Goal: Task Accomplishment & Management: Manage account settings

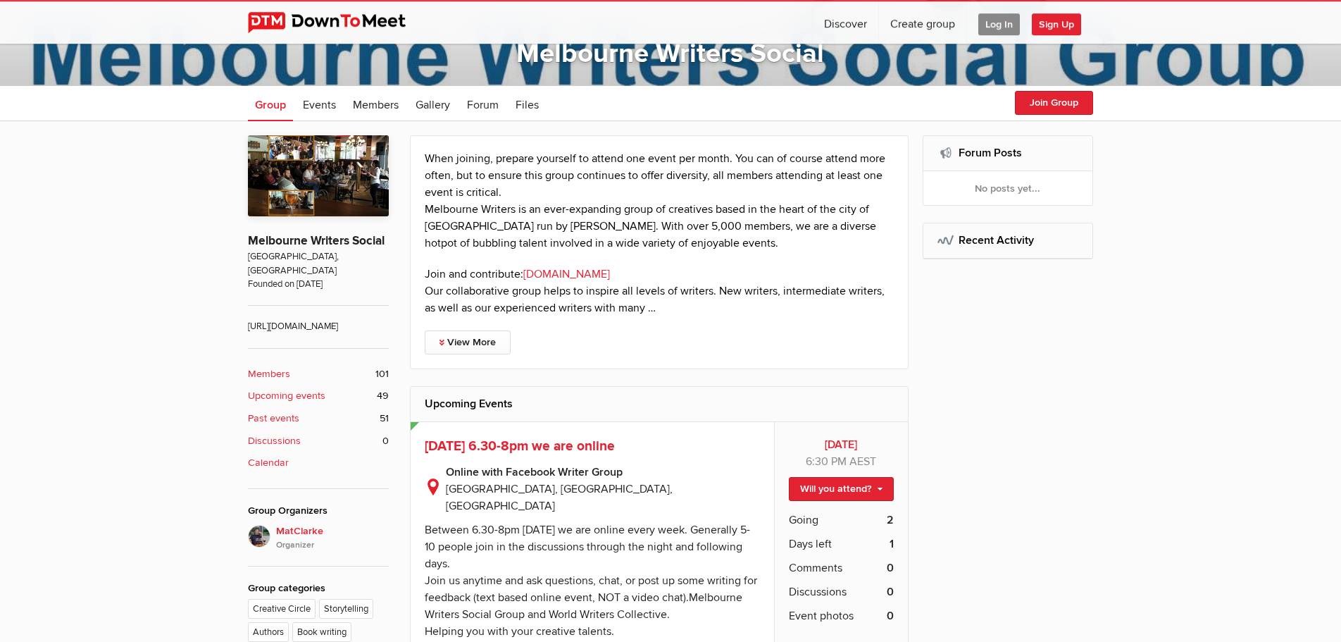
scroll to position [287, 0]
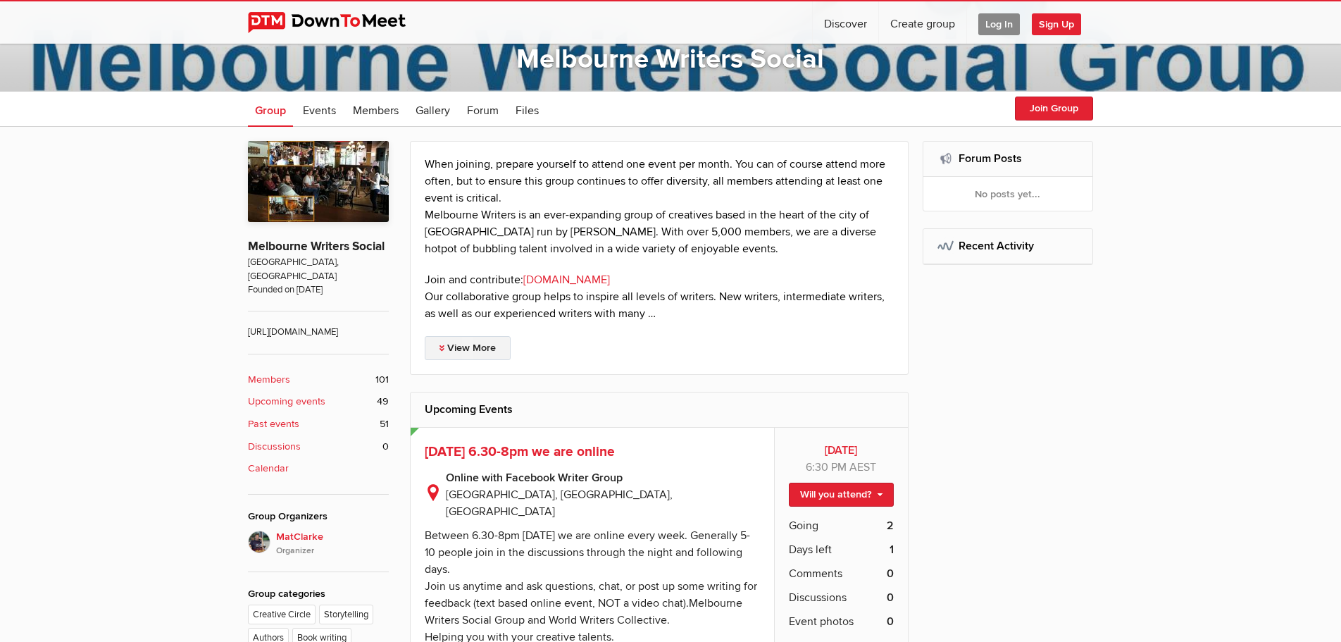
click at [484, 339] on link "View More" at bounding box center [468, 348] width 86 height 24
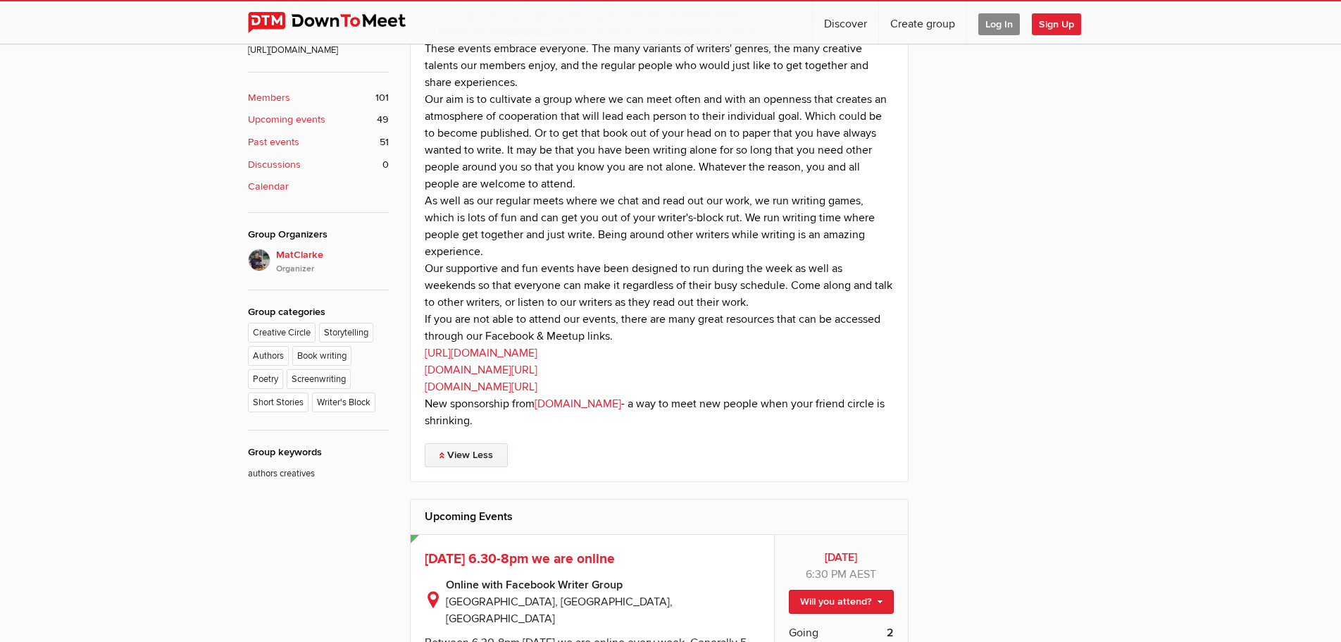
scroll to position [575, 0]
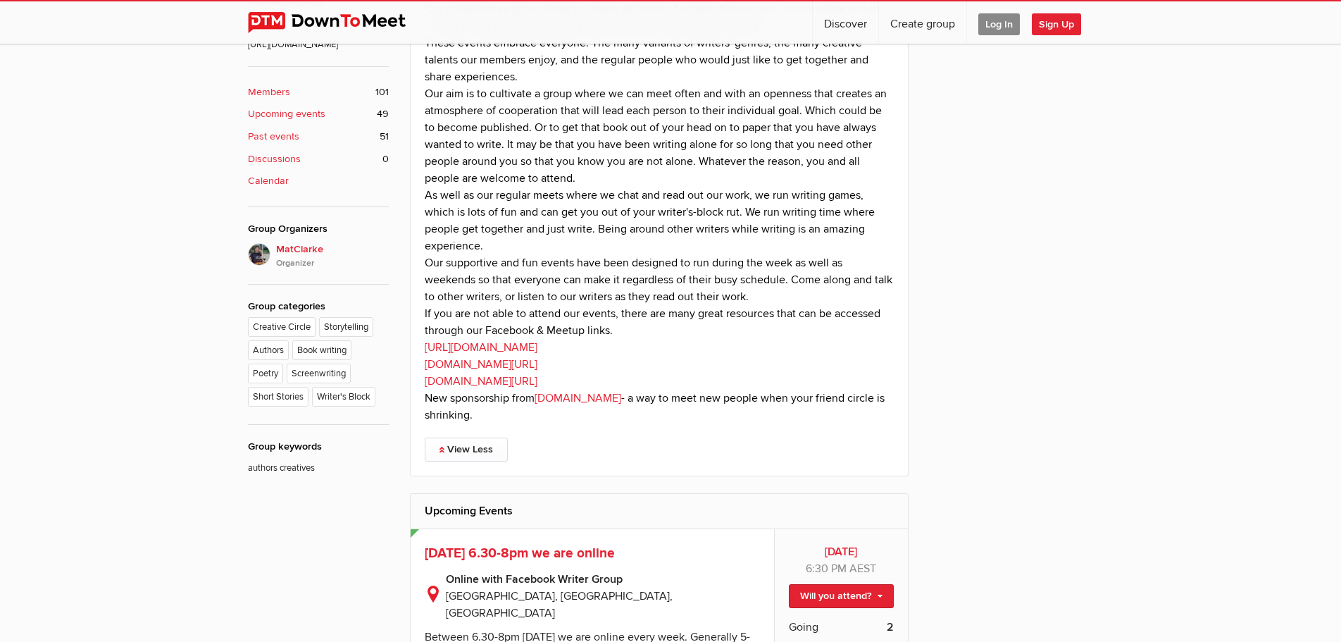
drag, startPoint x: 591, startPoint y: 368, endPoint x: 430, endPoint y: 361, distance: 161.4
click at [425, 361] on p "Join and contribute: www.worldwriterscollective.com Our collaborative group hel…" at bounding box center [659, 204] width 469 height 440
copy link "www.facebook.com/MelbWriters"
drag, startPoint x: 671, startPoint y: 390, endPoint x: 449, endPoint y: 378, distance: 222.9
click at [449, 378] on p "Join and contribute: www.worldwriterscollective.com Our collaborative group hel…" at bounding box center [659, 204] width 469 height 440
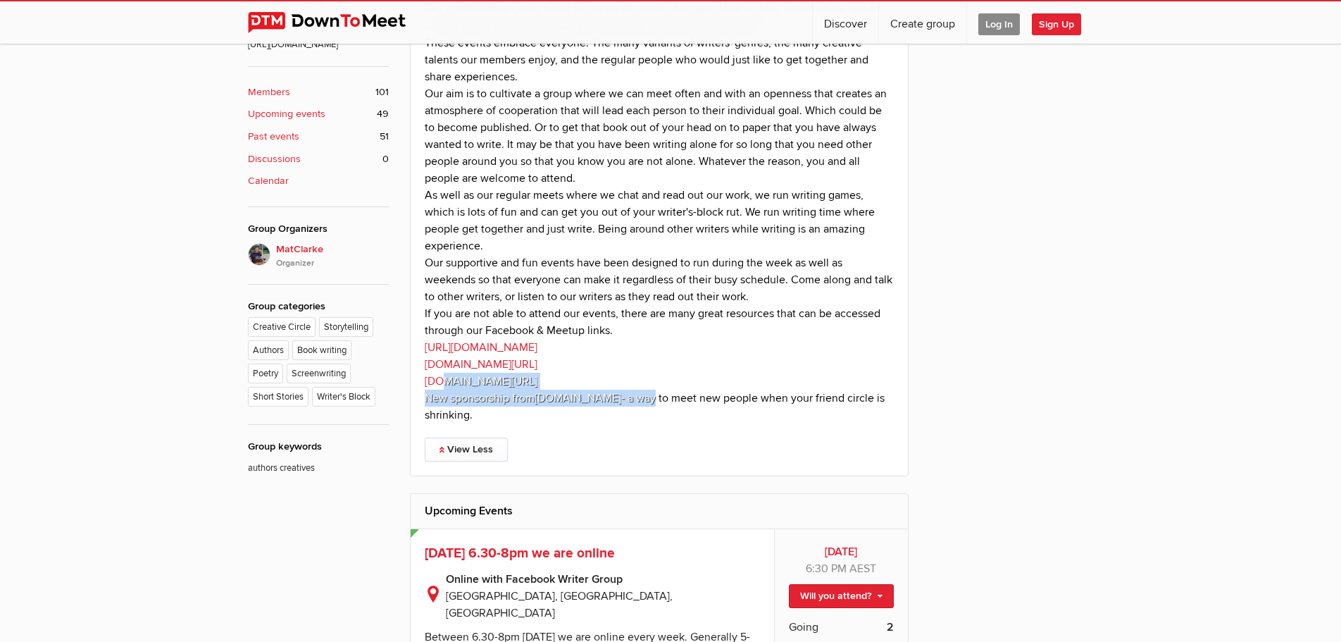
click at [768, 378] on p "Join and contribute: www.worldwriterscollective.com Our collaborative group hel…" at bounding box center [659, 204] width 469 height 440
drag, startPoint x: 668, startPoint y: 380, endPoint x: 432, endPoint y: 382, distance: 236.0
click at [422, 384] on div "When joining, prepare yourself to attend one event per month. You can of course…" at bounding box center [659, 164] width 499 height 623
copy link "www.facebook.com/groups/570847673015529"
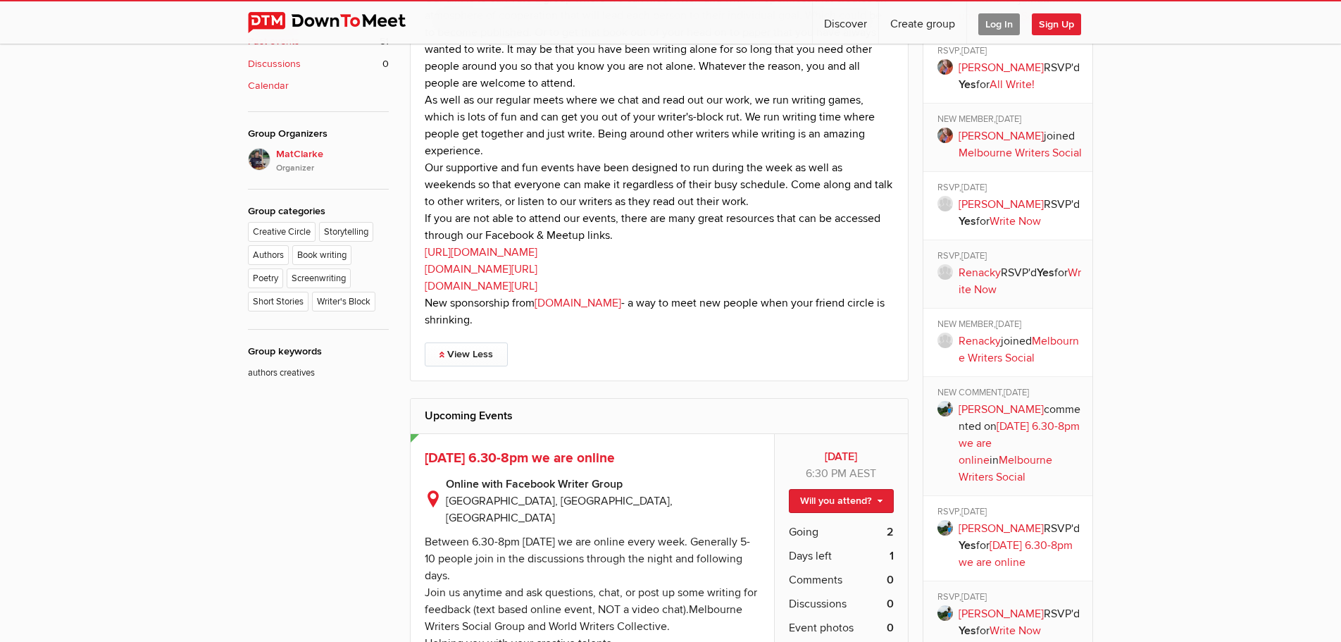
scroll to position [790, 0]
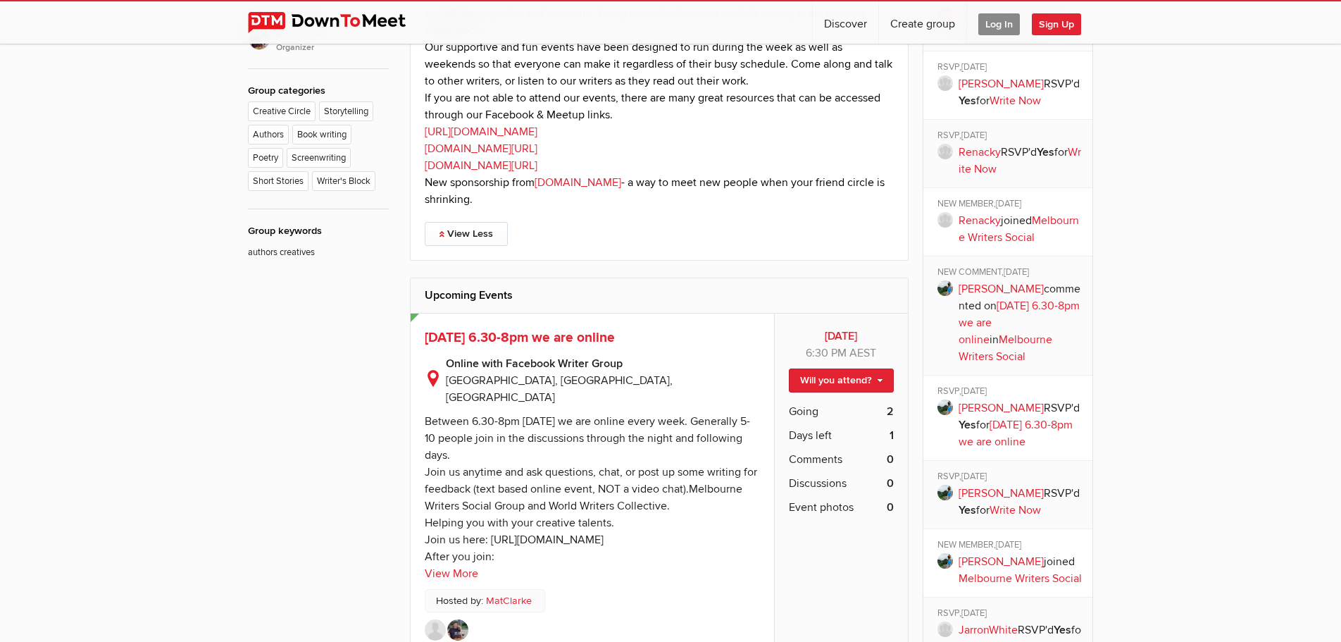
drag, startPoint x: 750, startPoint y: 525, endPoint x: 489, endPoint y: 523, distance: 261.3
click at [489, 523] on sp-text-read-more "Between 6.30-8pm Monday we are online every week. Generally 5-10 people join in…" at bounding box center [592, 494] width 335 height 176
copy div "https://www.facebook.com/groups/169777419779168"
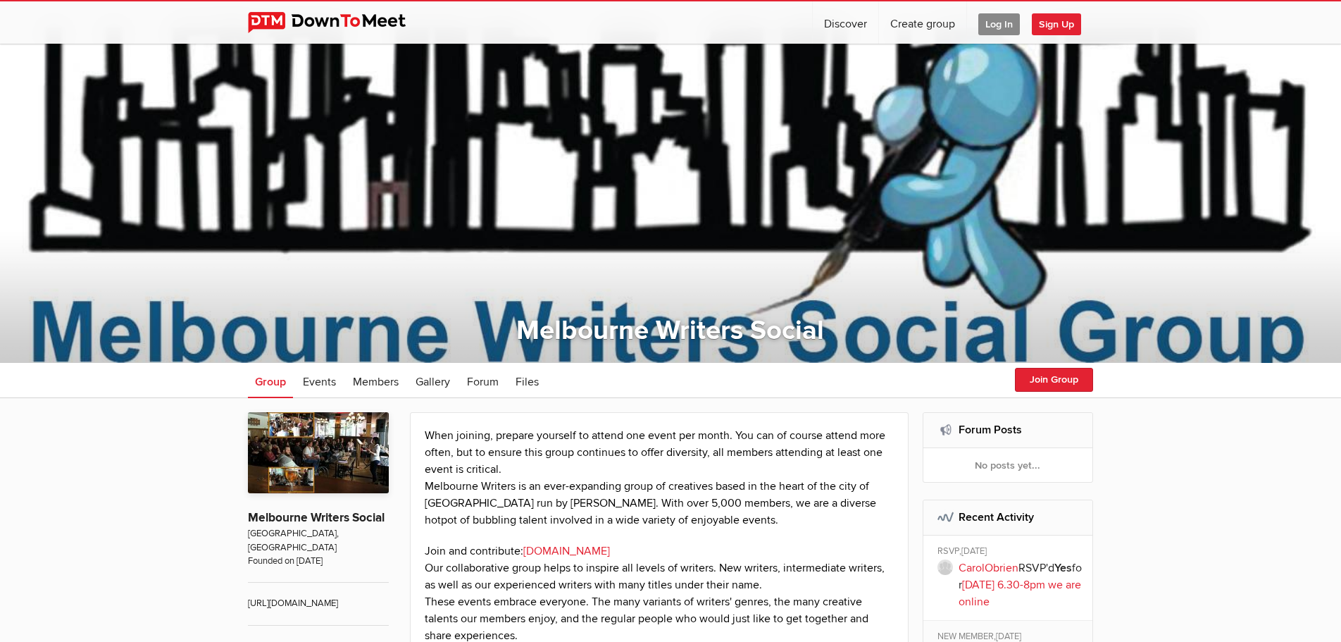
scroll to position [0, 0]
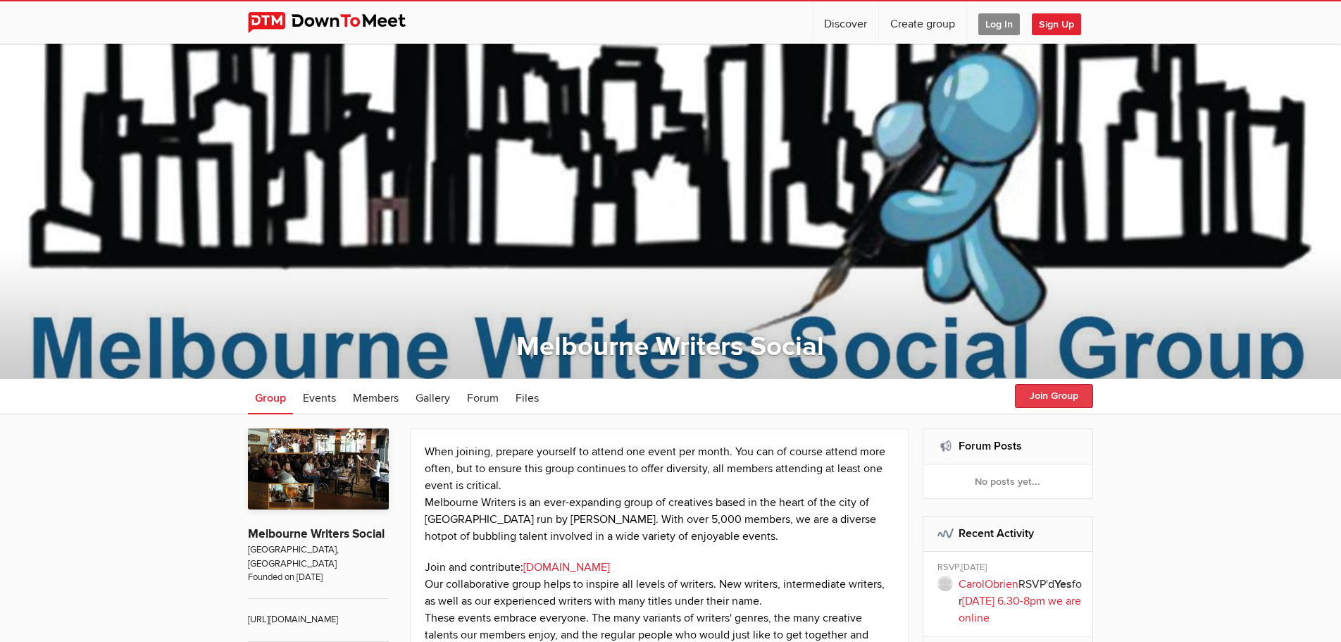
click at [1047, 392] on button "Join Group" at bounding box center [1054, 396] width 78 height 24
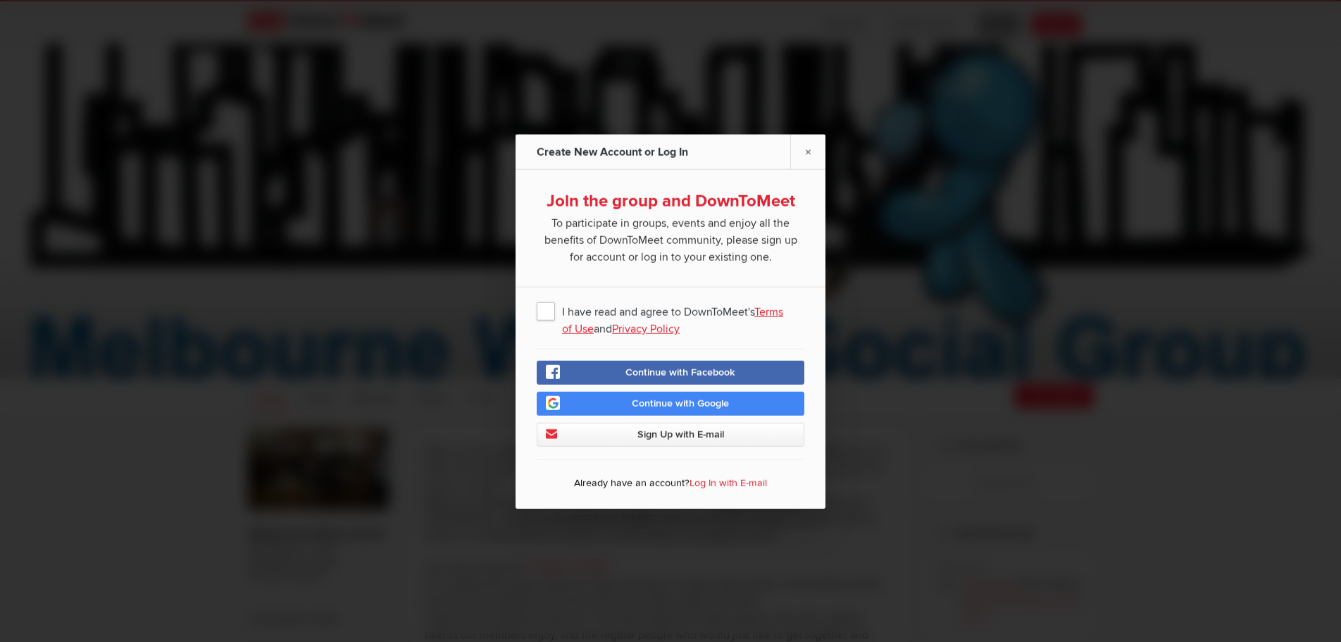
click at [536, 312] on div "I have read and agree to DownToMeet's Terms of Use and Privacy Policy Continue …" at bounding box center [671, 397] width 310 height 221
click at [552, 318] on span "I have read and agree to DownToMeet's Terms of Use and Privacy Policy" at bounding box center [671, 309] width 268 height 25
click at [0, 0] on input "I have read and agree to DownToMeet's Terms of Use and Privacy Policy" at bounding box center [0, 0] width 0 height 0
click at [629, 434] on link "Sign Up with E-mail" at bounding box center [671, 434] width 268 height 24
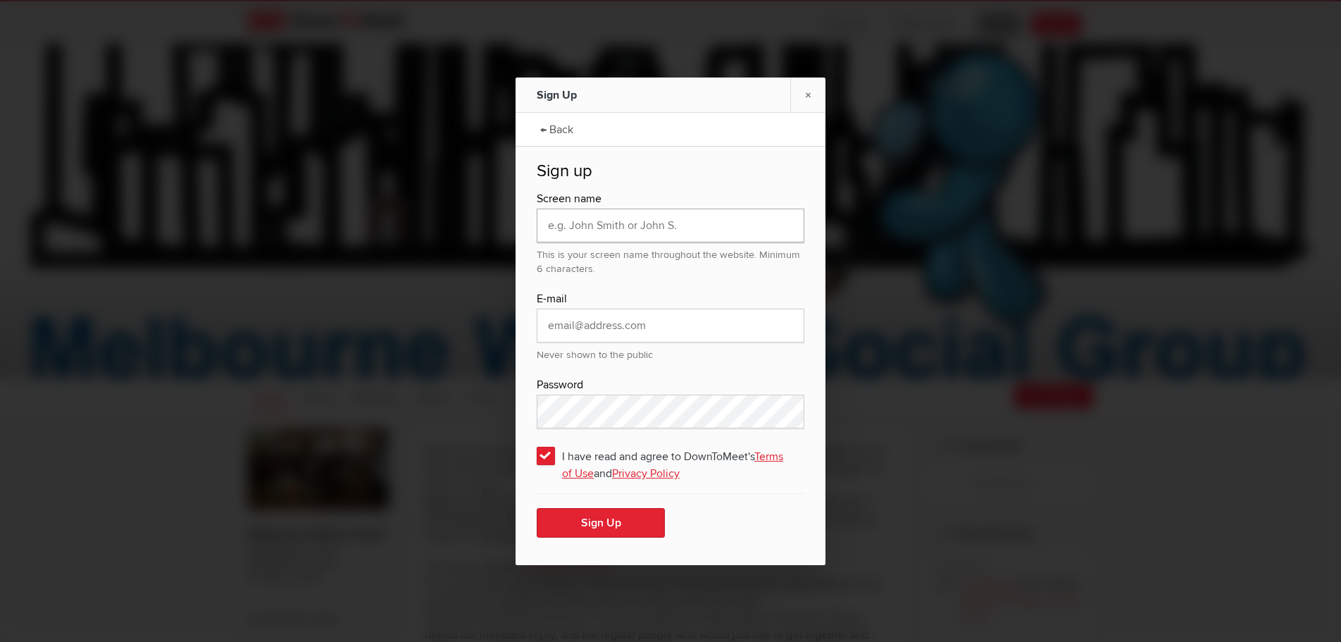
click at [601, 232] on input "text" at bounding box center [671, 225] width 268 height 34
type input "Lucky"
type input "roosters13@yahoo.com"
click at [597, 526] on button "Sign Up" at bounding box center [601, 523] width 128 height 30
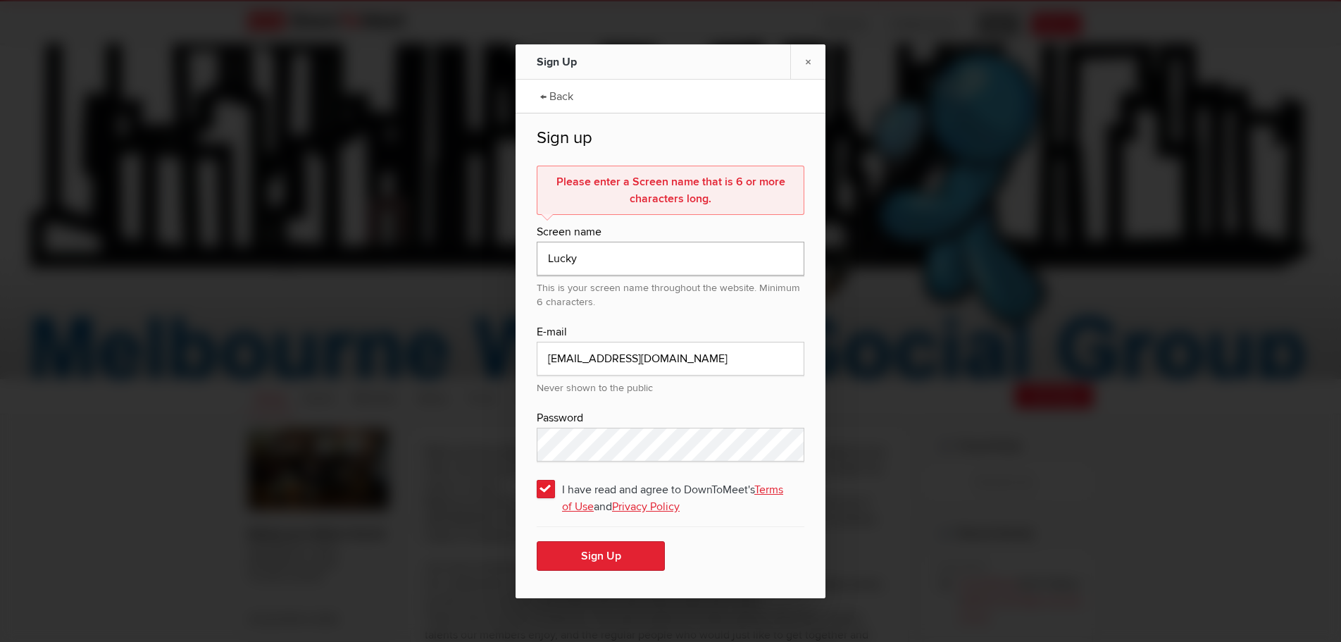
click at [594, 262] on input "Lucky" at bounding box center [671, 259] width 268 height 34
click at [645, 315] on div "Please enter a Screen name that is 6 or more characters long. Screen name Lucky…" at bounding box center [671, 377] width 268 height 422
click at [606, 258] on input "Lucky" at bounding box center [671, 259] width 268 height 34
type input "Lucky13"
click at [647, 332] on div "E-mail" at bounding box center [671, 332] width 268 height 18
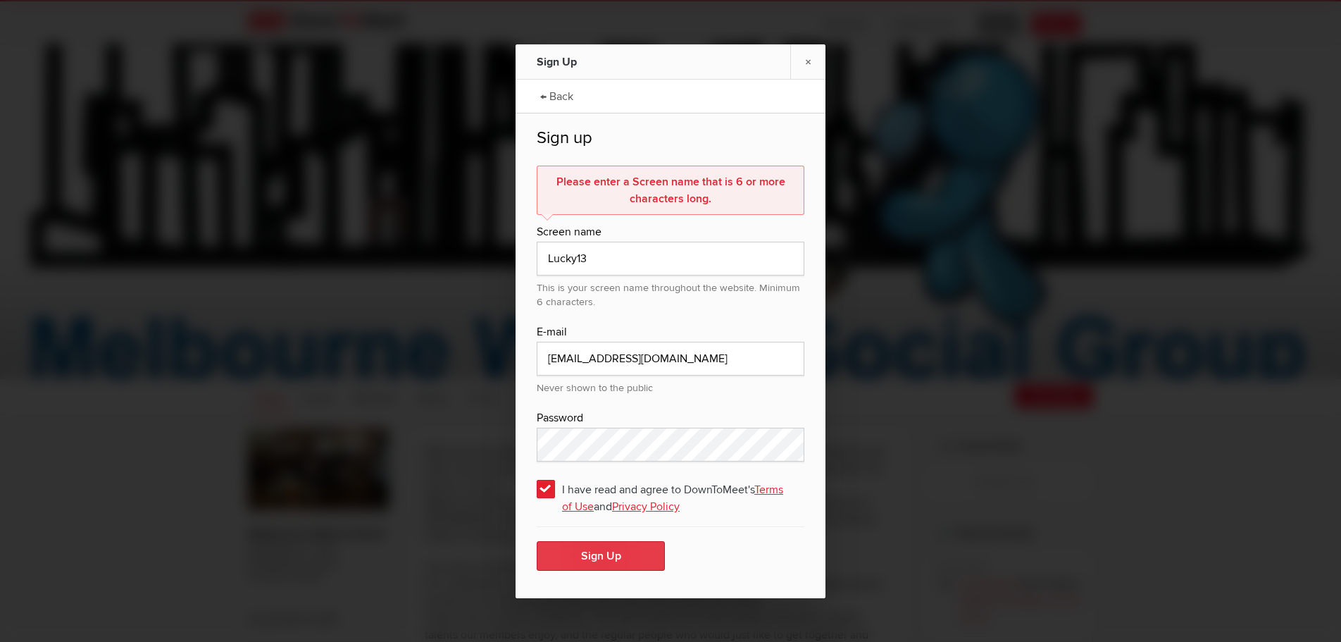
click at [594, 559] on button "Sign Up" at bounding box center [601, 556] width 128 height 30
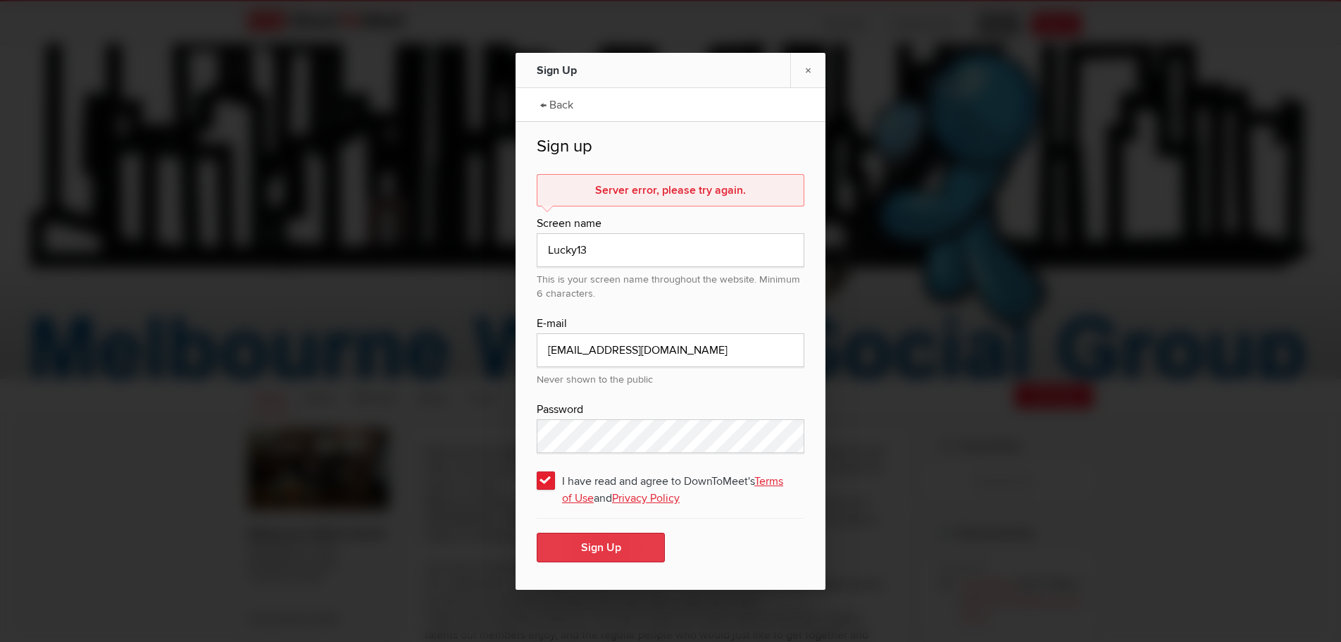
click at [586, 548] on button "Sign Up" at bounding box center [601, 547] width 128 height 30
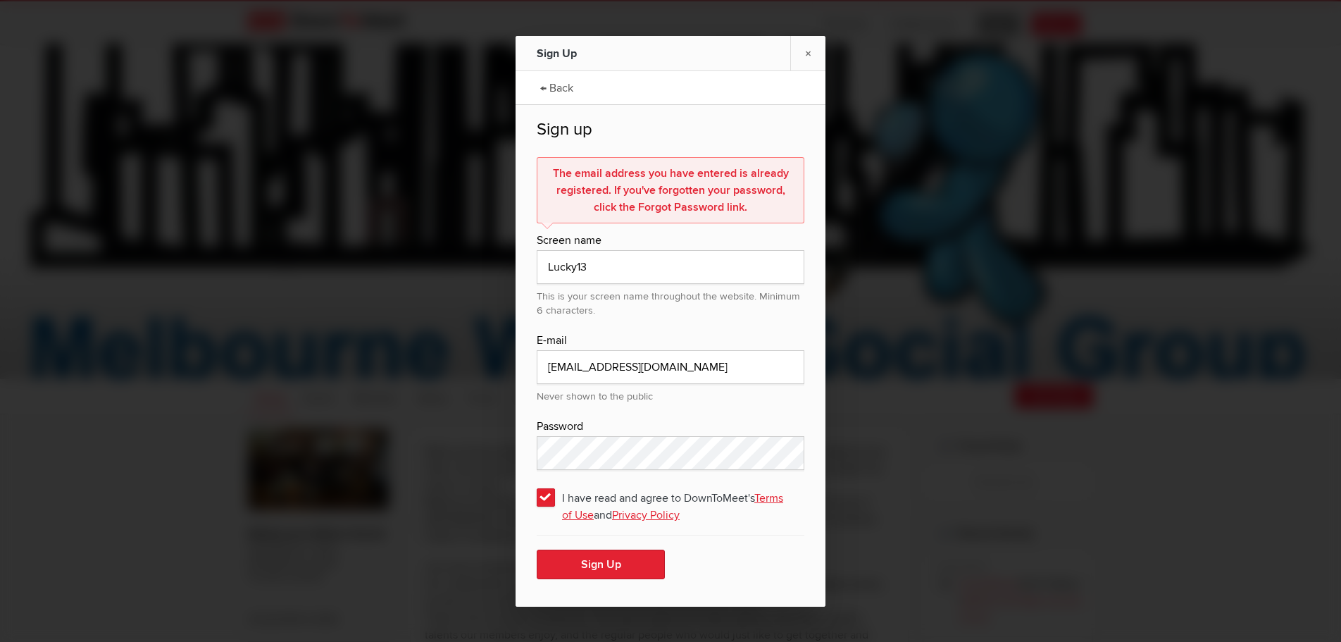
click at [657, 312] on div "This is your screen name throughout the website. Minimum 6 characters." at bounding box center [671, 301] width 268 height 34
click at [608, 270] on input "Lucky13" at bounding box center [671, 267] width 268 height 34
click at [337, 176] on div at bounding box center [670, 321] width 1341 height 642
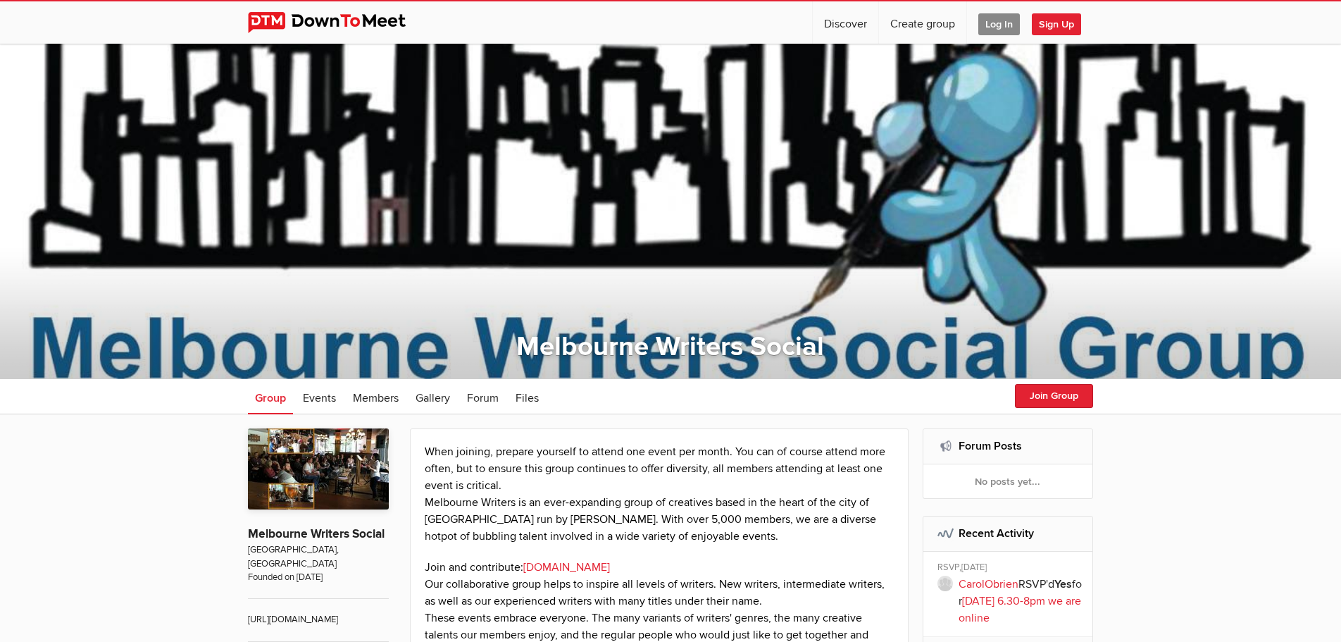
click at [999, 21] on span "Log In" at bounding box center [999, 24] width 42 height 22
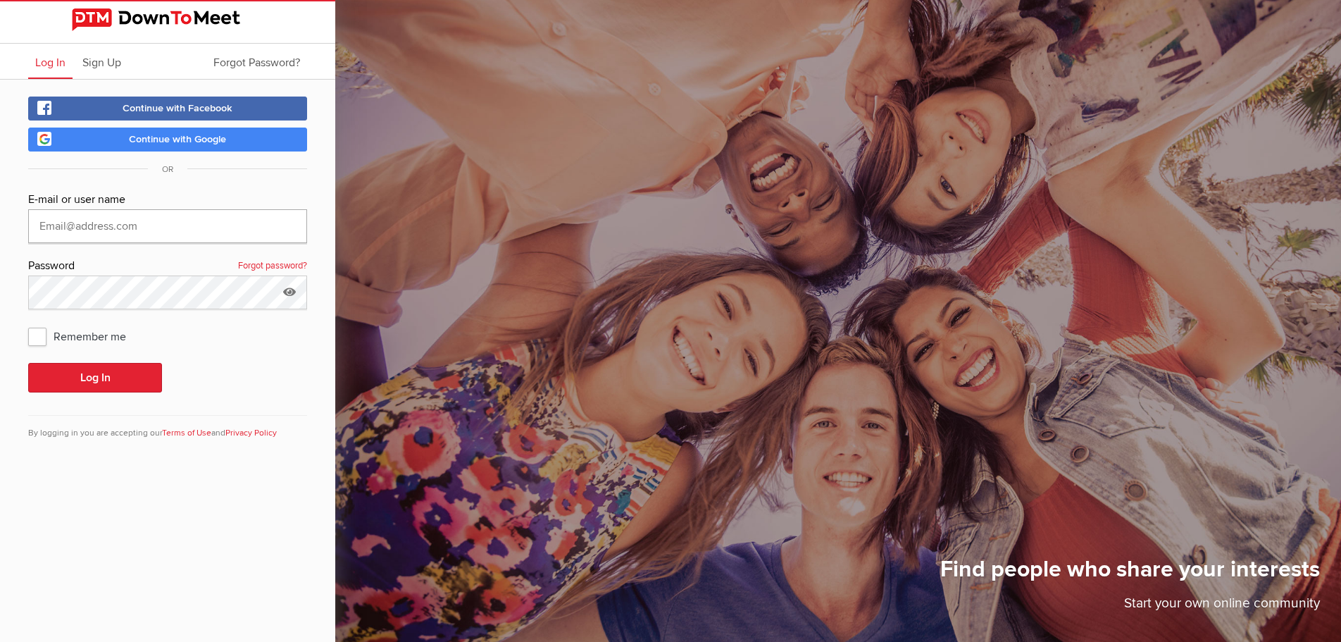
click at [66, 230] on input "text" at bounding box center [167, 226] width 279 height 34
type input "roosters13@yahoo.com"
drag, startPoint x: 167, startPoint y: 224, endPoint x: -7, endPoint y: 214, distance: 174.3
click at [28, 214] on input "roosters13@yahoo.com" at bounding box center [167, 226] width 279 height 34
click at [271, 263] on link "Forgot password?" at bounding box center [272, 266] width 69 height 18
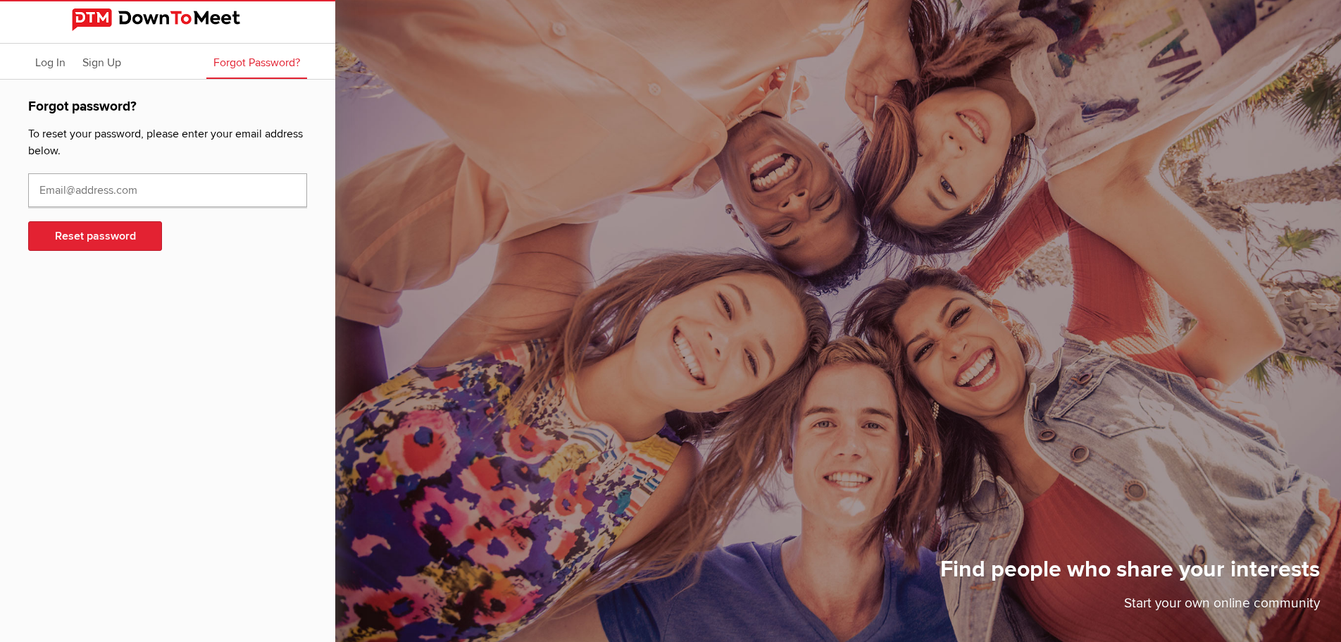
click at [120, 197] on input "text" at bounding box center [167, 190] width 279 height 34
paste input "roosters13@yahoo.com"
type input "roosters13@yahoo.com"
click at [117, 237] on button "Reset password" at bounding box center [95, 236] width 134 height 30
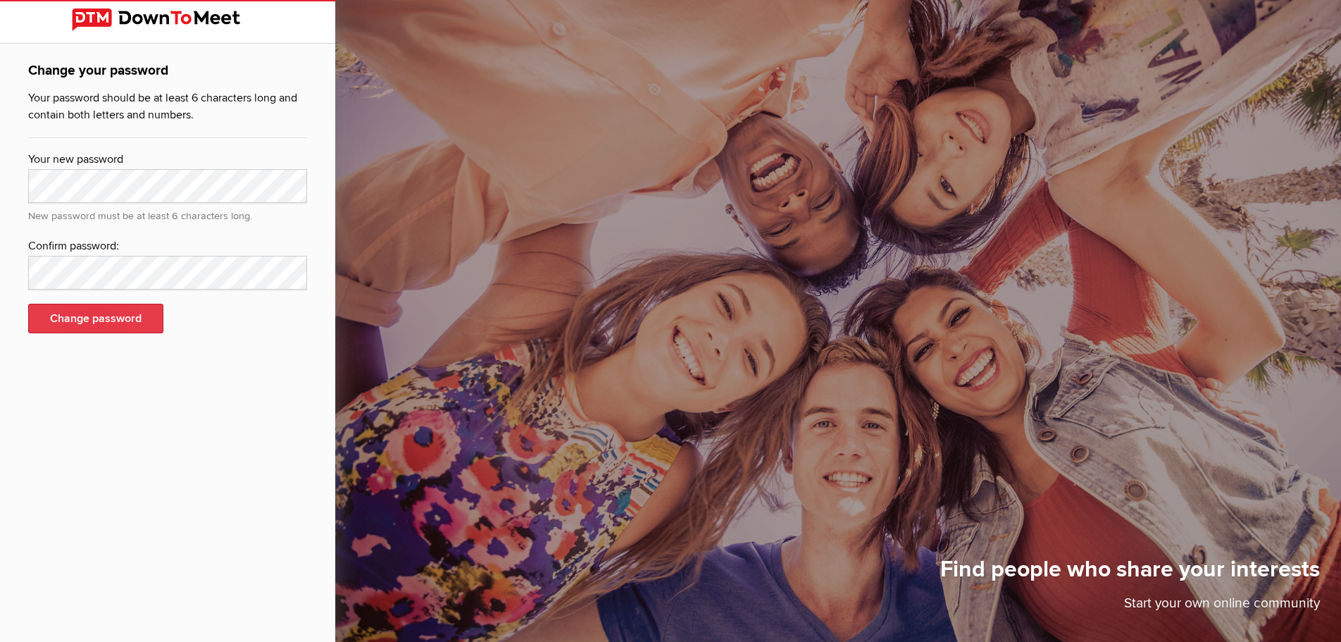
click at [81, 322] on button "Change password" at bounding box center [95, 319] width 135 height 30
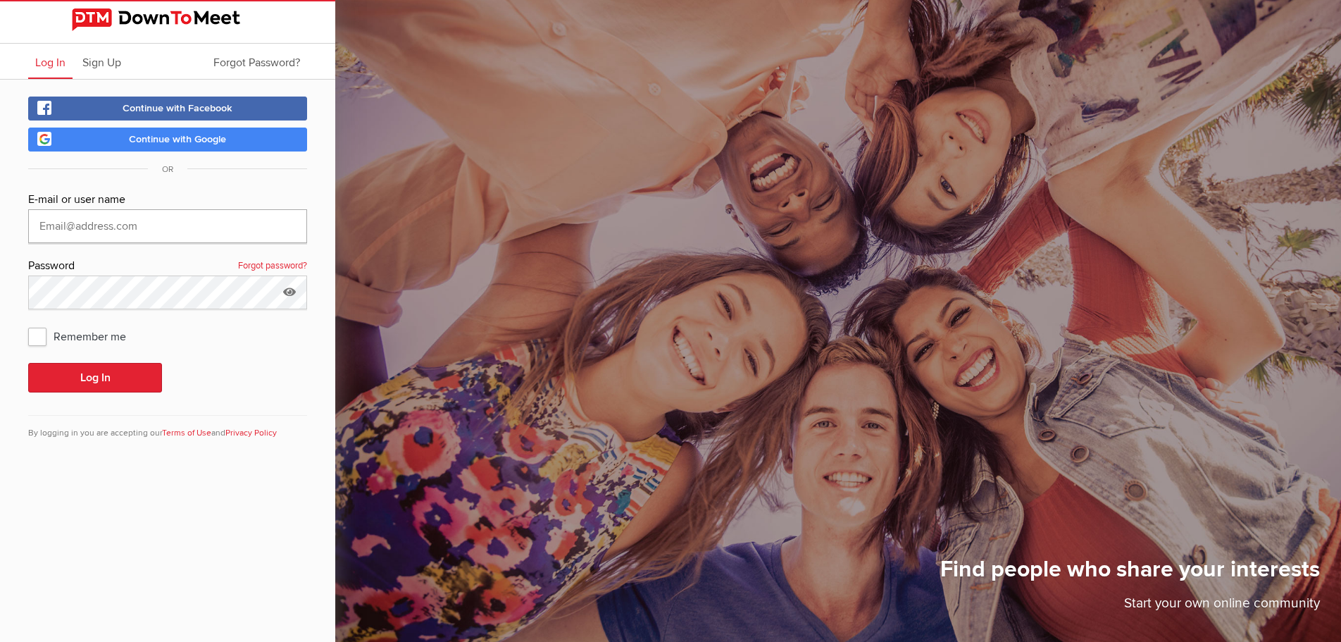
click at [111, 235] on input "text" at bounding box center [167, 226] width 279 height 34
type input "roosters13@yahoo.com"
click at [38, 336] on span "Remember me" at bounding box center [84, 335] width 112 height 25
click at [28, 323] on input "Remember me" at bounding box center [27, 323] width 1 height 1
checkbox input "true"
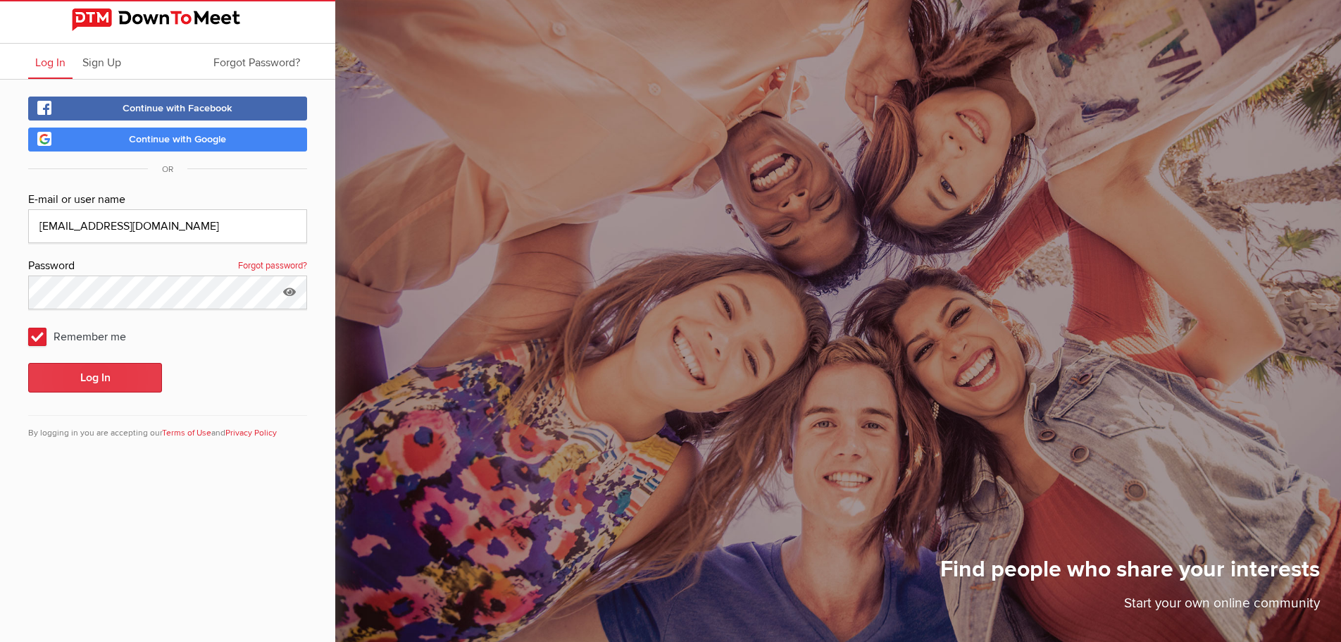
click at [111, 376] on button "Log In" at bounding box center [95, 378] width 134 height 30
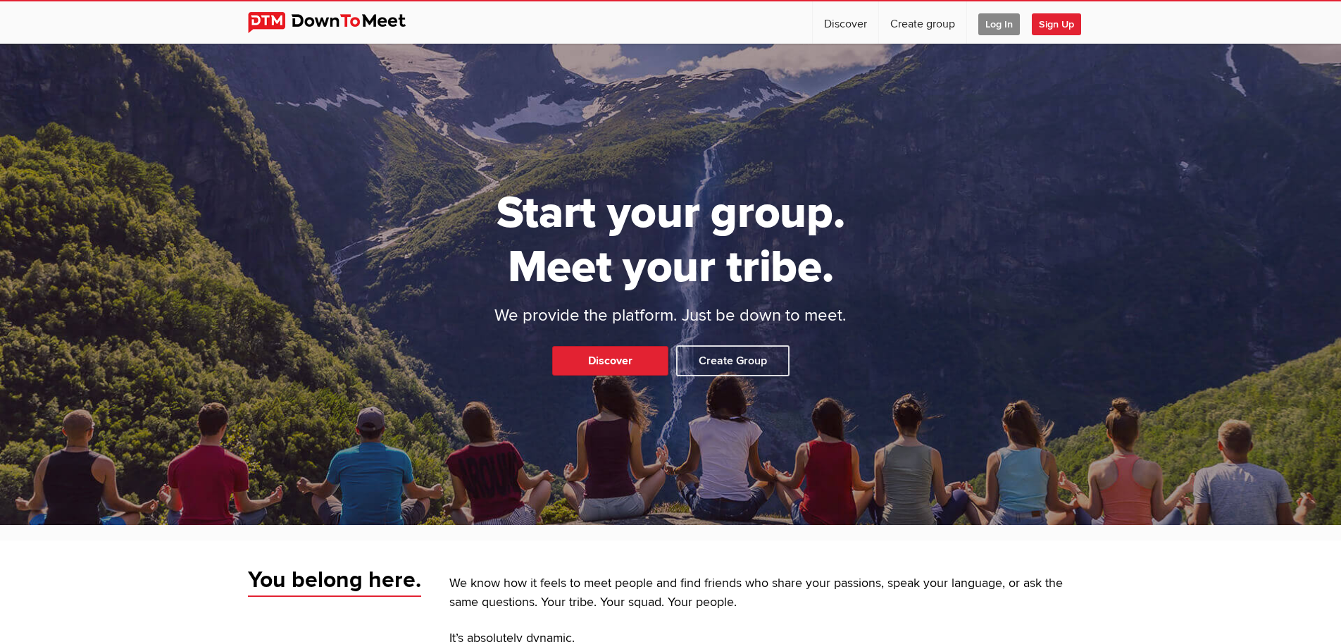
click at [1002, 24] on span "Log In" at bounding box center [999, 24] width 42 height 22
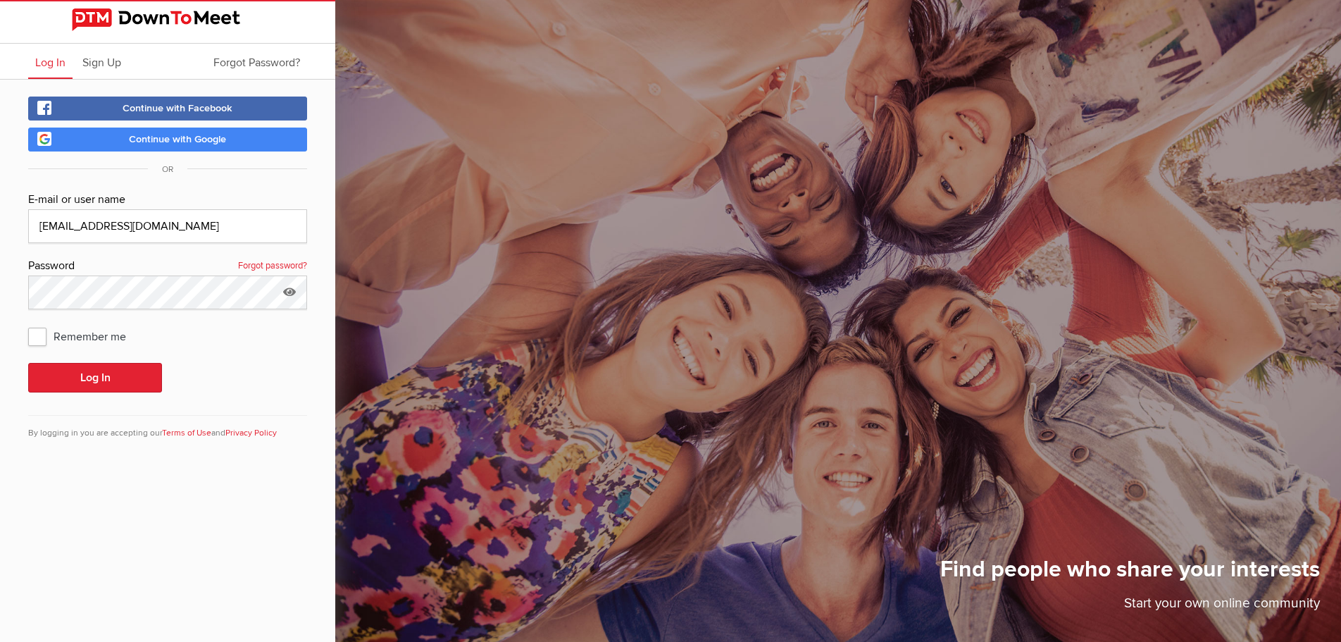
click at [37, 337] on span "Remember me" at bounding box center [84, 335] width 112 height 25
click at [28, 323] on input "Remember me" at bounding box center [27, 323] width 1 height 1
checkbox input "true"
click at [89, 378] on button "Log In" at bounding box center [95, 378] width 134 height 30
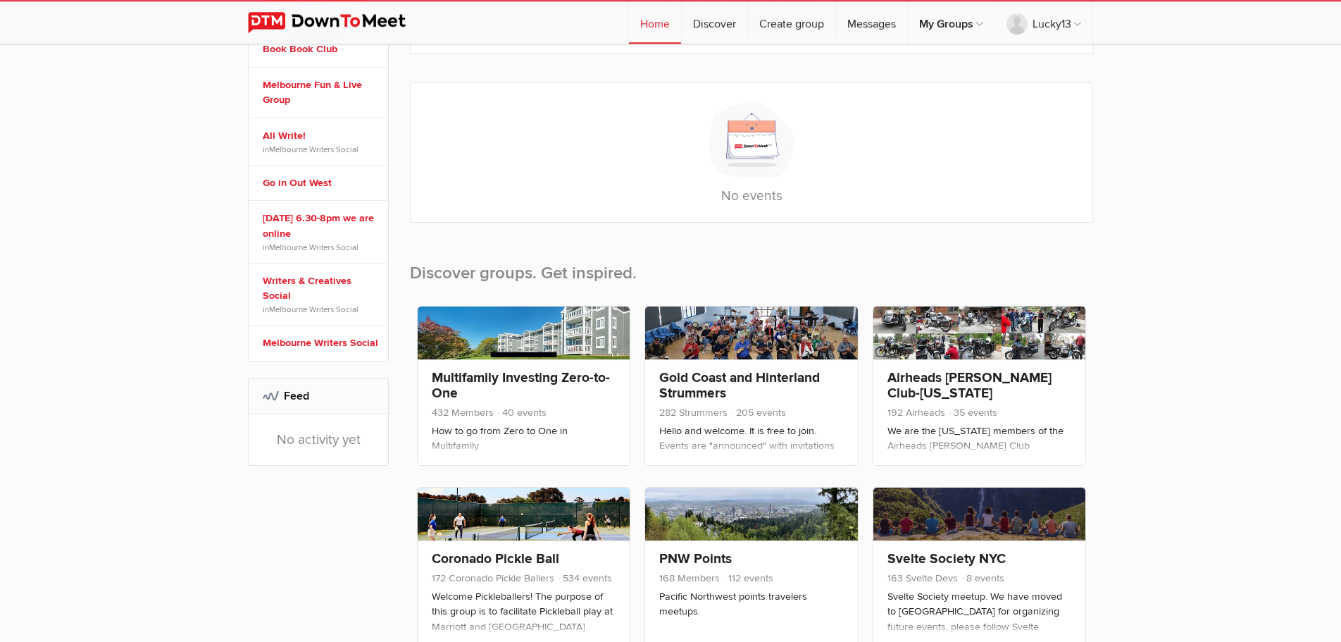
scroll to position [287, 0]
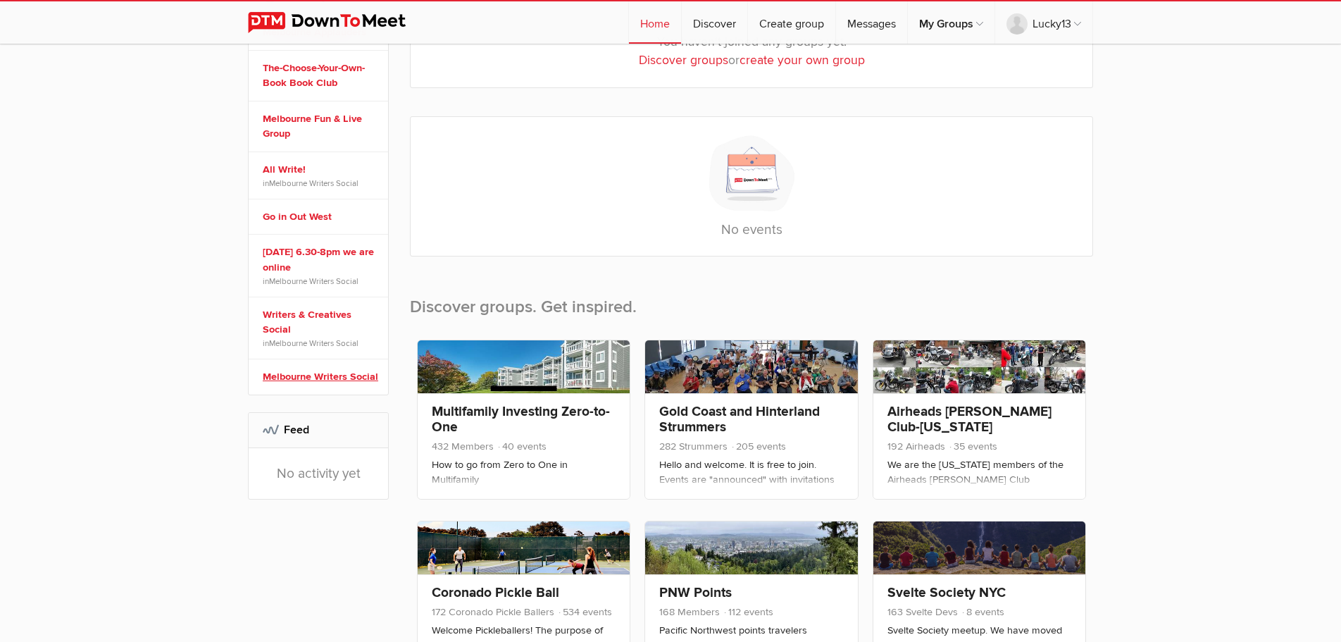
click at [302, 382] on link "Melbourne Writers Social" at bounding box center [321, 376] width 116 height 15
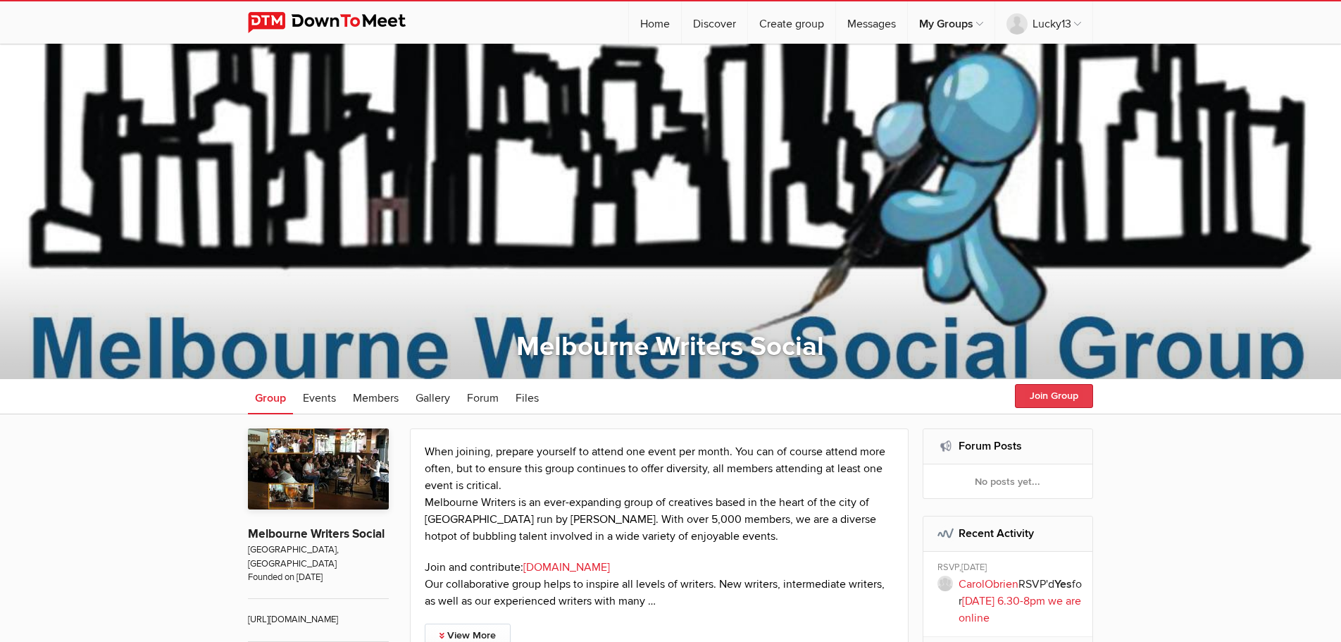
click at [1061, 396] on button "Join Group" at bounding box center [1054, 396] width 78 height 24
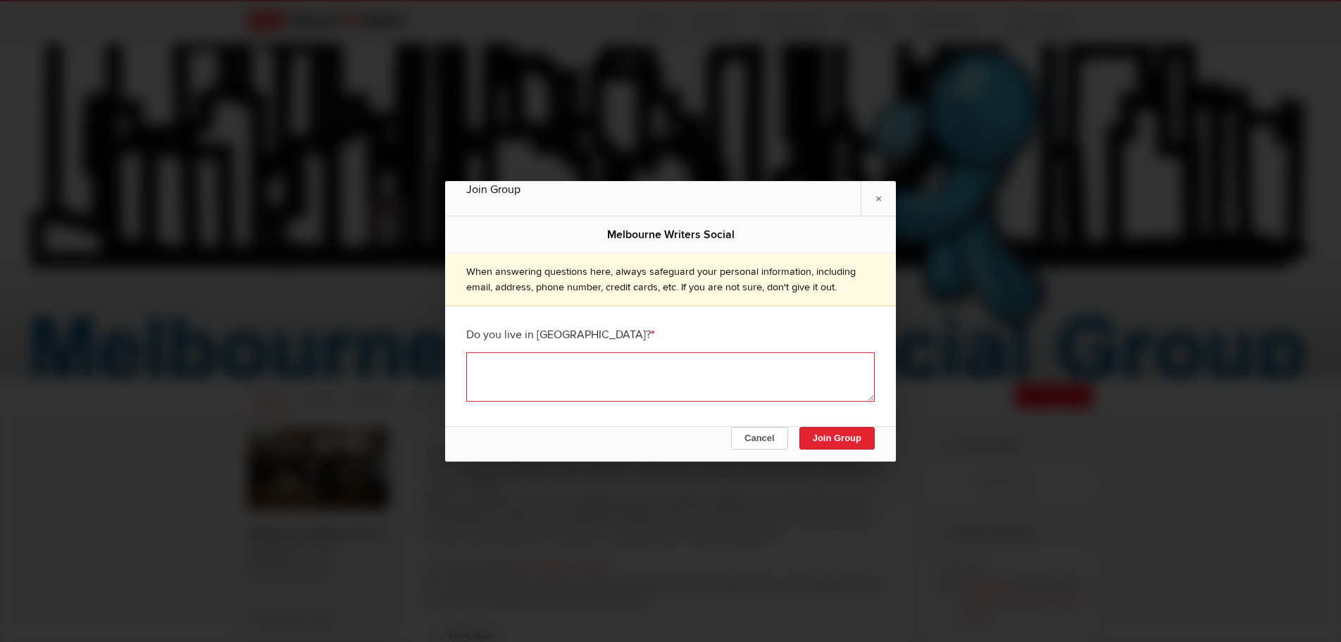
click at [535, 377] on textarea at bounding box center [670, 376] width 409 height 49
type textarea "Yes, out in the western suburbs - Williams Landing"
click at [835, 437] on button "Join Group" at bounding box center [836, 438] width 75 height 23
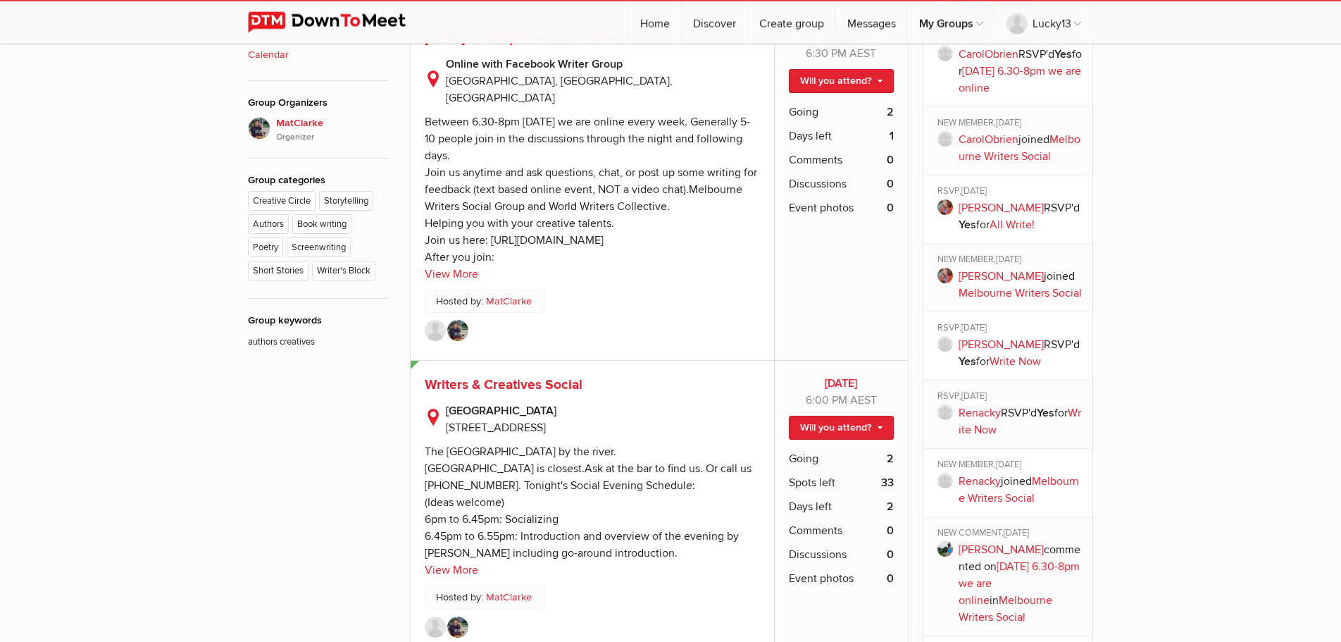
scroll to position [718, 0]
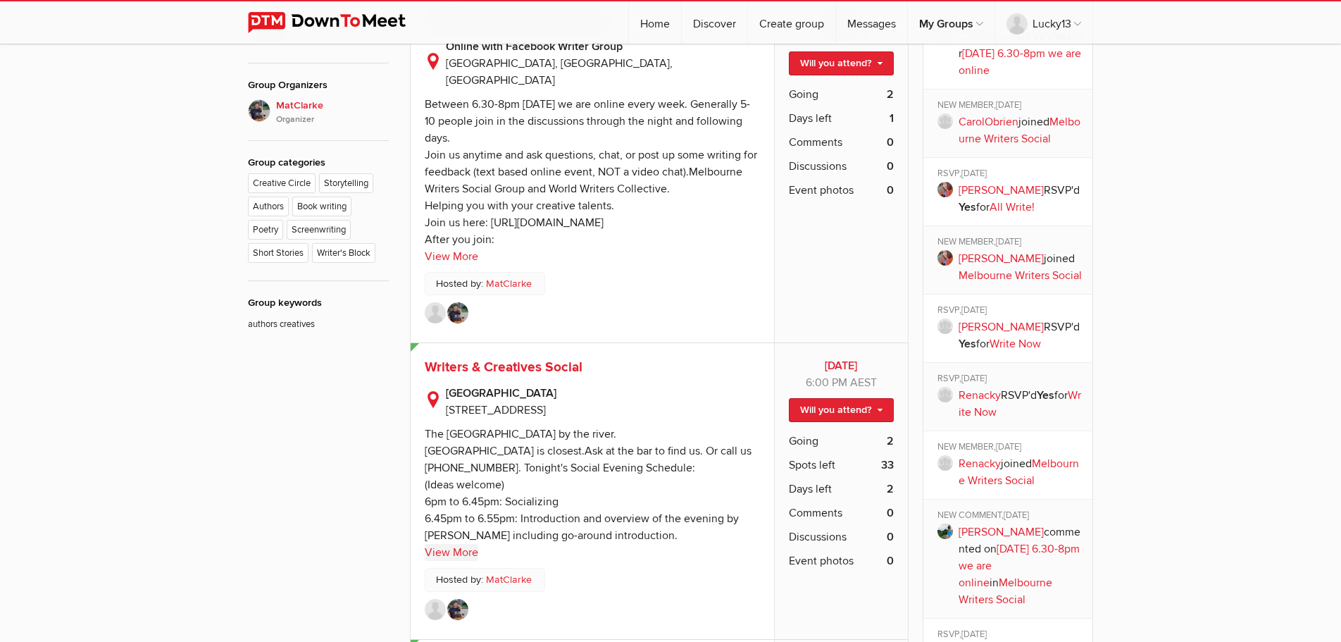
click at [459, 544] on link "View More" at bounding box center [452, 552] width 54 height 17
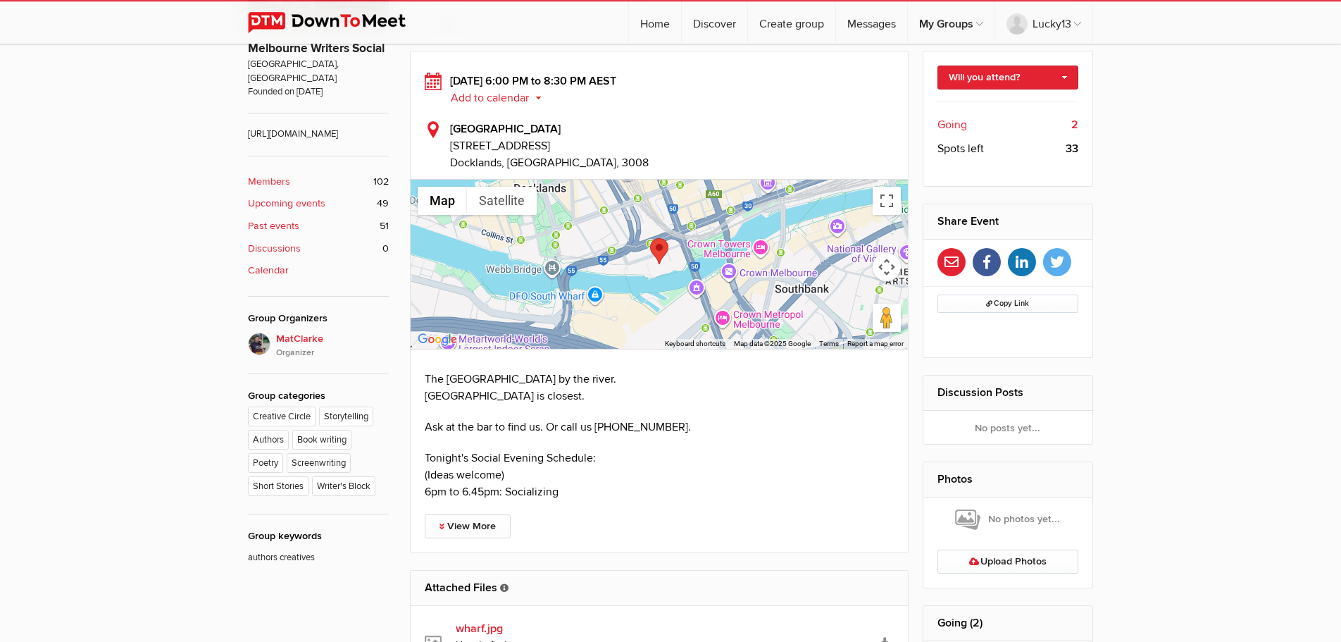
scroll to position [503, 0]
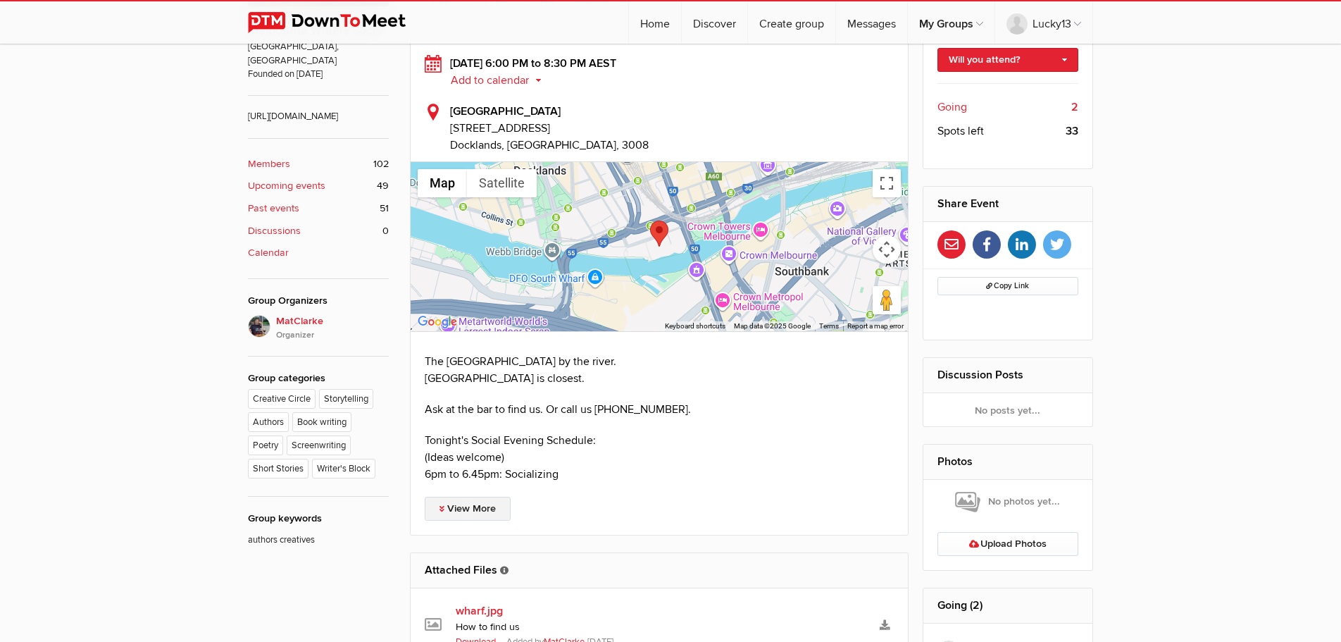
click at [485, 510] on link "View More" at bounding box center [468, 509] width 86 height 24
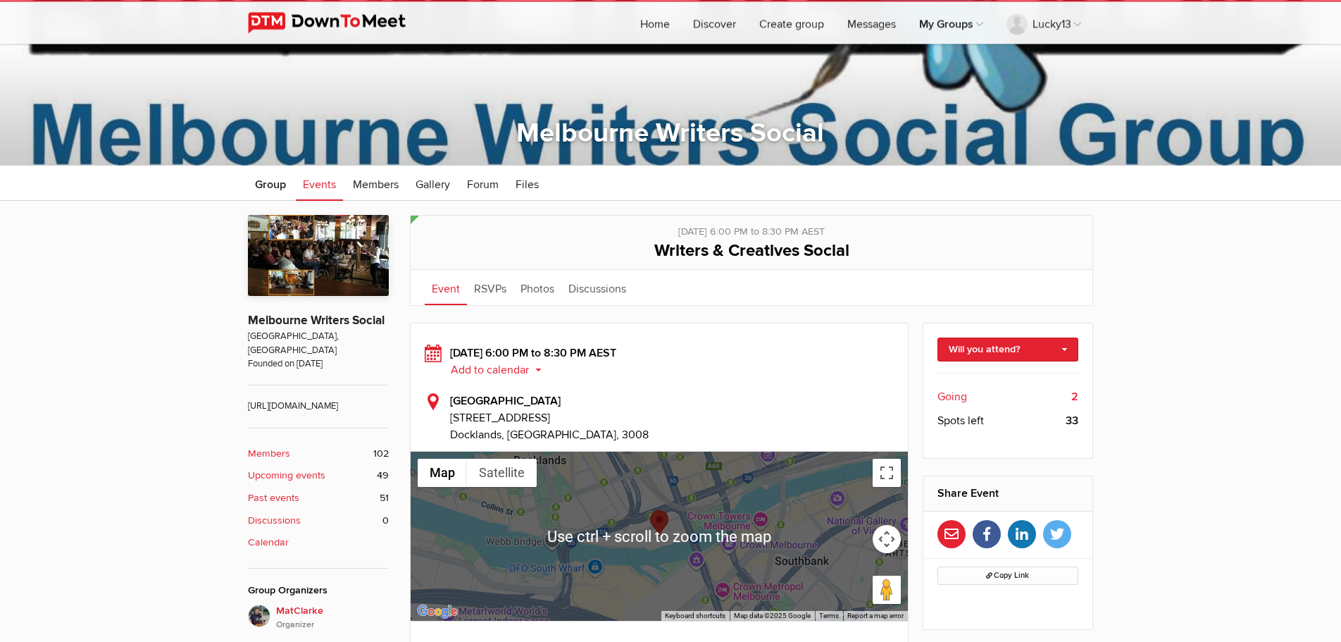
scroll to position [144, 0]
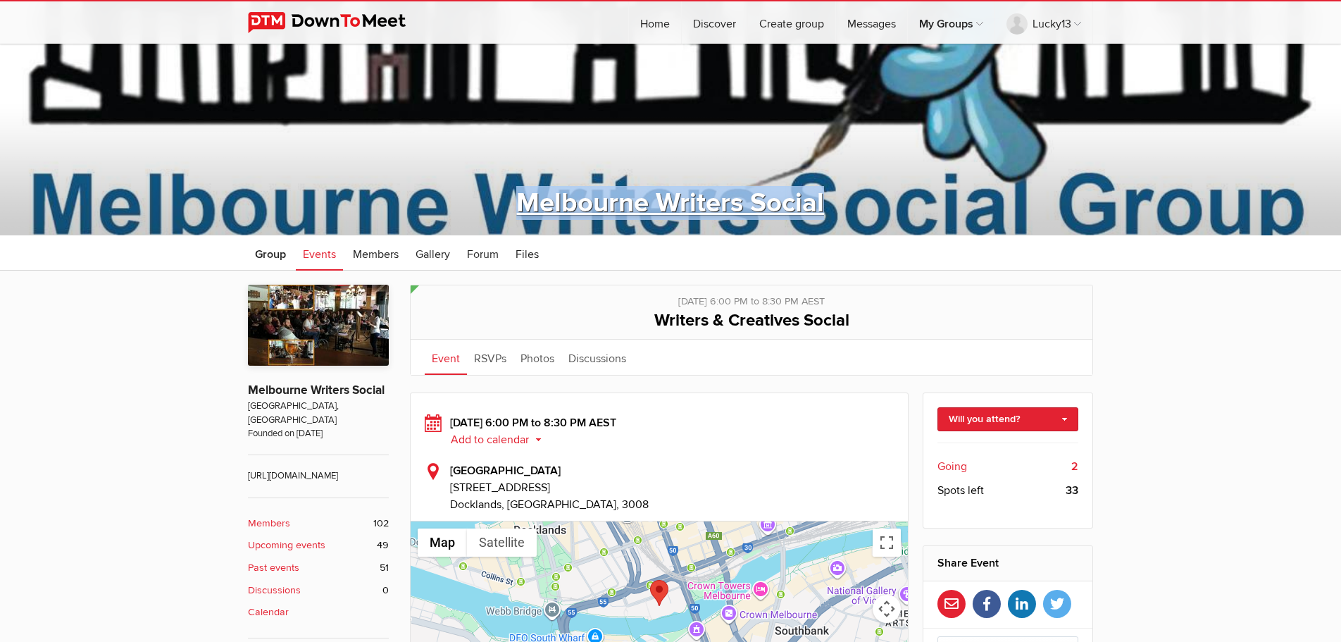
drag, startPoint x: 832, startPoint y: 201, endPoint x: 525, endPoint y: 189, distance: 307.4
click at [525, 189] on div "Melbourne Writers Social" at bounding box center [670, 203] width 779 height 34
copy link "Melbourne Writers Social"
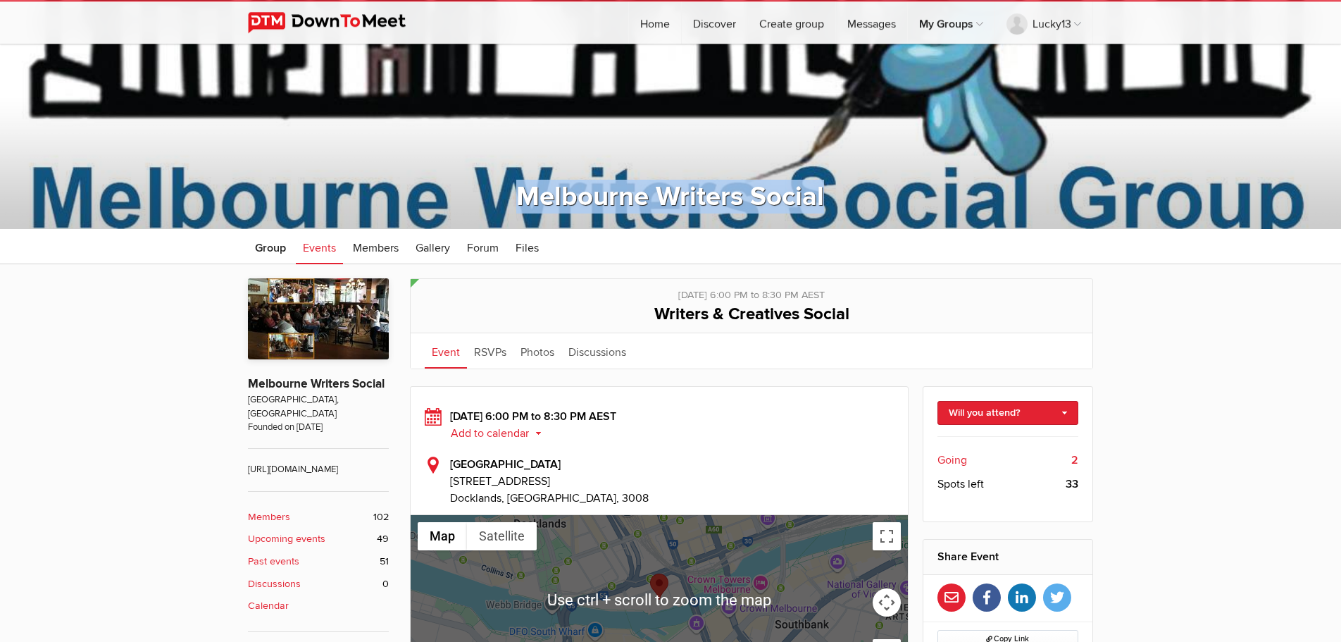
scroll to position [72, 0]
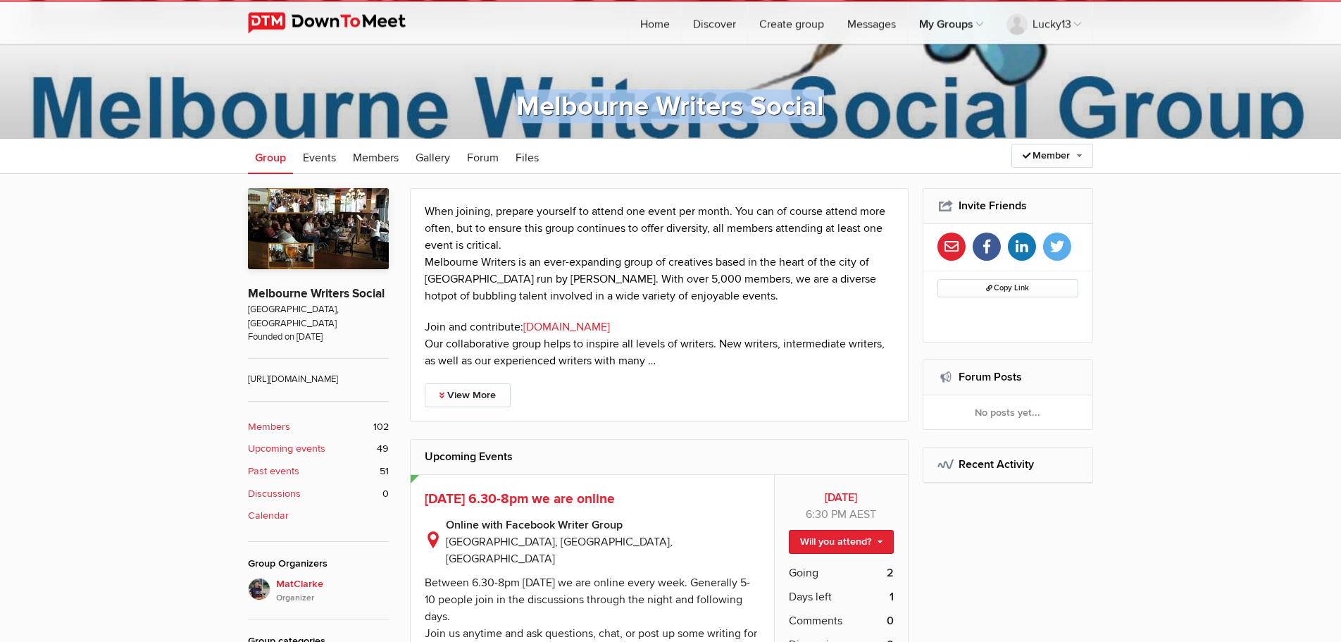
scroll to position [431, 0]
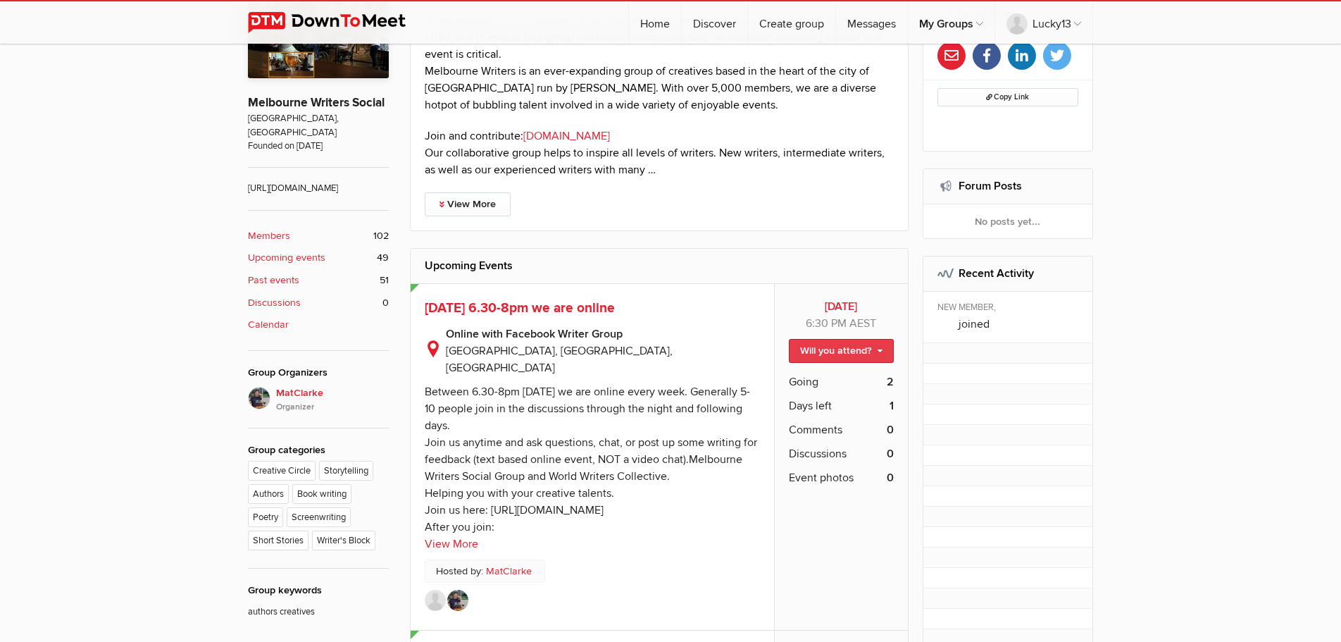
click at [804, 357] on link "Will you attend?" at bounding box center [841, 351] width 105 height 24
click at [610, 426] on div "Between 6.30-8pm Monday we are online every week. Generally 5-10 people join in…" at bounding box center [591, 459] width 332 height 149
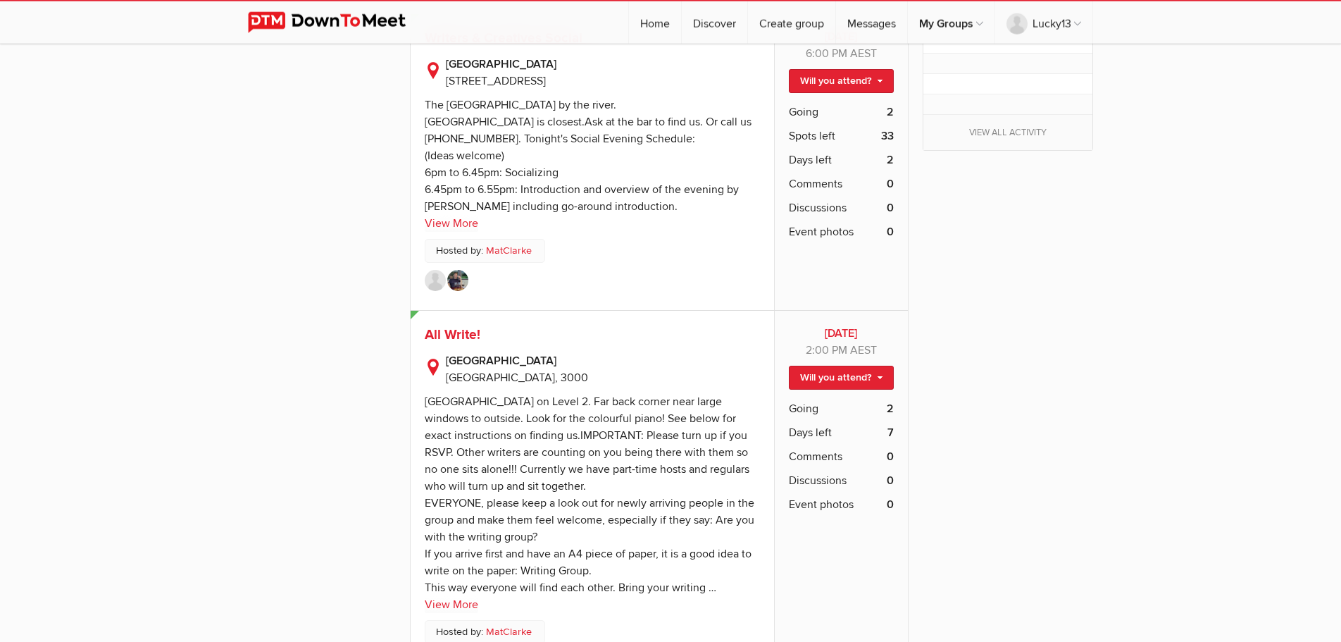
scroll to position [1078, 0]
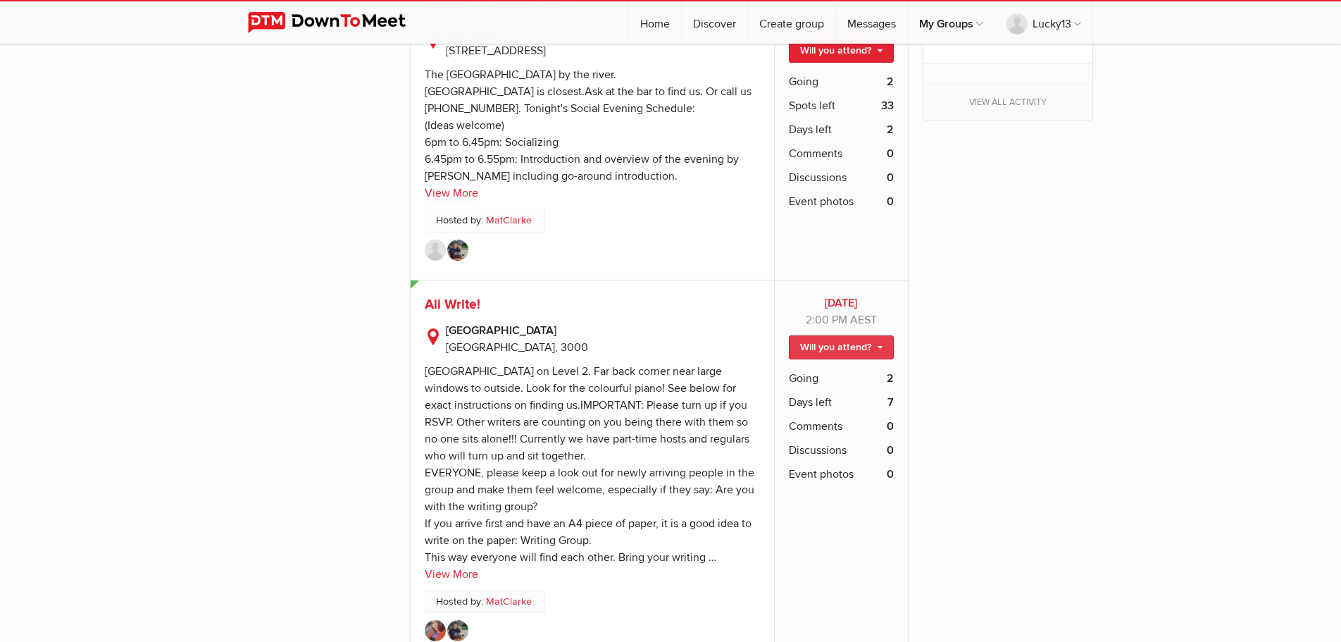
click at [795, 337] on link "Will you attend?" at bounding box center [841, 347] width 105 height 24
click at [582, 392] on div "Melbourne Central Food Hall on Level 2. Far back corner near large windows to o…" at bounding box center [590, 464] width 330 height 200
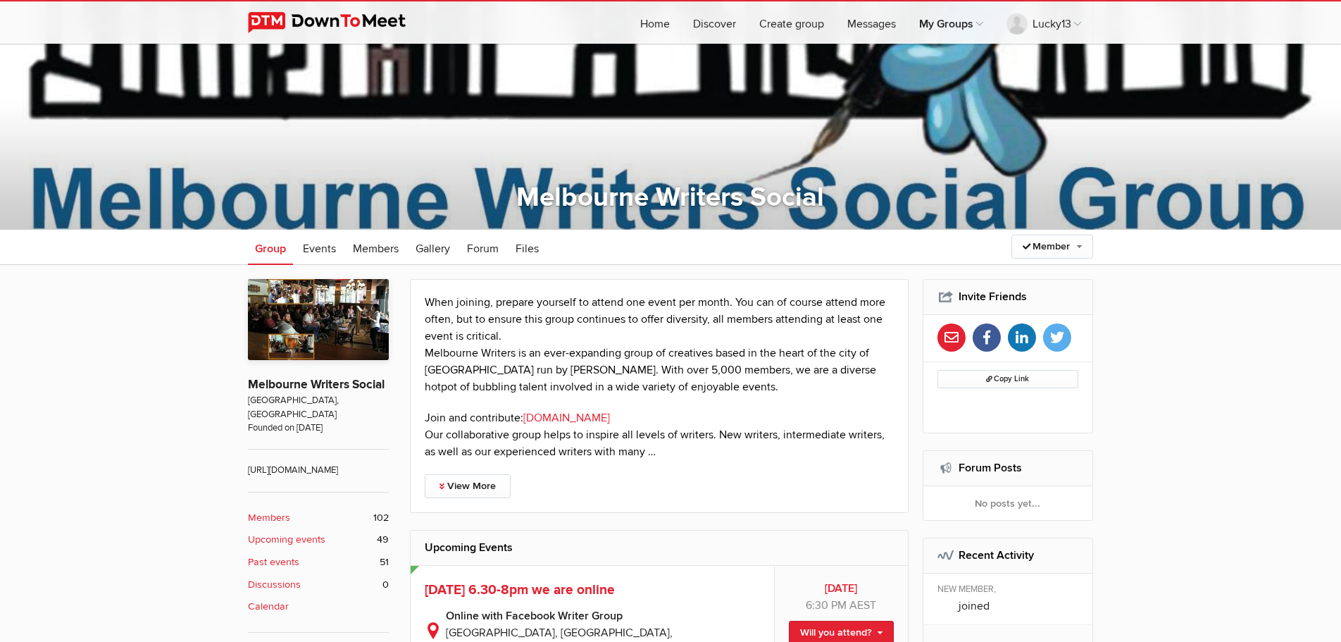
scroll to position [144, 0]
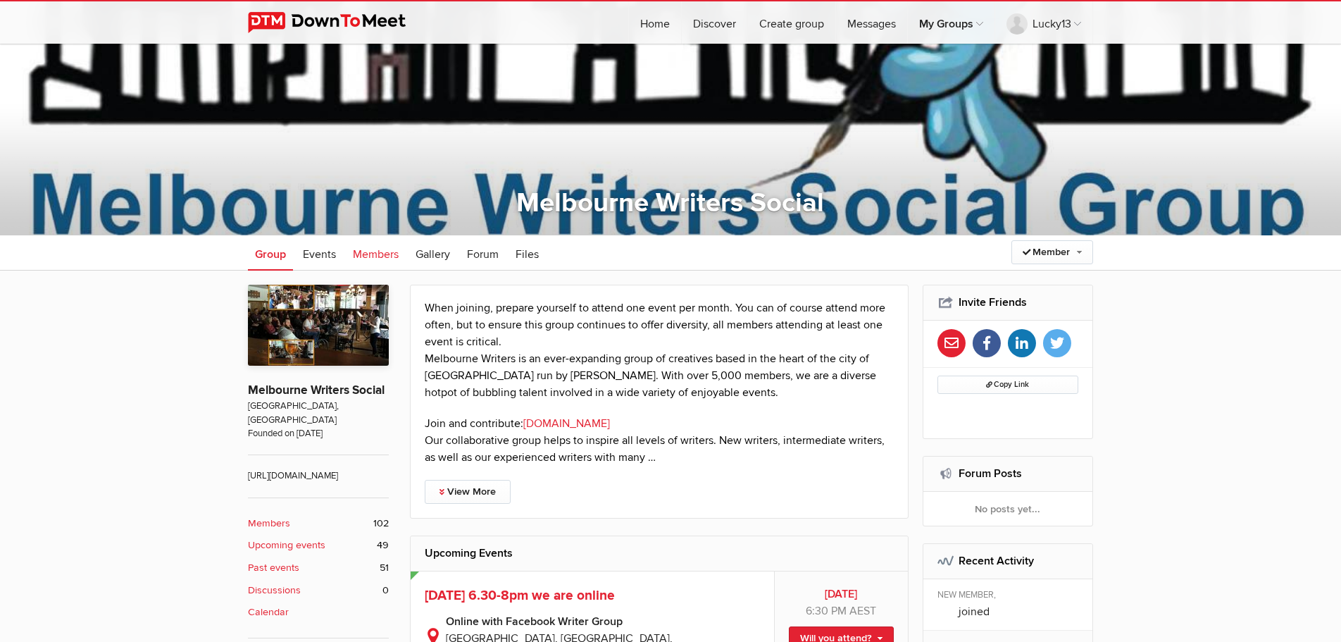
click at [356, 255] on span "Members" at bounding box center [376, 254] width 46 height 14
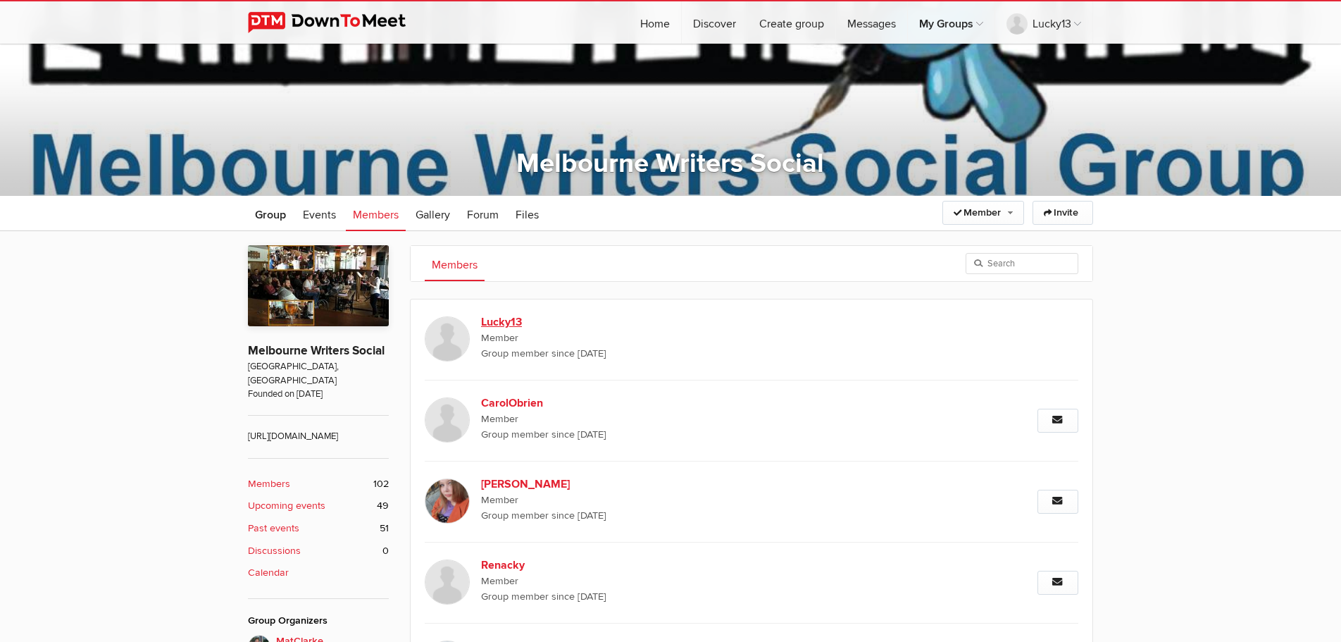
scroll to position [216, 0]
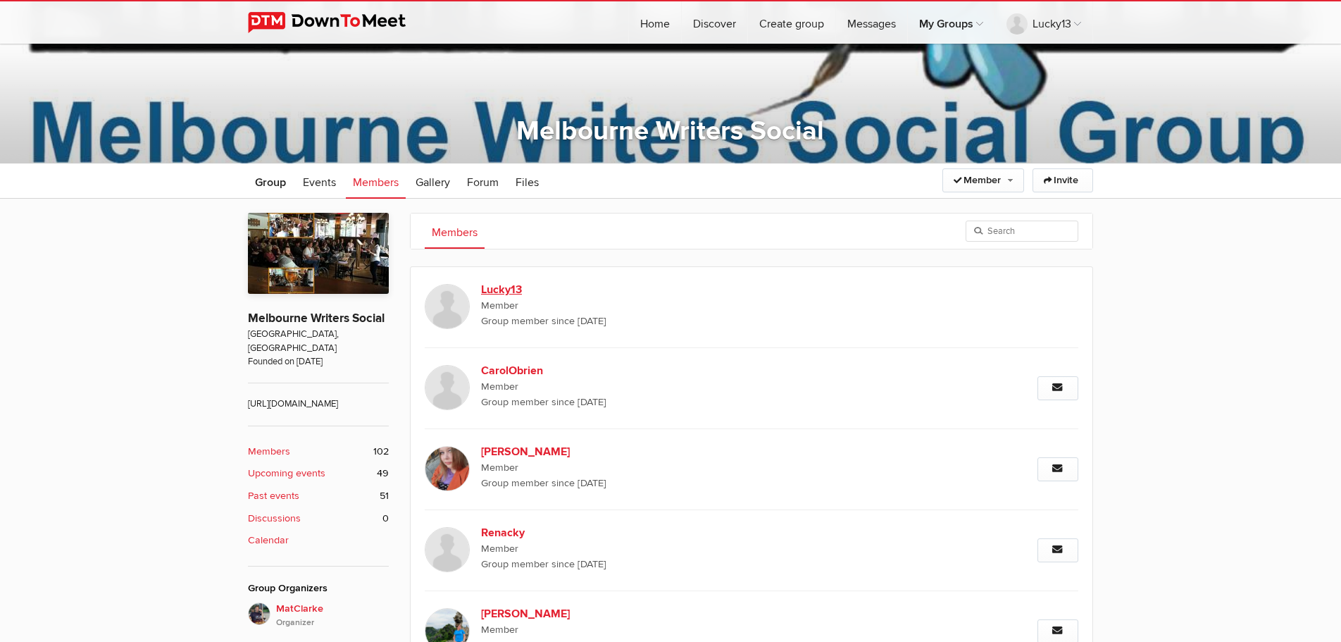
click at [502, 292] on b "Lucky13" at bounding box center [601, 289] width 241 height 17
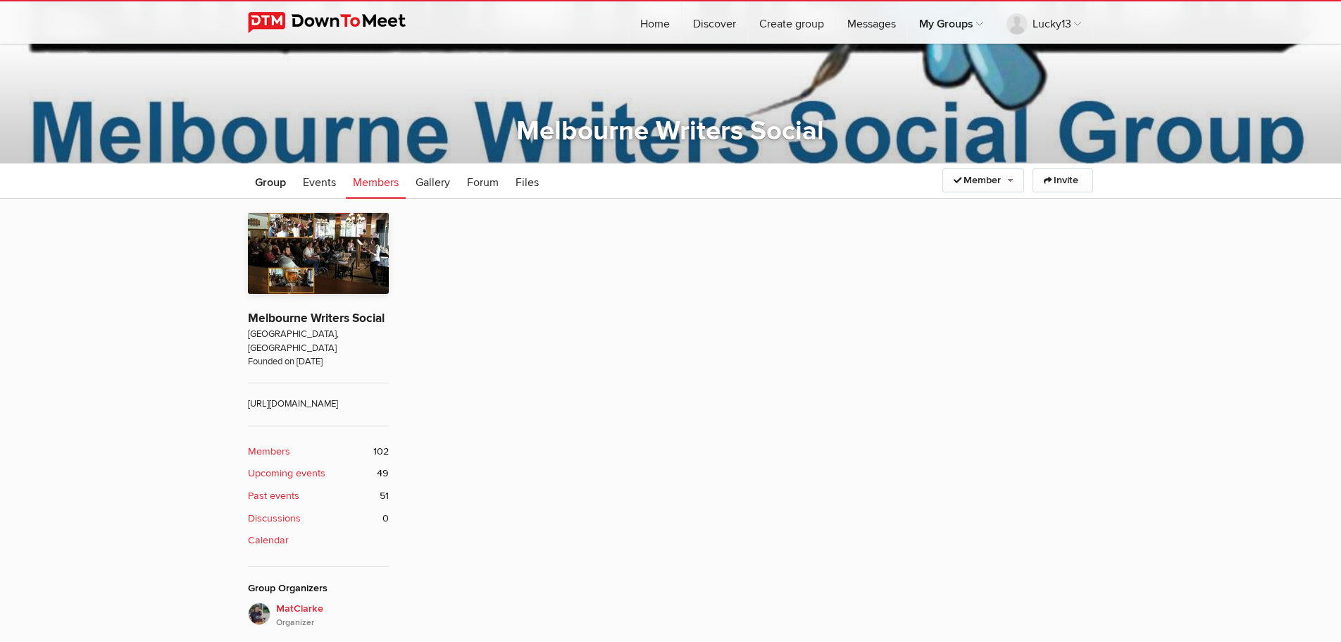
scroll to position [379, 0]
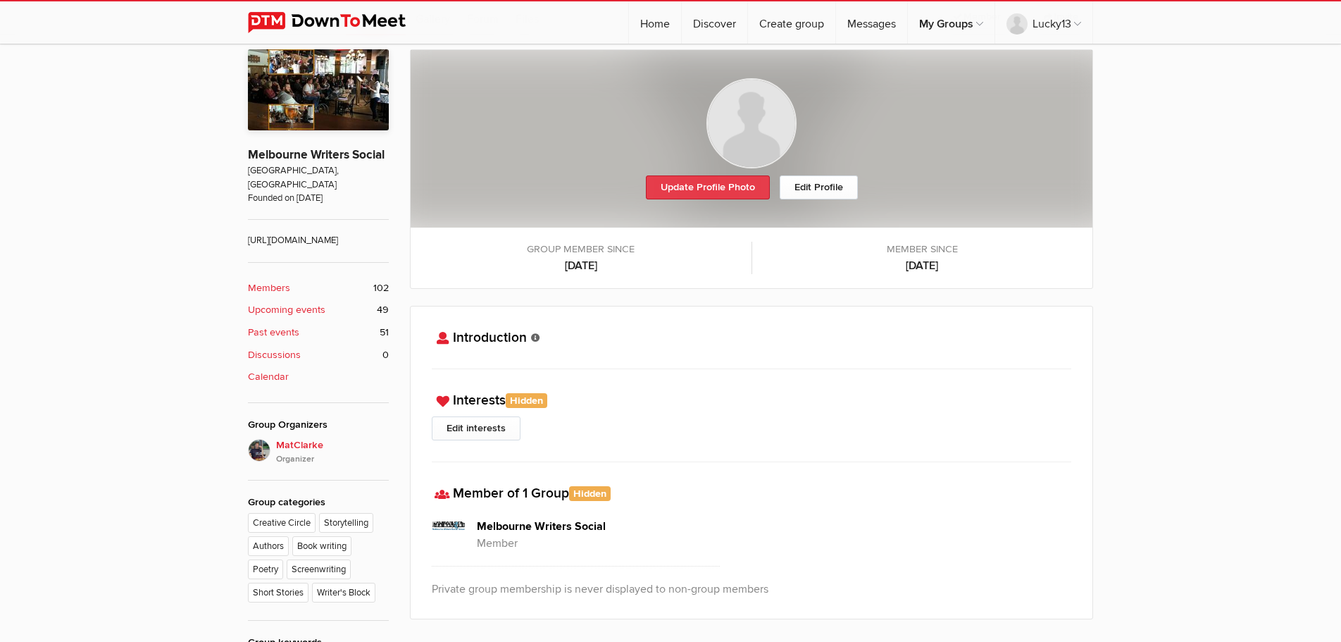
click at [718, 186] on link "Update Profile Photo" at bounding box center [708, 187] width 124 height 24
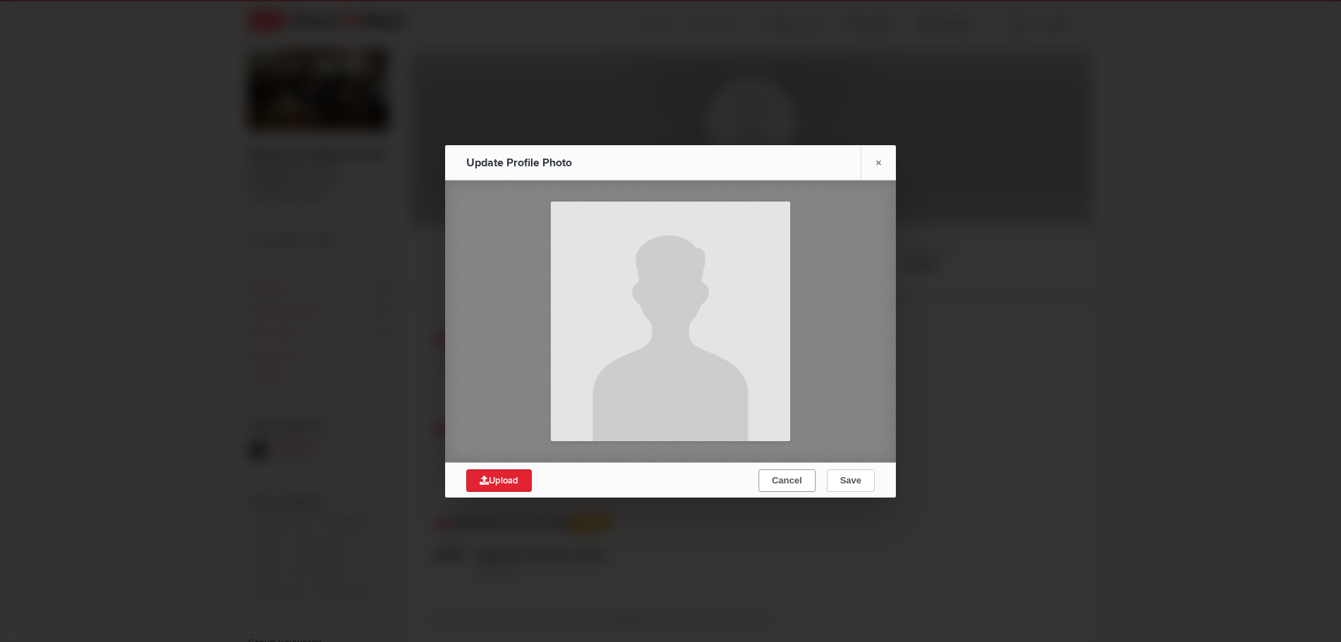
click at [785, 484] on span "Cancel" at bounding box center [787, 480] width 30 height 11
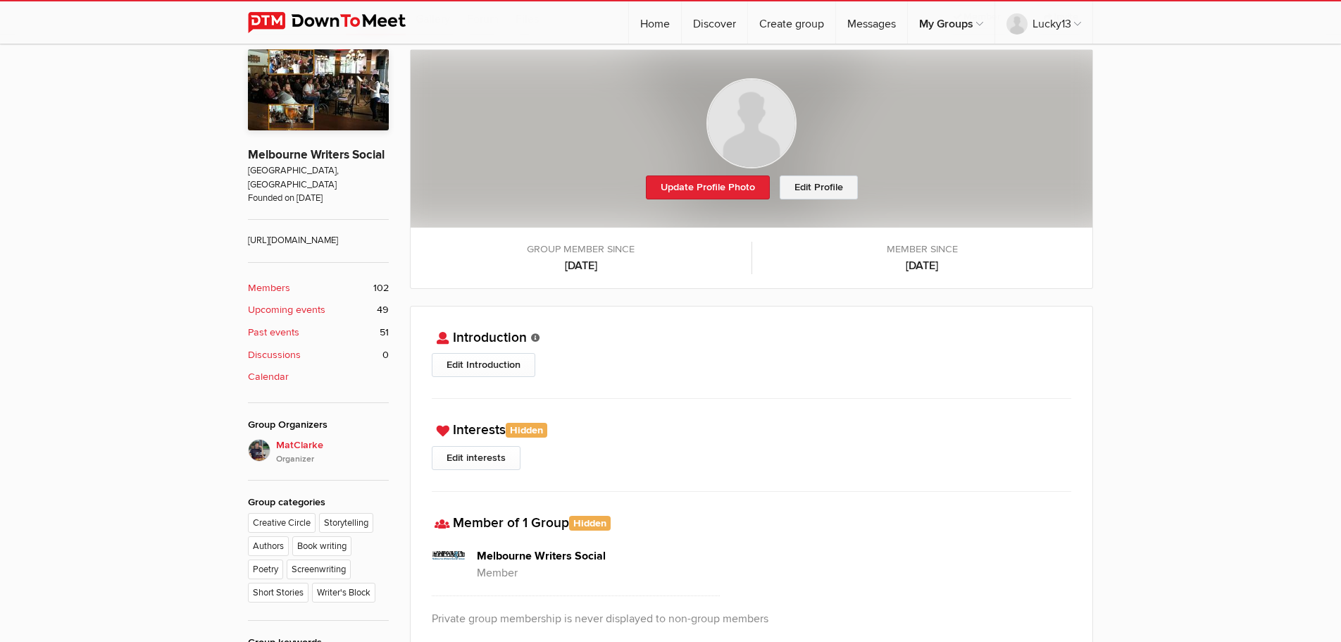
click at [787, 179] on link "Edit Profile" at bounding box center [819, 187] width 78 height 24
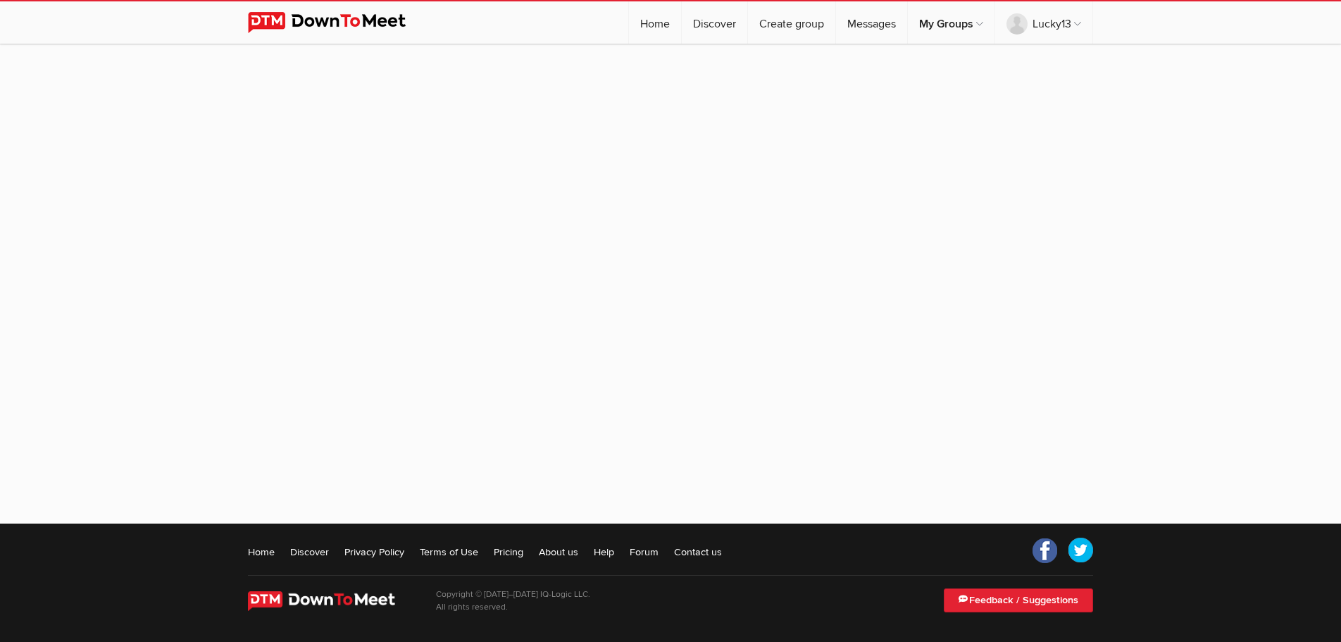
select select
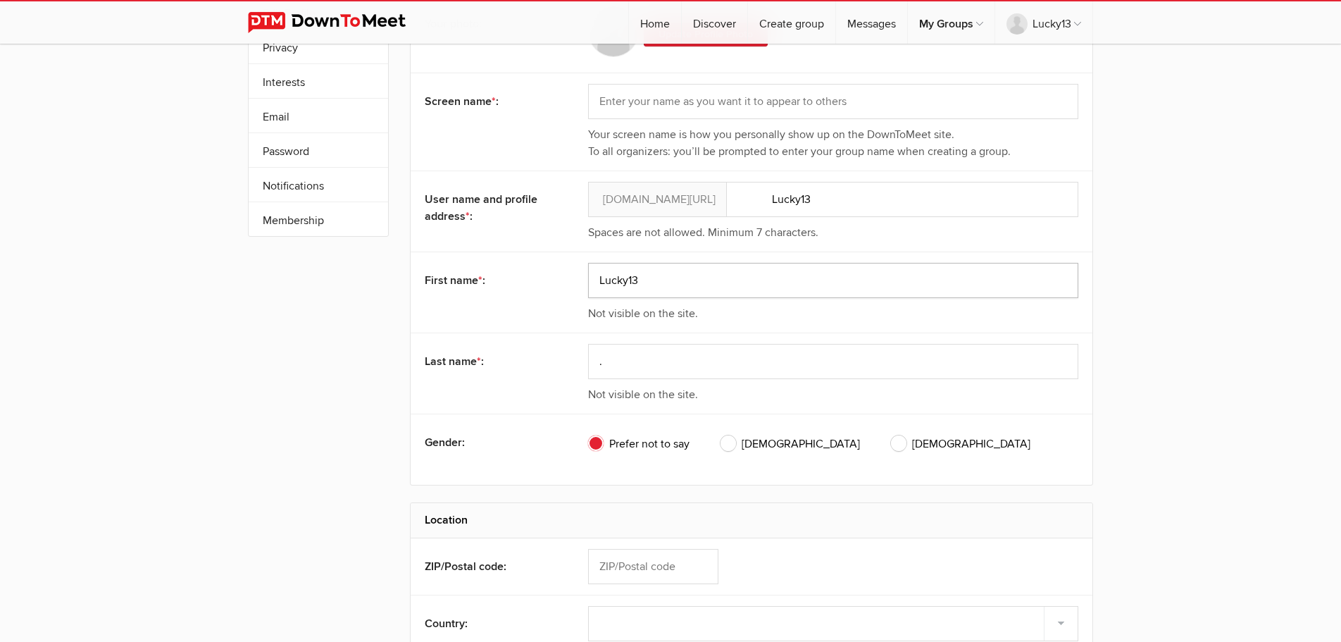
drag, startPoint x: 661, startPoint y: 280, endPoint x: 557, endPoint y: 262, distance: 105.0
click at [557, 262] on div "First name * : Lucky13 Not visible on the site." at bounding box center [752, 291] width 682 height 81
drag, startPoint x: 653, startPoint y: 278, endPoint x: 587, endPoint y: 280, distance: 65.5
click at [588, 280] on input "Lucky13" at bounding box center [833, 280] width 490 height 35
type input "o"
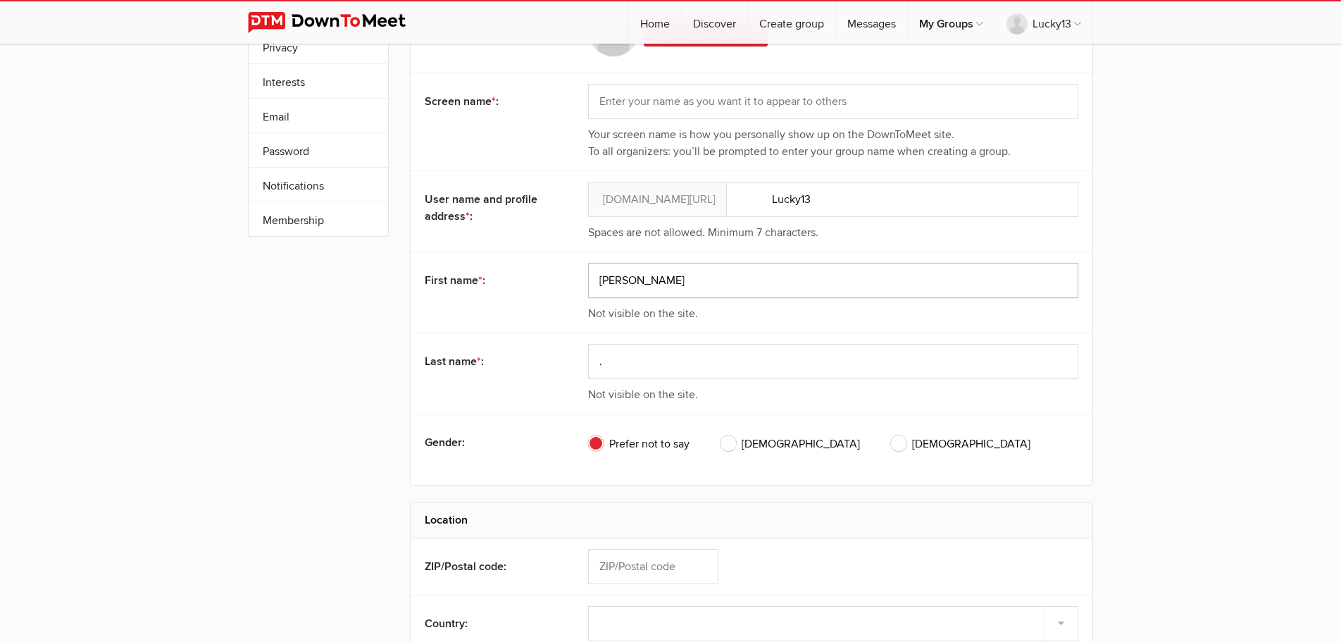
type input "Rob"
click at [644, 363] on input "." at bounding box center [833, 361] width 490 height 35
drag, startPoint x: 642, startPoint y: 363, endPoint x: 566, endPoint y: 351, distance: 77.6
click at [588, 351] on input "." at bounding box center [833, 361] width 490 height 35
type input "Limmer"
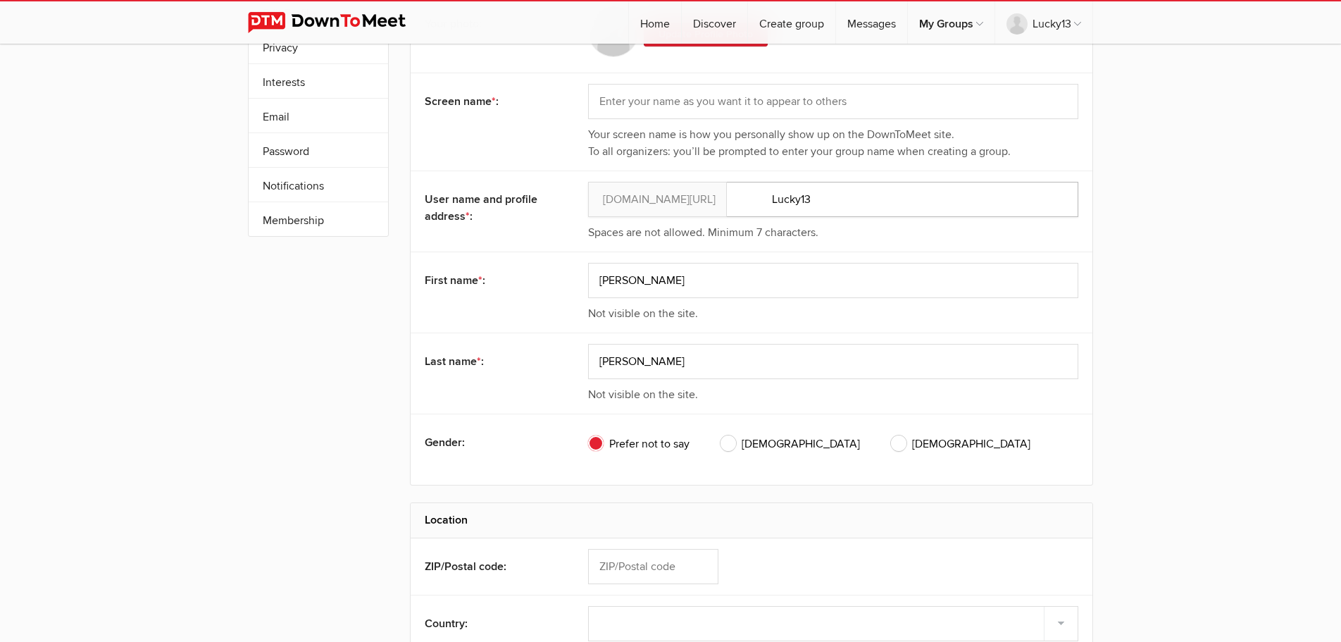
drag, startPoint x: 828, startPoint y: 203, endPoint x: 699, endPoint y: 182, distance: 131.3
click at [699, 182] on input "Lucky13" at bounding box center [833, 199] width 490 height 35
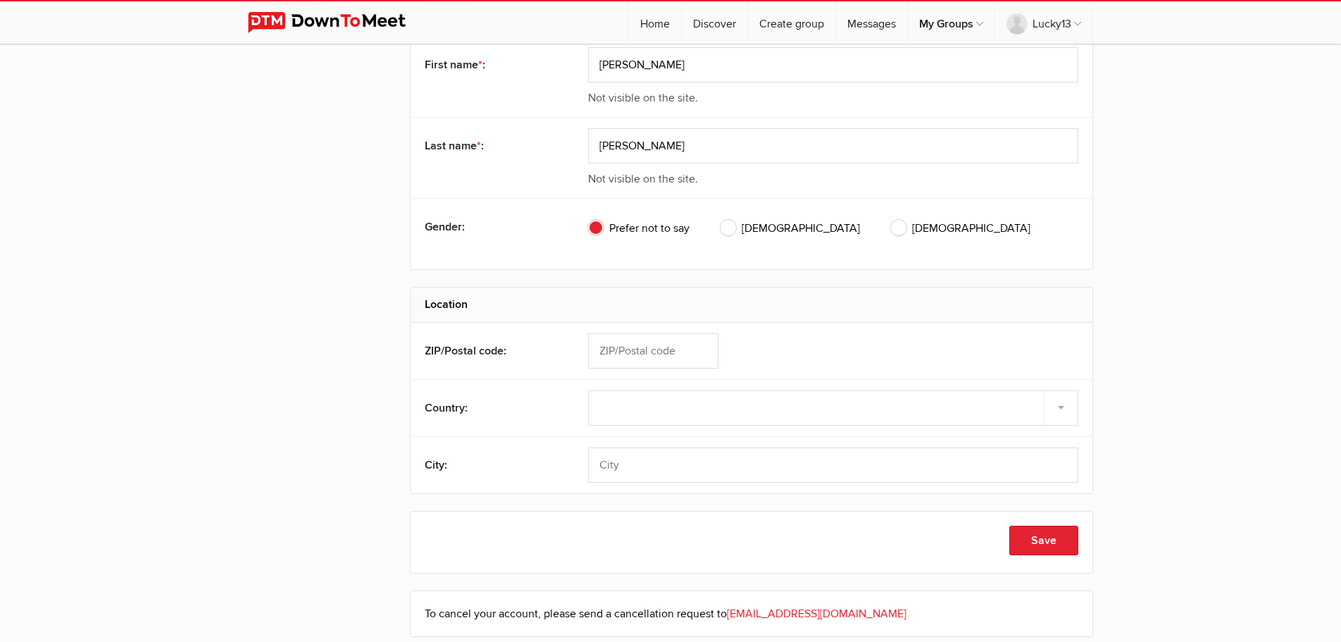
scroll to position [40, 0]
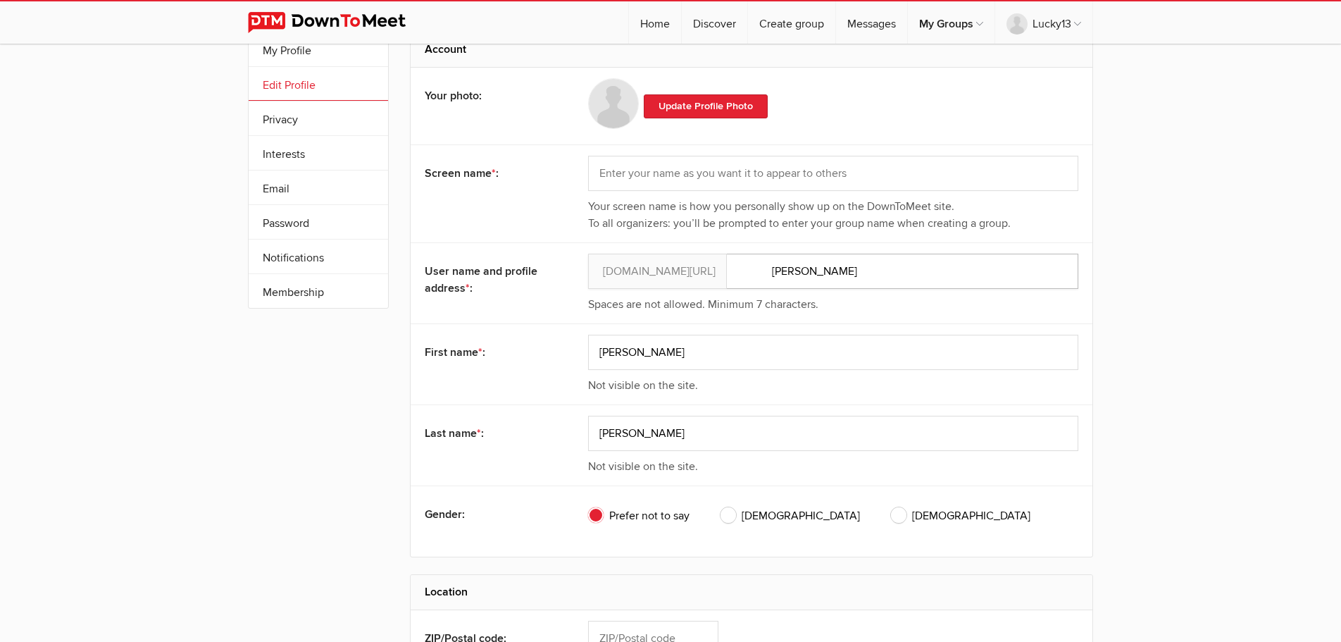
drag, startPoint x: 802, startPoint y: 272, endPoint x: 756, endPoint y: 266, distance: 46.9
click at [756, 266] on input "Rob" at bounding box center [833, 271] width 490 height 35
drag, startPoint x: 841, startPoint y: 264, endPoint x: 687, endPoint y: 261, distance: 153.6
click at [687, 261] on input "Lucky" at bounding box center [833, 271] width 490 height 35
type input "Lucky"
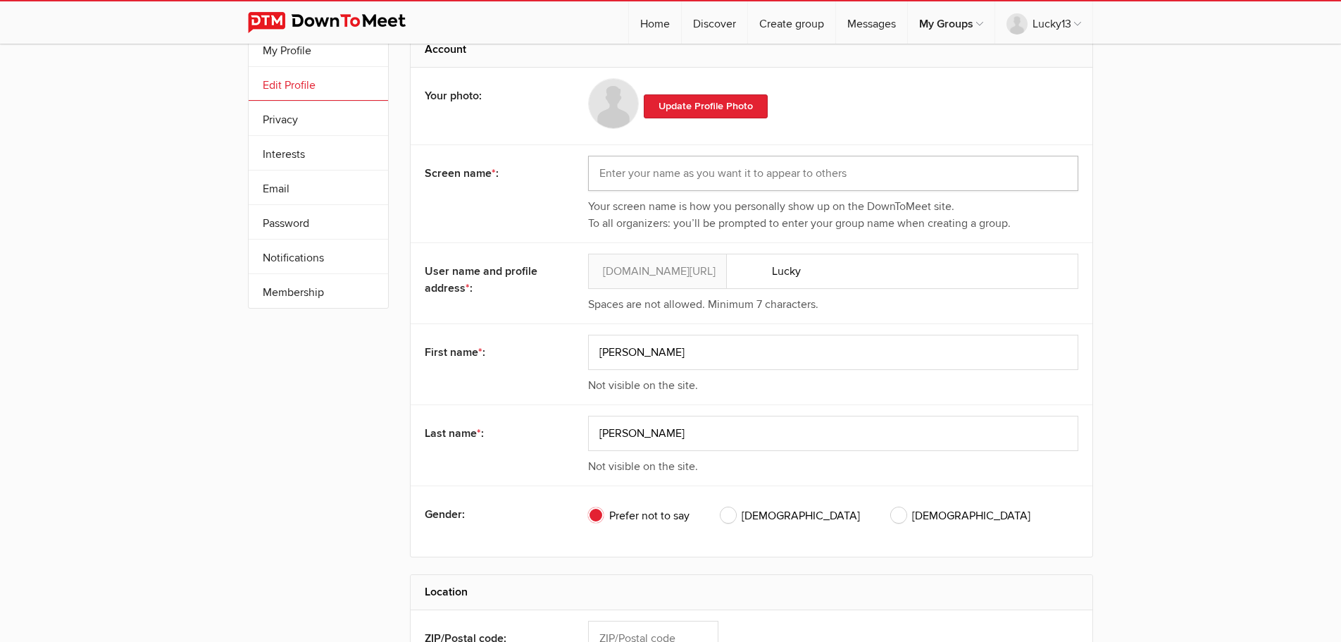
click at [644, 174] on input "text" at bounding box center [833, 173] width 490 height 35
paste input "Lucky"
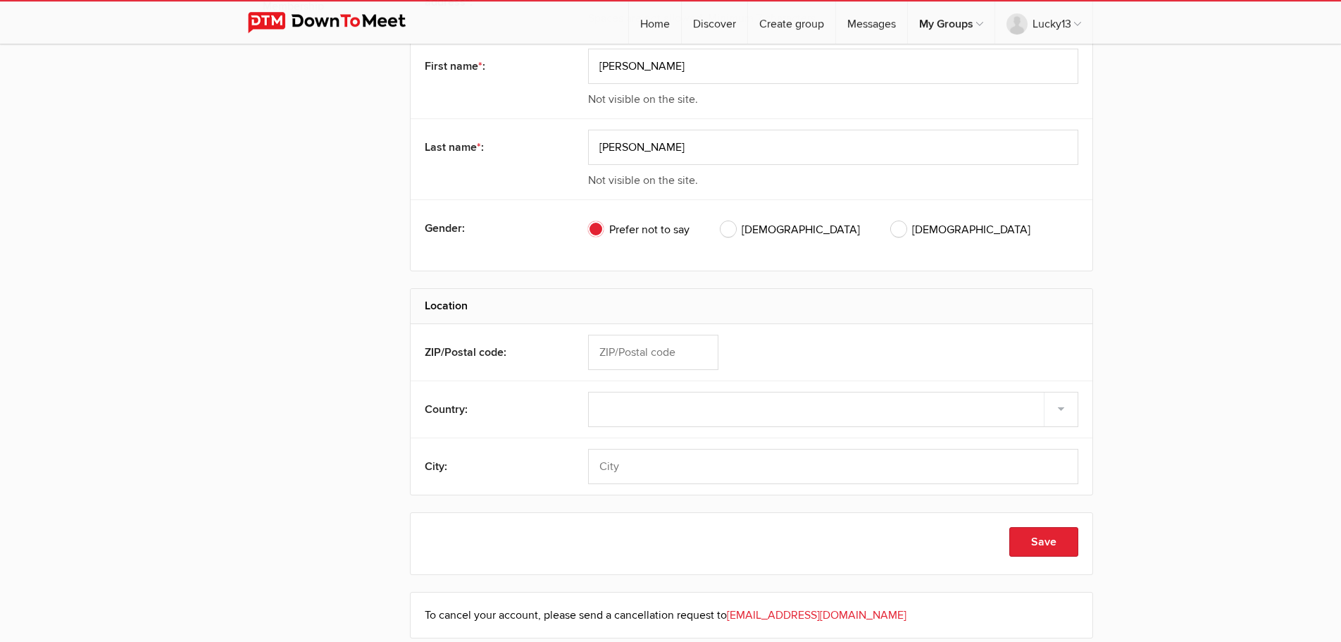
scroll to position [328, 0]
type input "Lucky"
click at [728, 229] on span "Male" at bounding box center [790, 228] width 139 height 17
click at [721, 220] on input "Male" at bounding box center [720, 219] width 1 height 1
radio input "true"
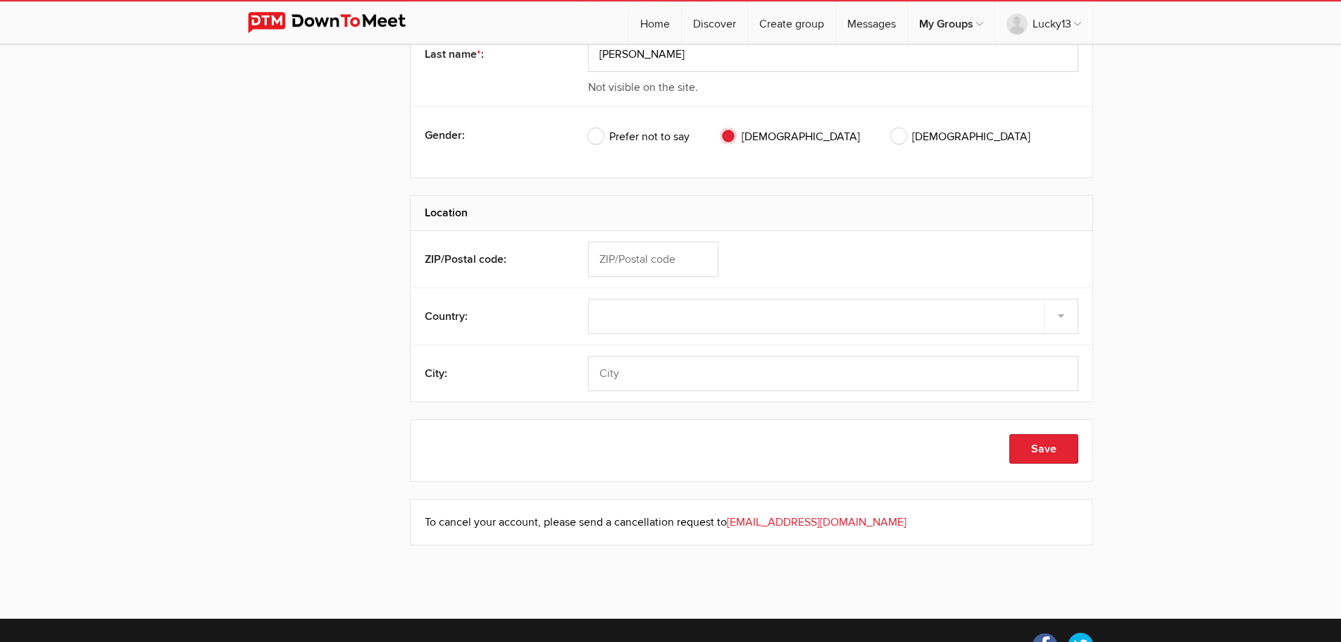
scroll to position [471, 0]
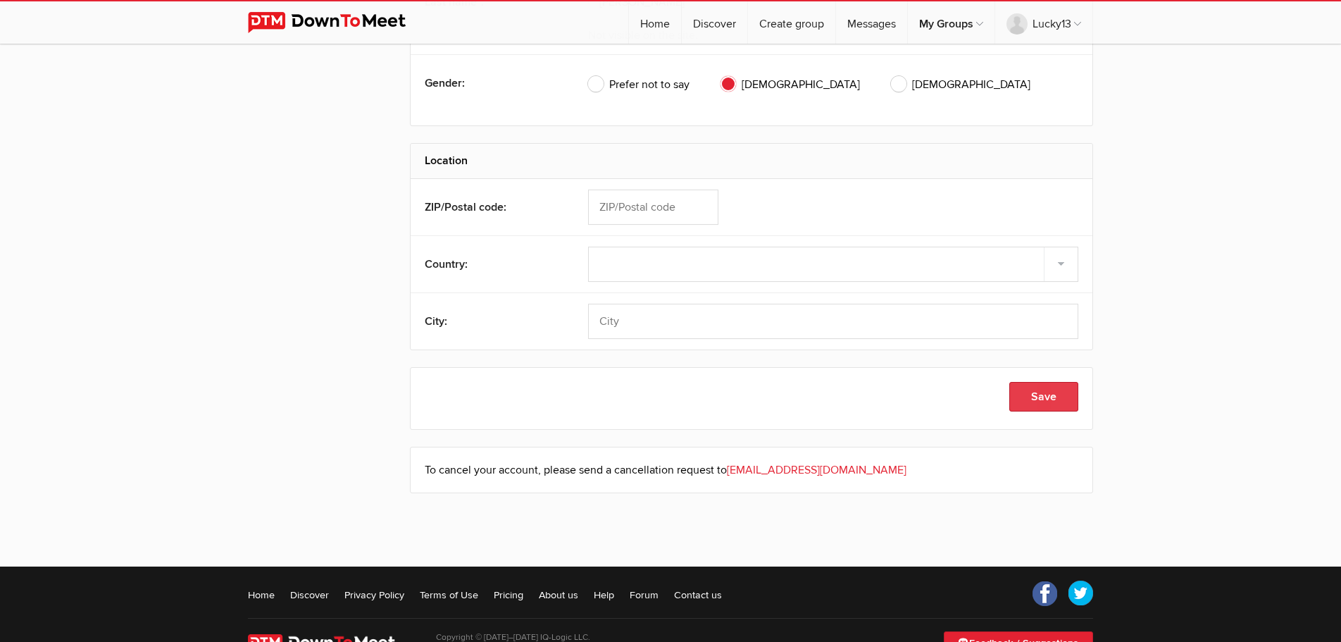
click at [1040, 391] on button "Save" at bounding box center [1043, 397] width 69 height 30
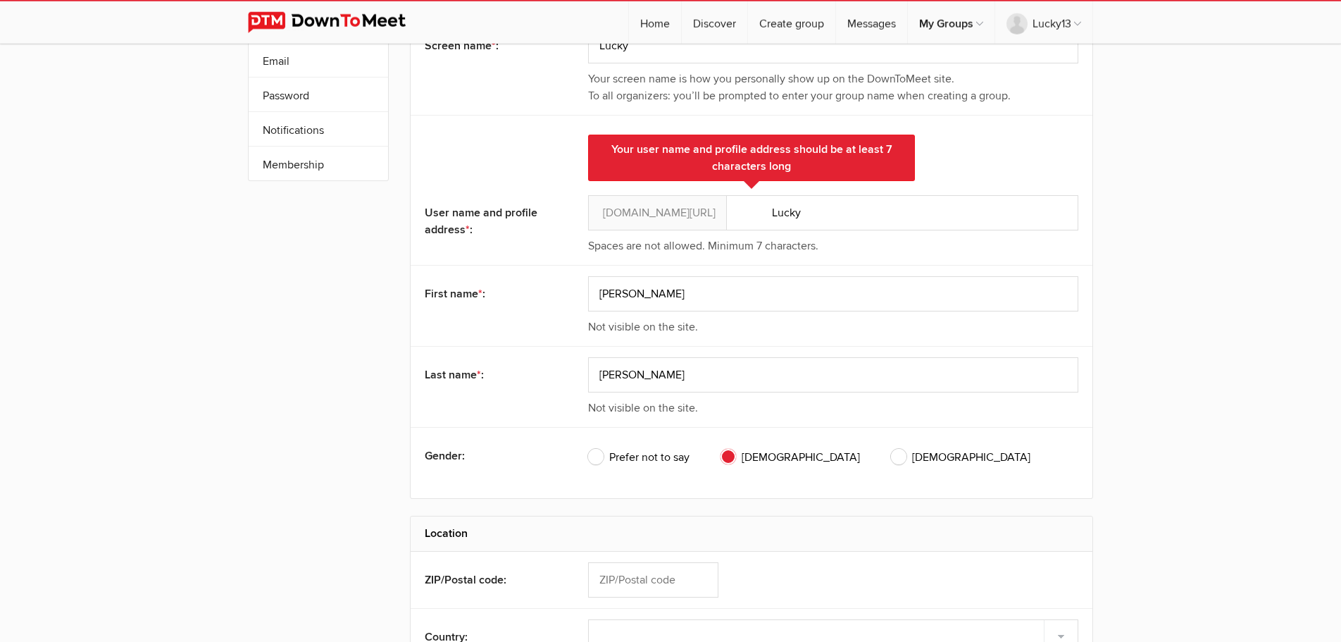
scroll to position [123, 0]
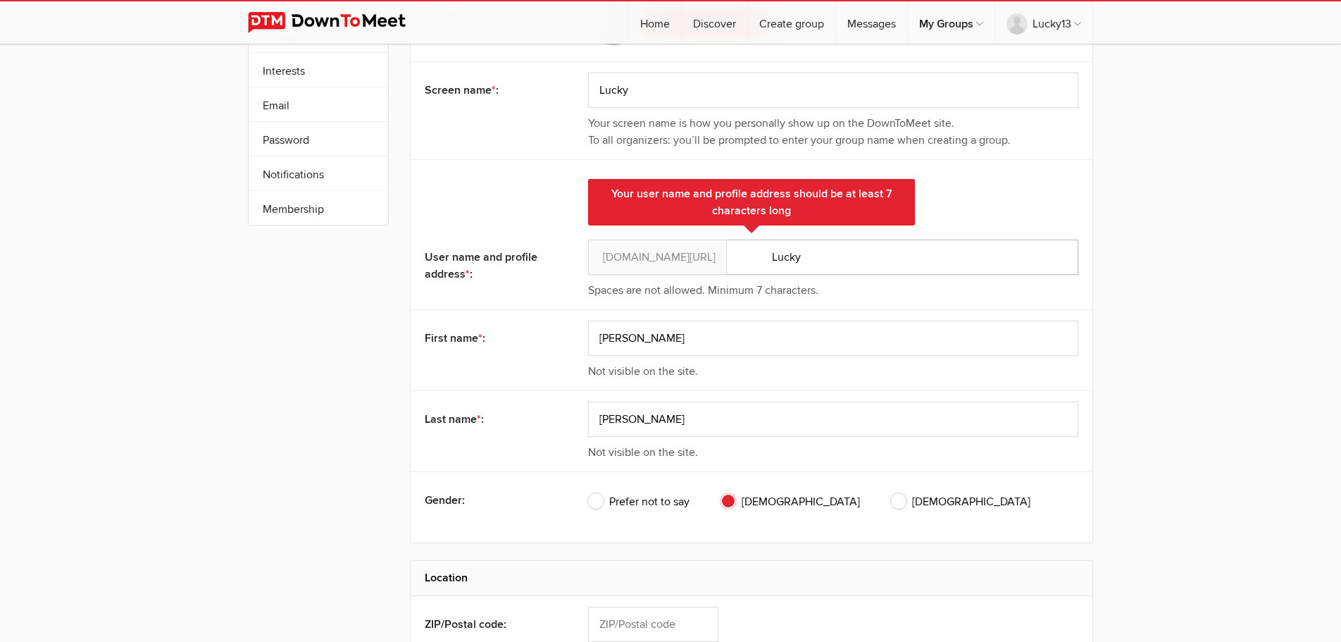
click at [811, 260] on input "Lucky" at bounding box center [833, 256] width 490 height 35
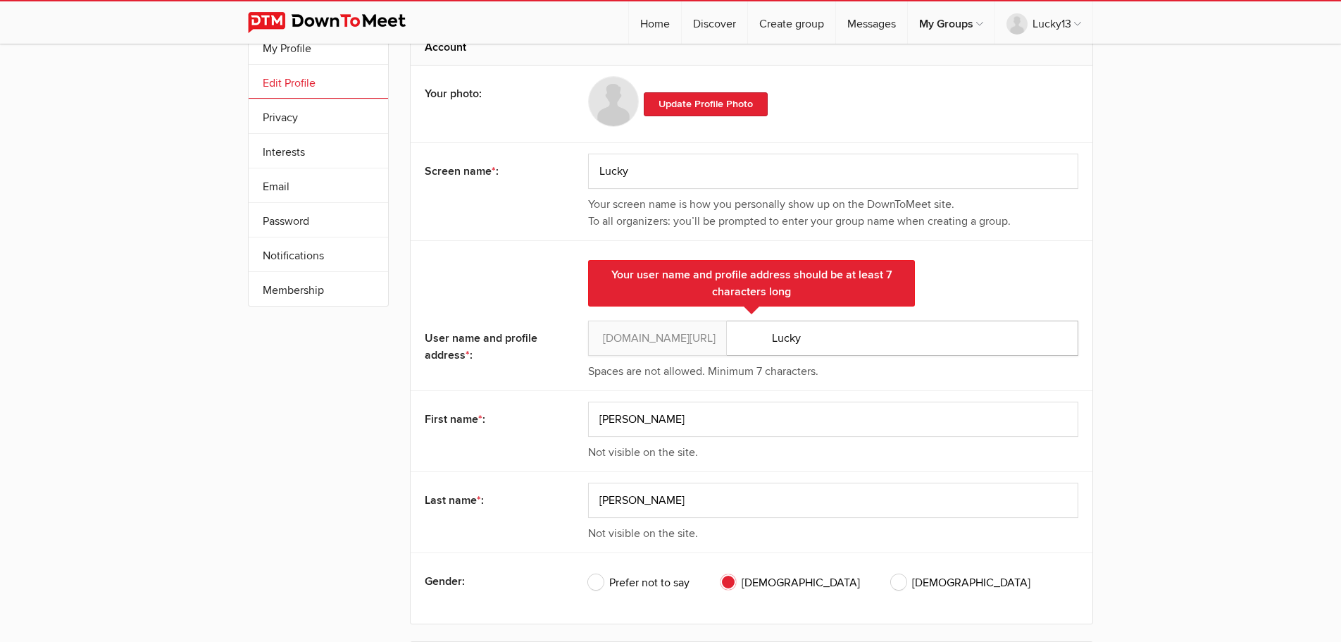
scroll to position [0, 0]
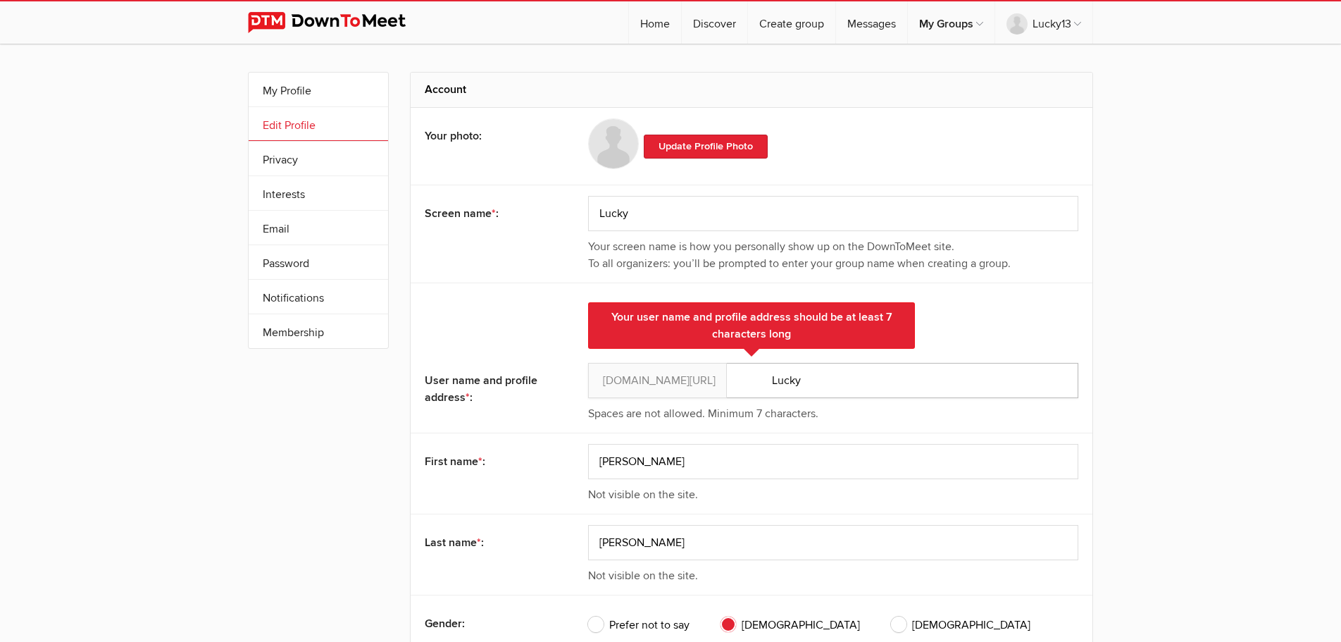
click at [814, 385] on input "Lucky" at bounding box center [833, 380] width 490 height 35
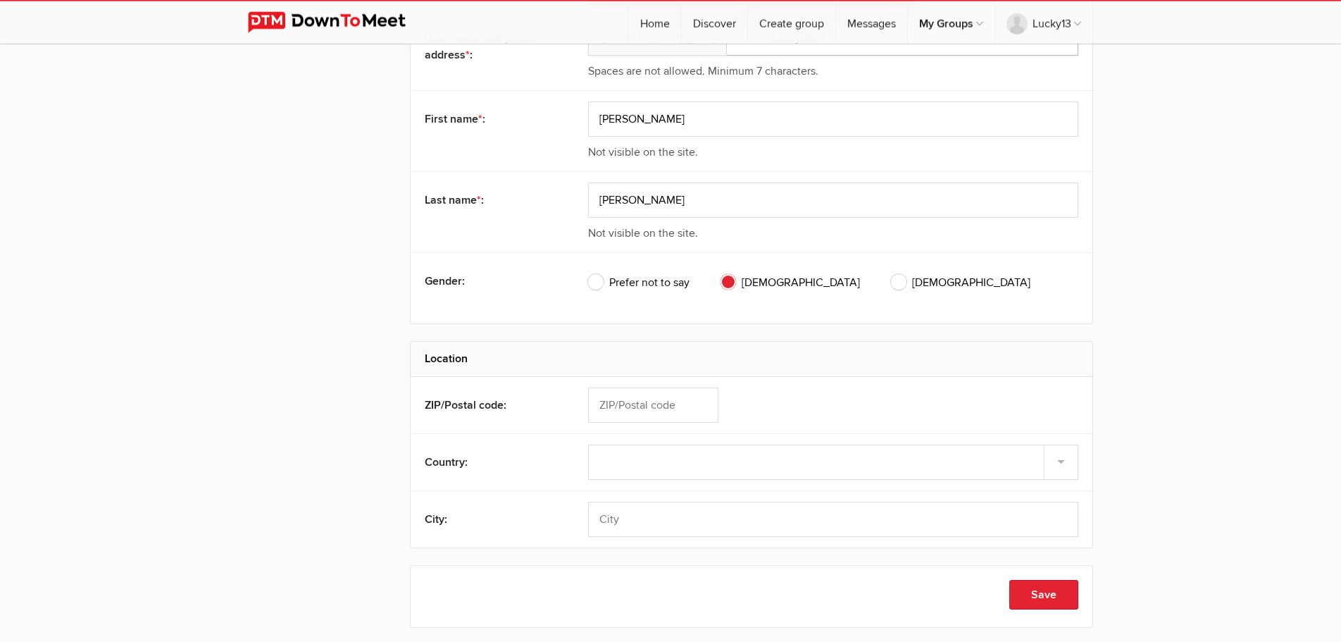
scroll to position [575, 0]
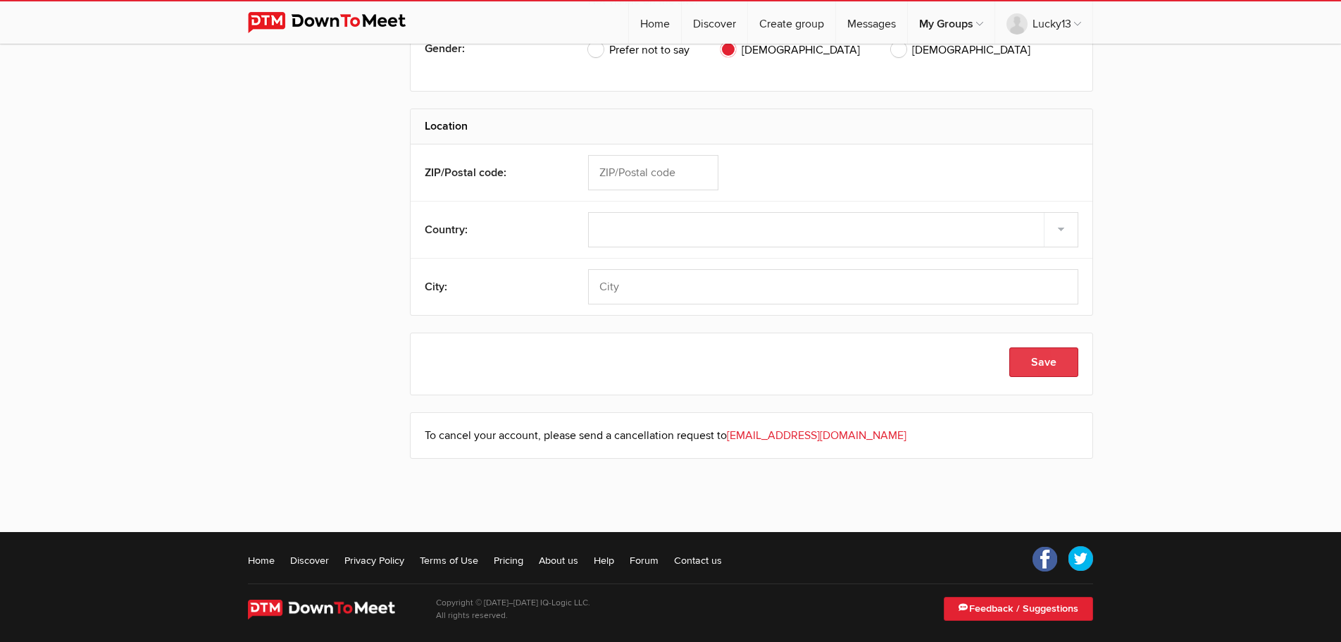
type input "Luckydevil"
click at [1045, 362] on button "Save" at bounding box center [1043, 362] width 69 height 30
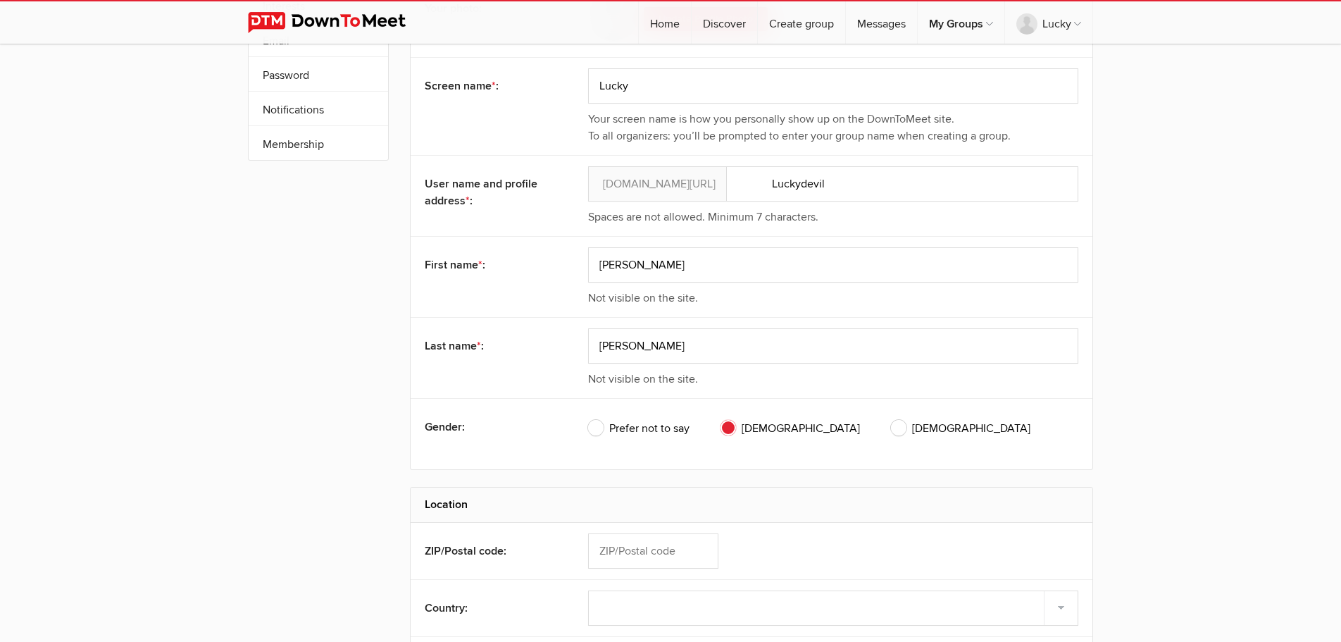
scroll to position [0, 0]
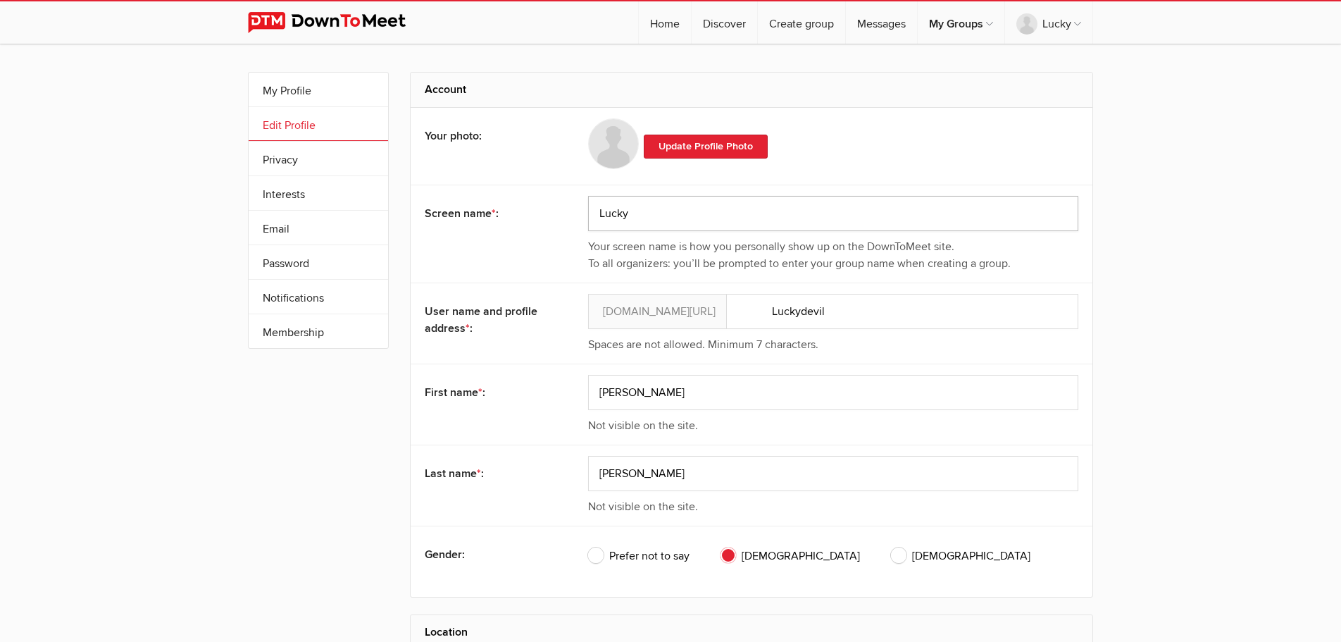
drag, startPoint x: 660, startPoint y: 216, endPoint x: 547, endPoint y: 216, distance: 112.7
click at [588, 216] on input "Lucky" at bounding box center [833, 213] width 490 height 35
drag, startPoint x: 590, startPoint y: 214, endPoint x: 582, endPoint y: 214, distance: 8.5
click at [588, 214] on input "Rob" at bounding box center [833, 213] width 490 height 35
type input "Rob"
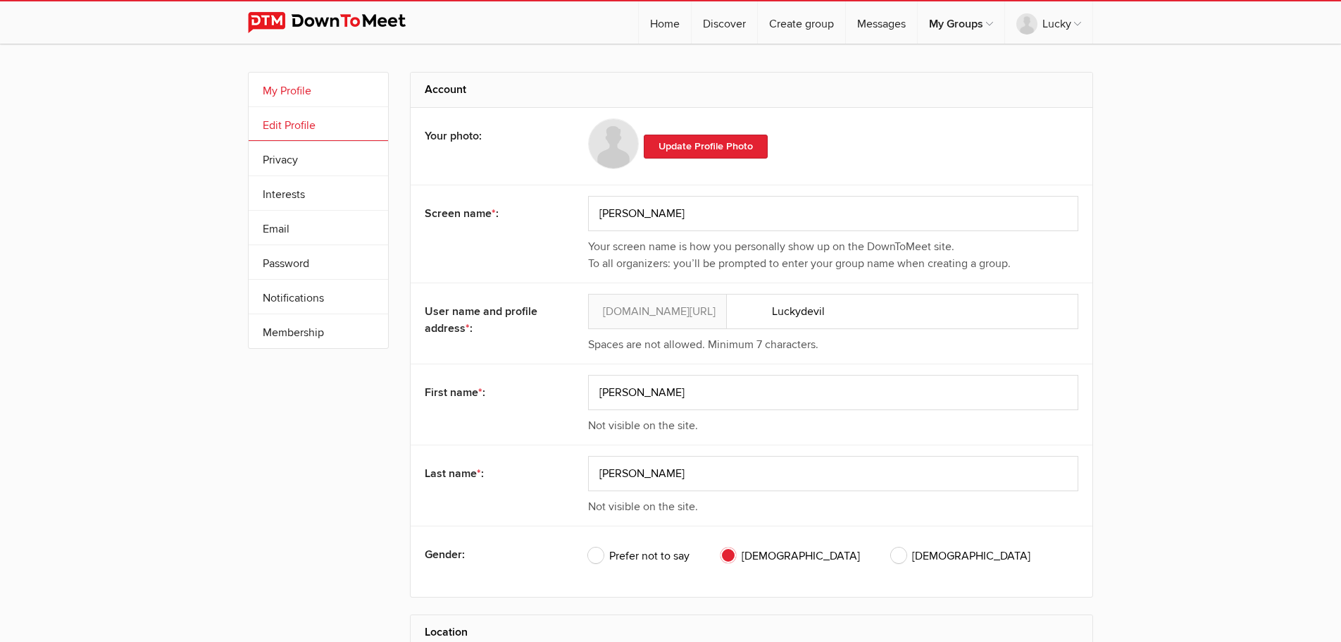
click at [273, 88] on link "My Profile" at bounding box center [318, 90] width 139 height 34
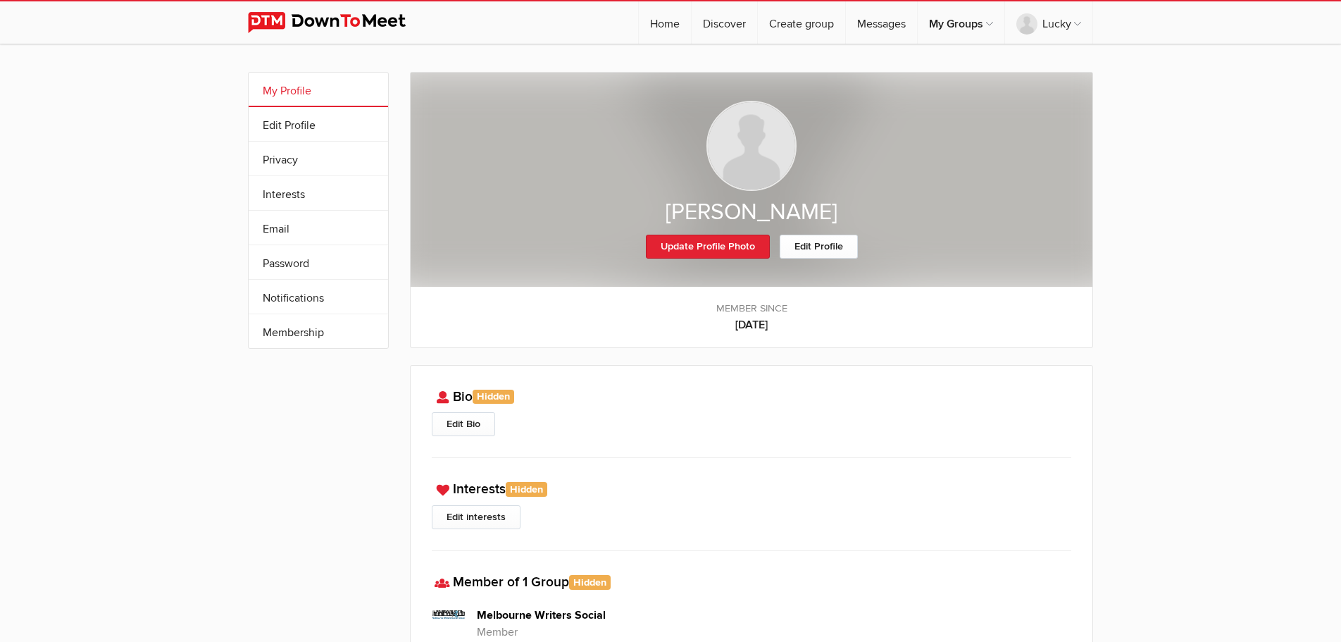
click at [271, 84] on link "My Profile" at bounding box center [318, 90] width 139 height 34
click at [285, 127] on link "Edit Profile" at bounding box center [318, 124] width 139 height 34
select select
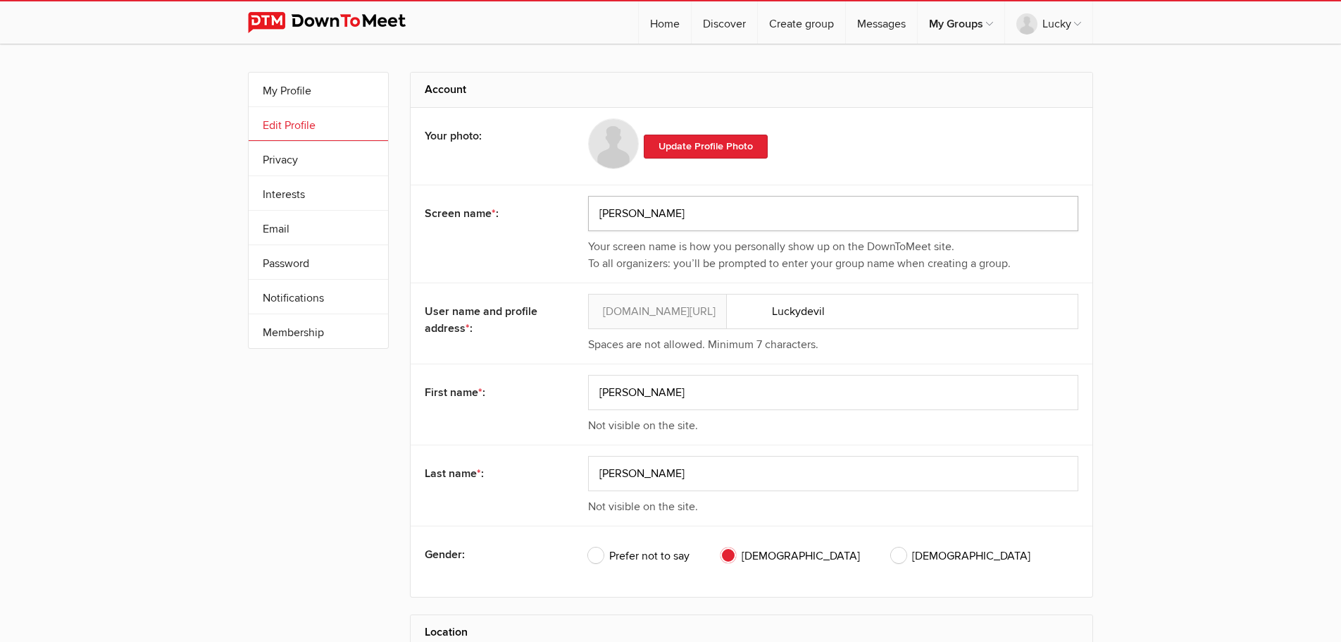
drag, startPoint x: 618, startPoint y: 216, endPoint x: 592, endPoint y: 216, distance: 26.8
click at [592, 216] on input "Rob" at bounding box center [833, 213] width 490 height 35
drag, startPoint x: 608, startPoint y: 213, endPoint x: 597, endPoint y: 212, distance: 11.3
click at [597, 212] on input "Rob" at bounding box center [833, 213] width 490 height 35
type input "Lucky"
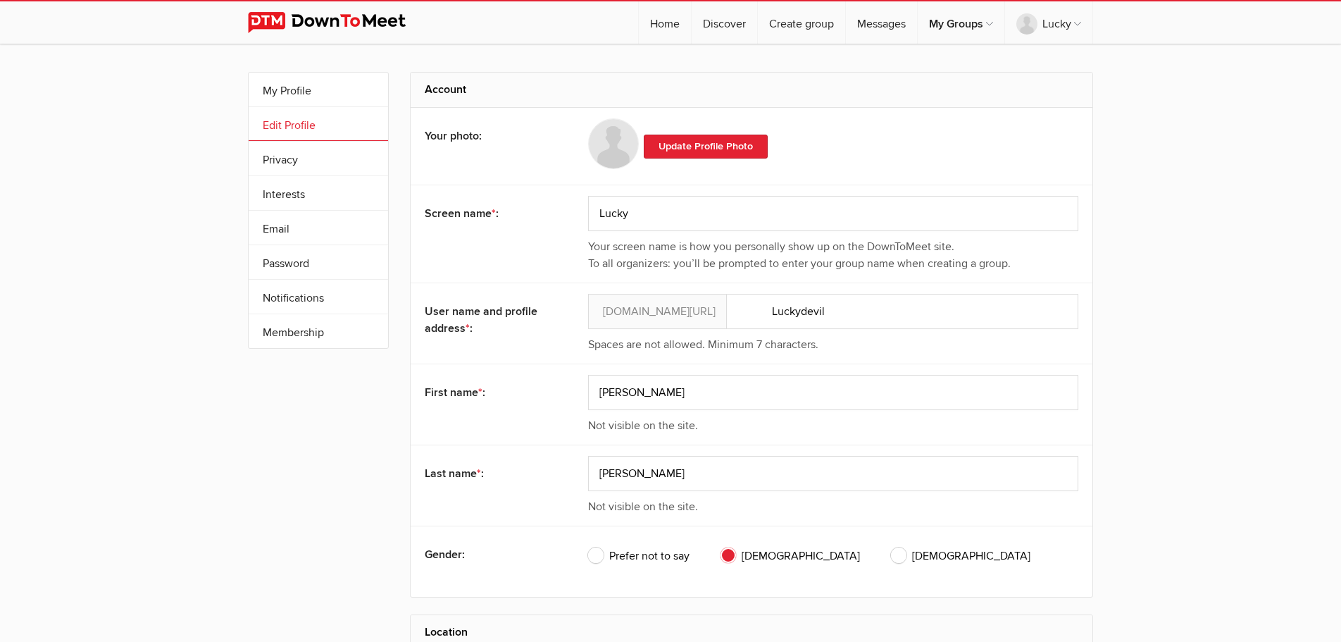
click at [962, 545] on div "Prefer not to say Male Female" at bounding box center [833, 561] width 490 height 49
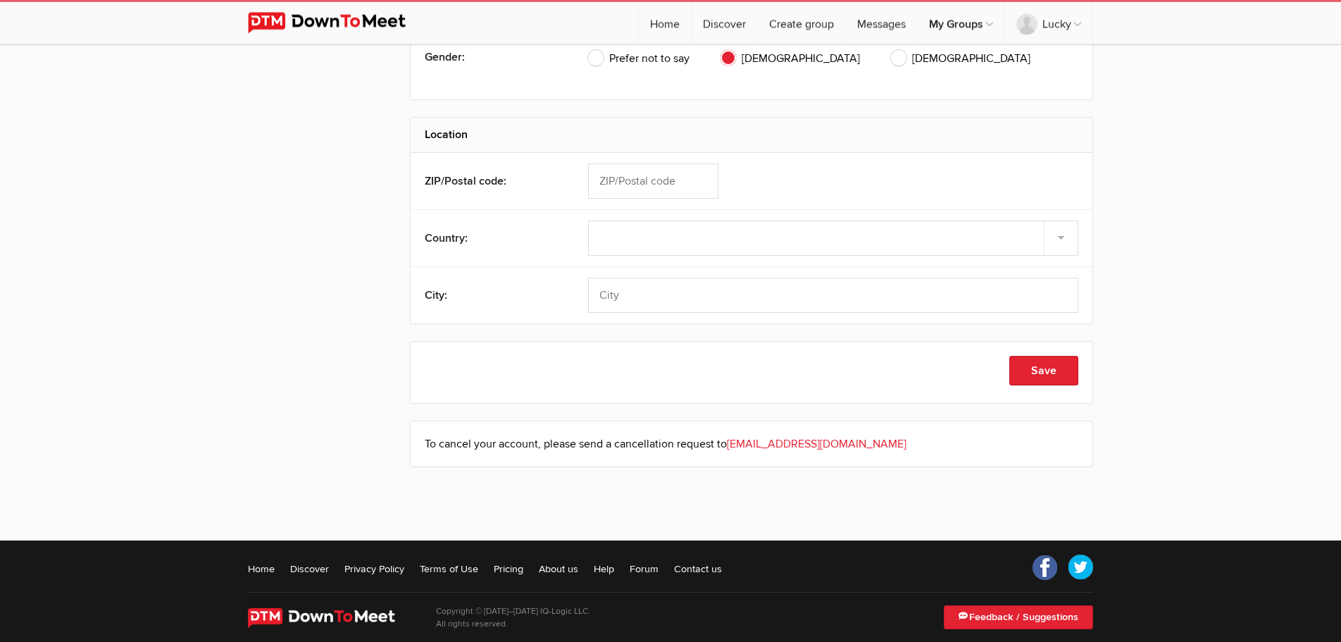
scroll to position [503, 0]
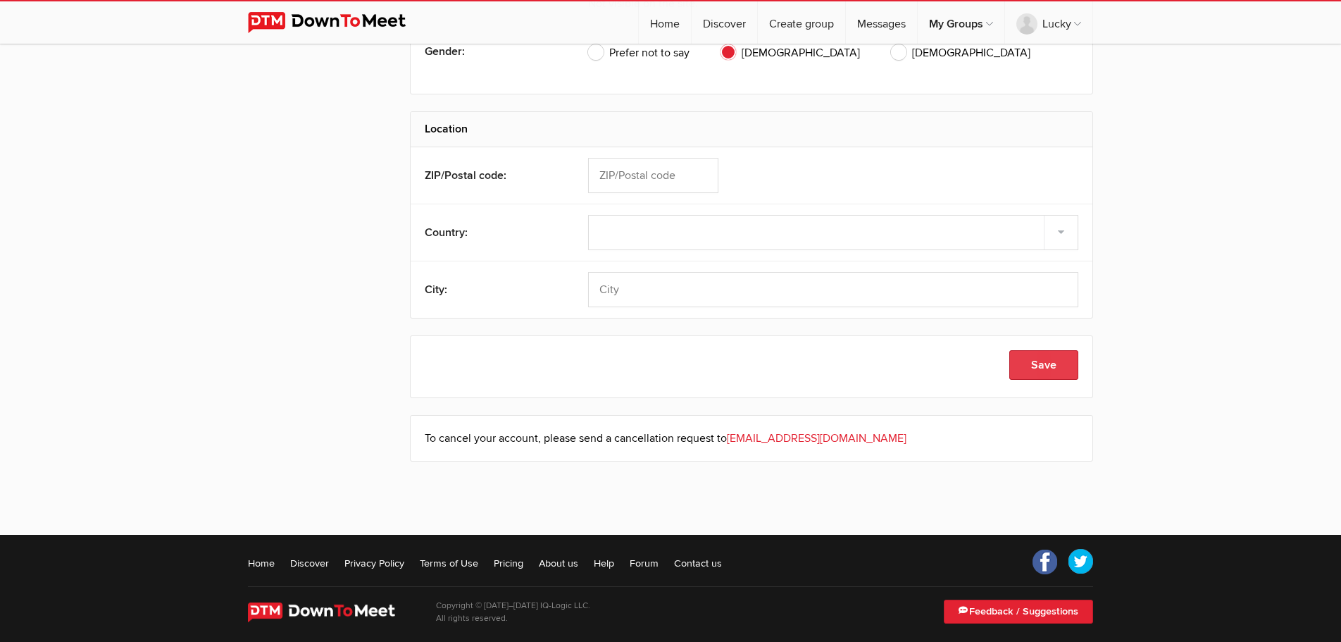
click at [1023, 367] on button "Save" at bounding box center [1043, 365] width 69 height 30
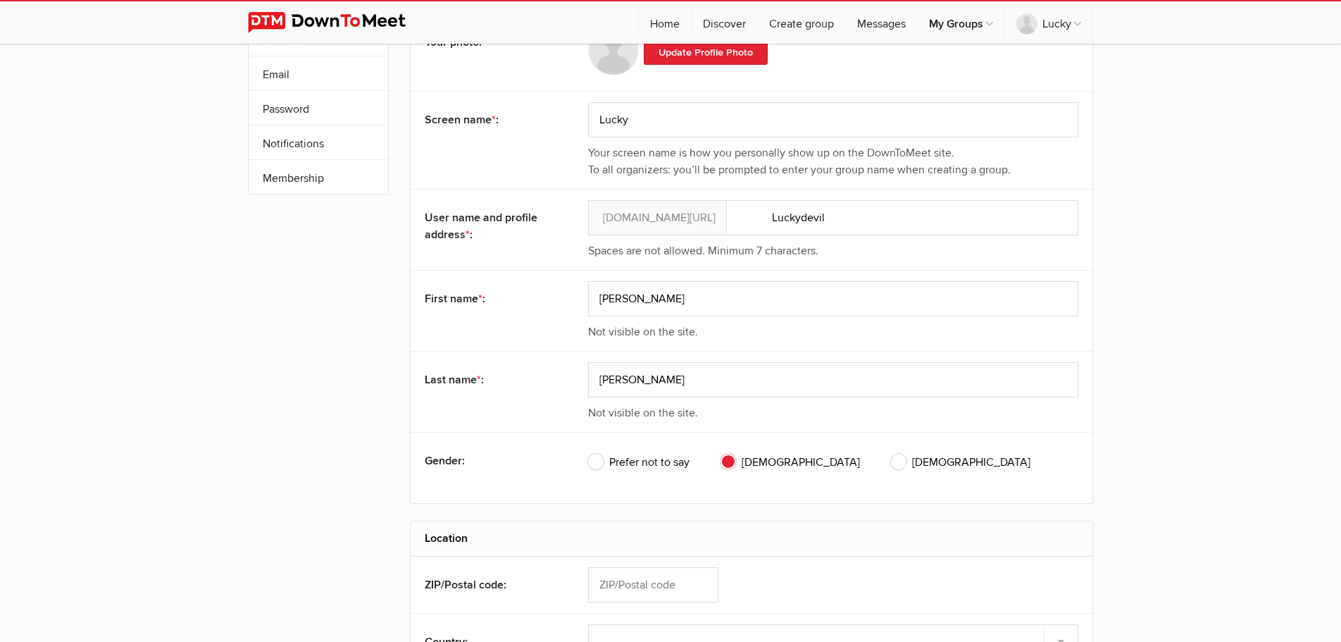
scroll to position [0, 0]
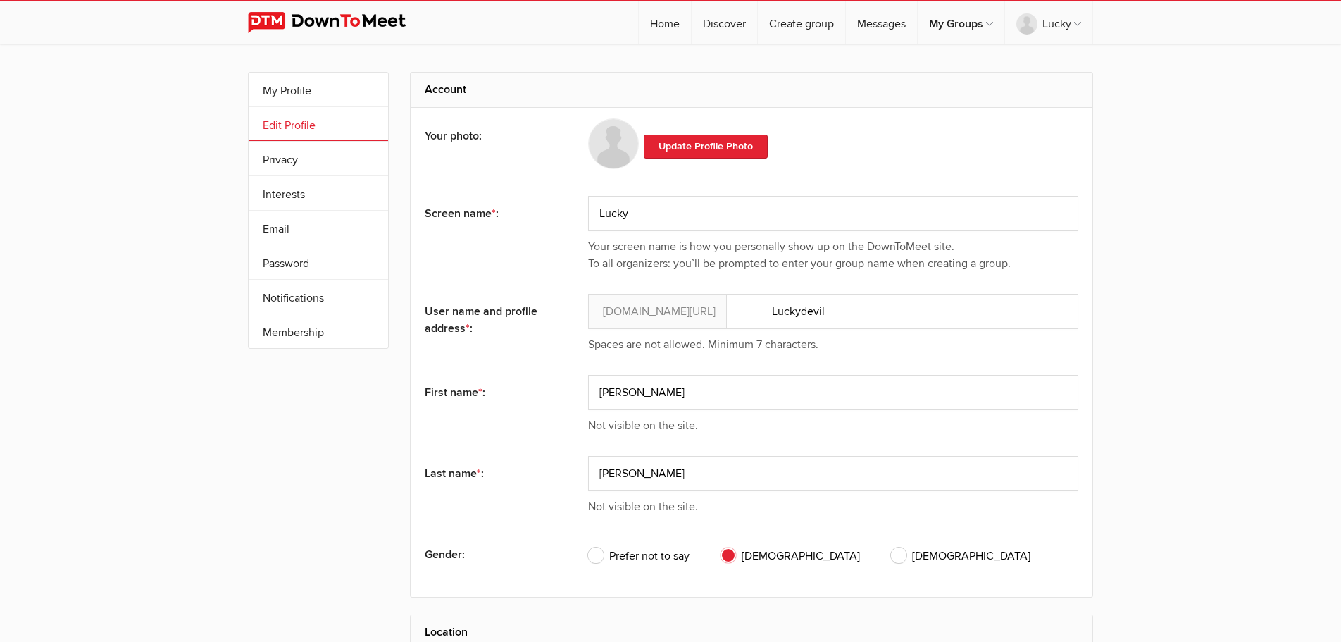
drag, startPoint x: 309, startPoint y: 89, endPoint x: 4, endPoint y: 74, distance: 305.3
click at [309, 89] on link "My Profile" at bounding box center [318, 90] width 139 height 34
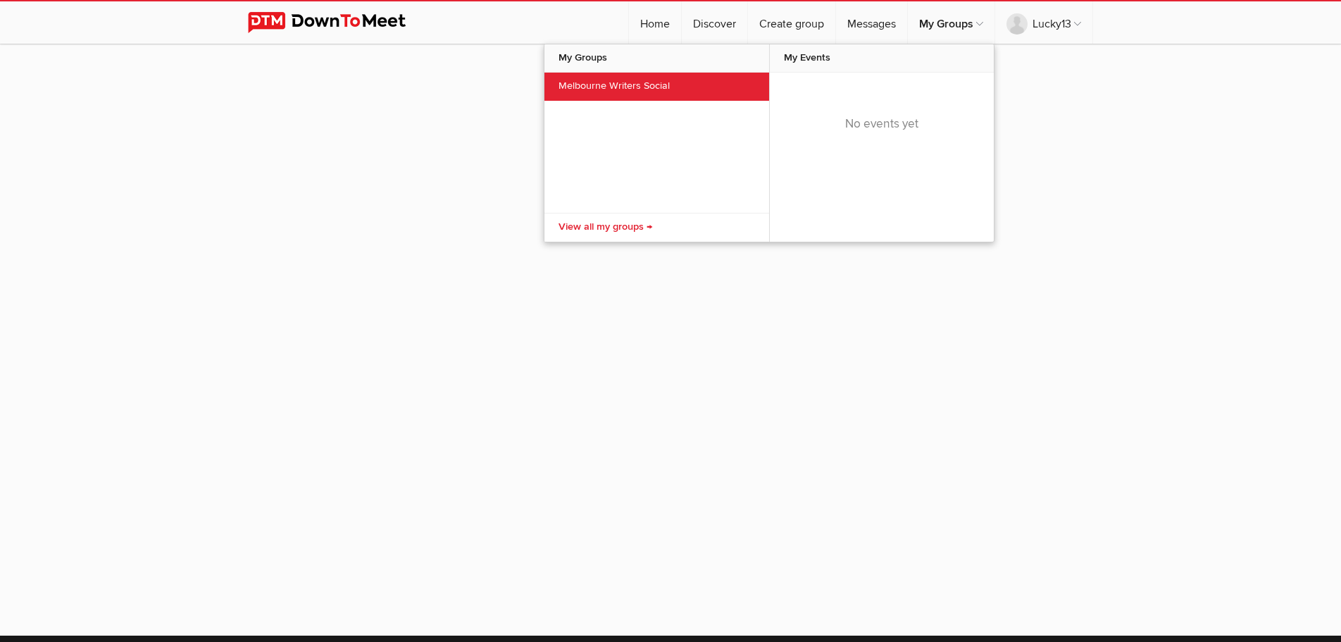
click at [630, 89] on link "Melbourne Writers Social" at bounding box center [656, 87] width 225 height 28
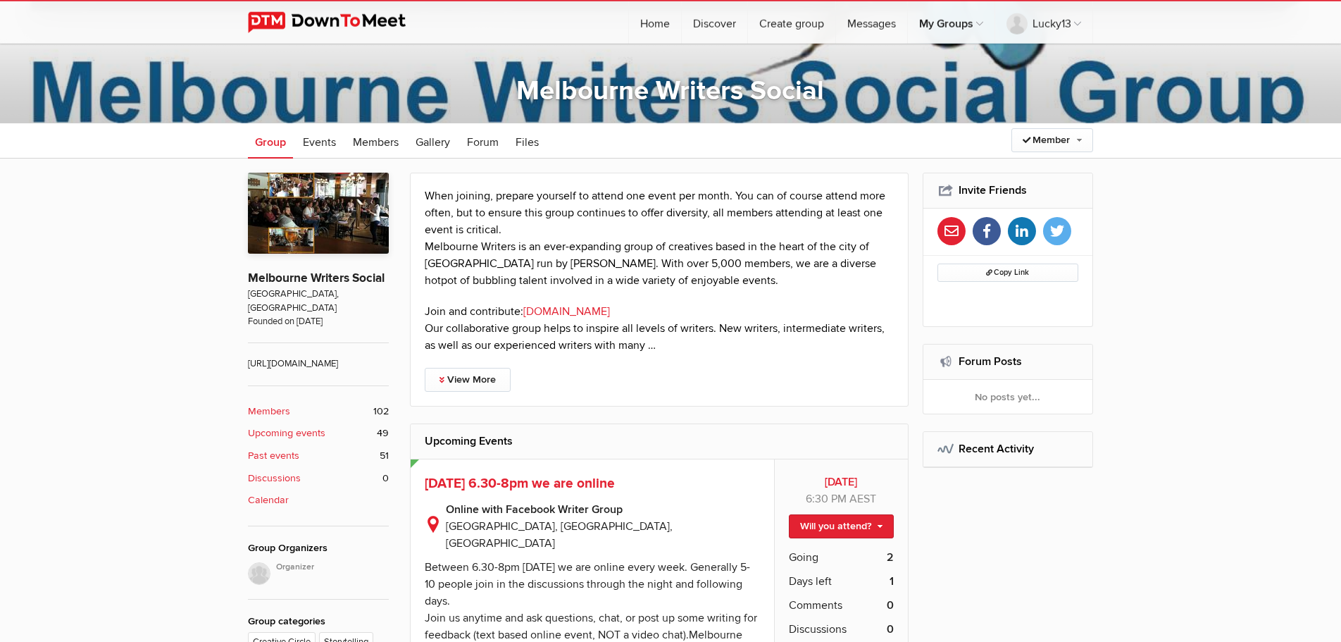
scroll to position [287, 0]
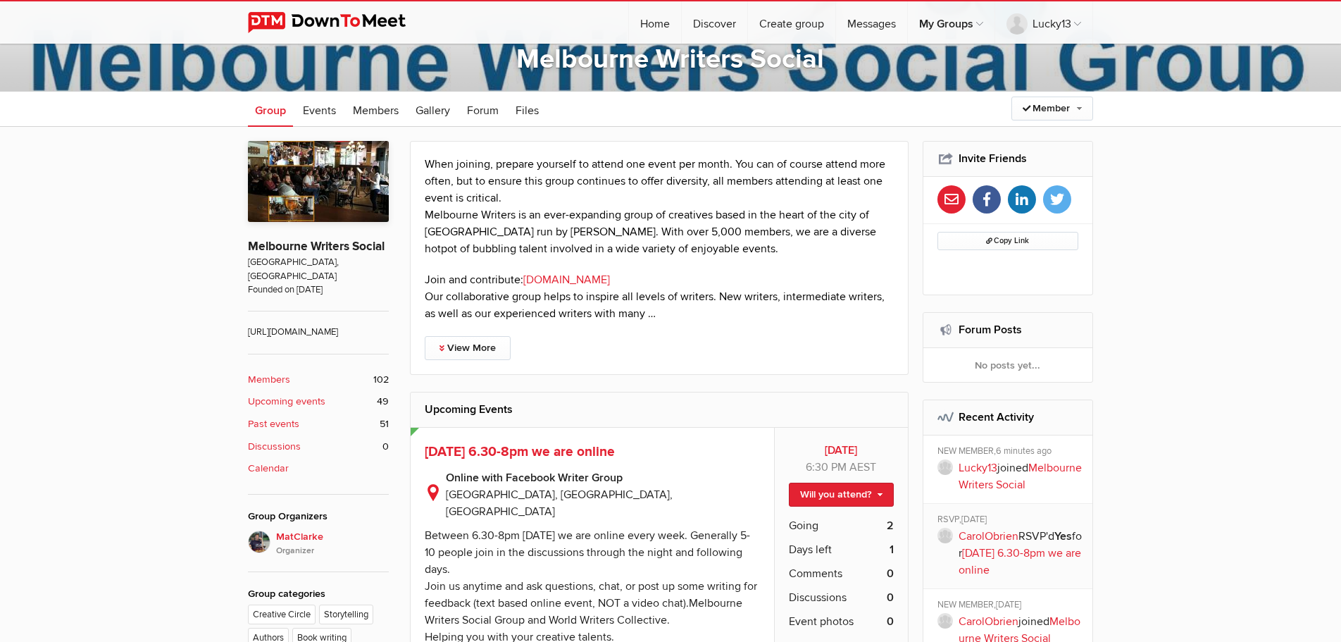
click at [278, 382] on b "Members" at bounding box center [269, 379] width 42 height 15
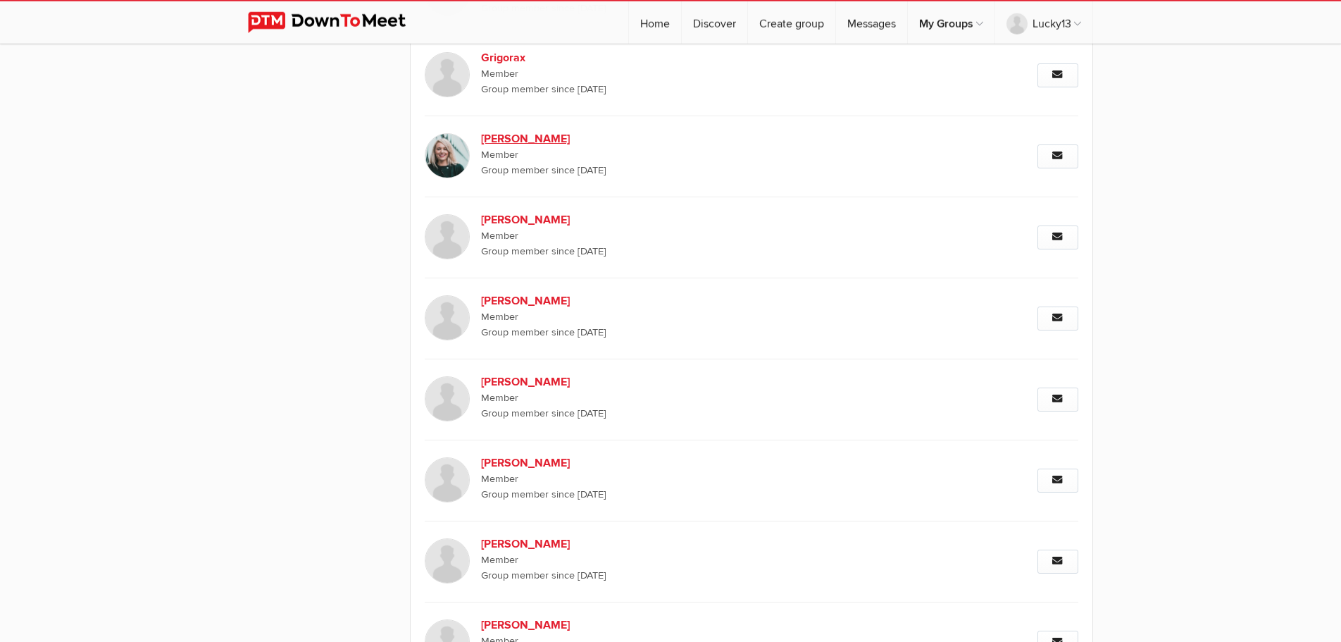
scroll to position [2031, 0]
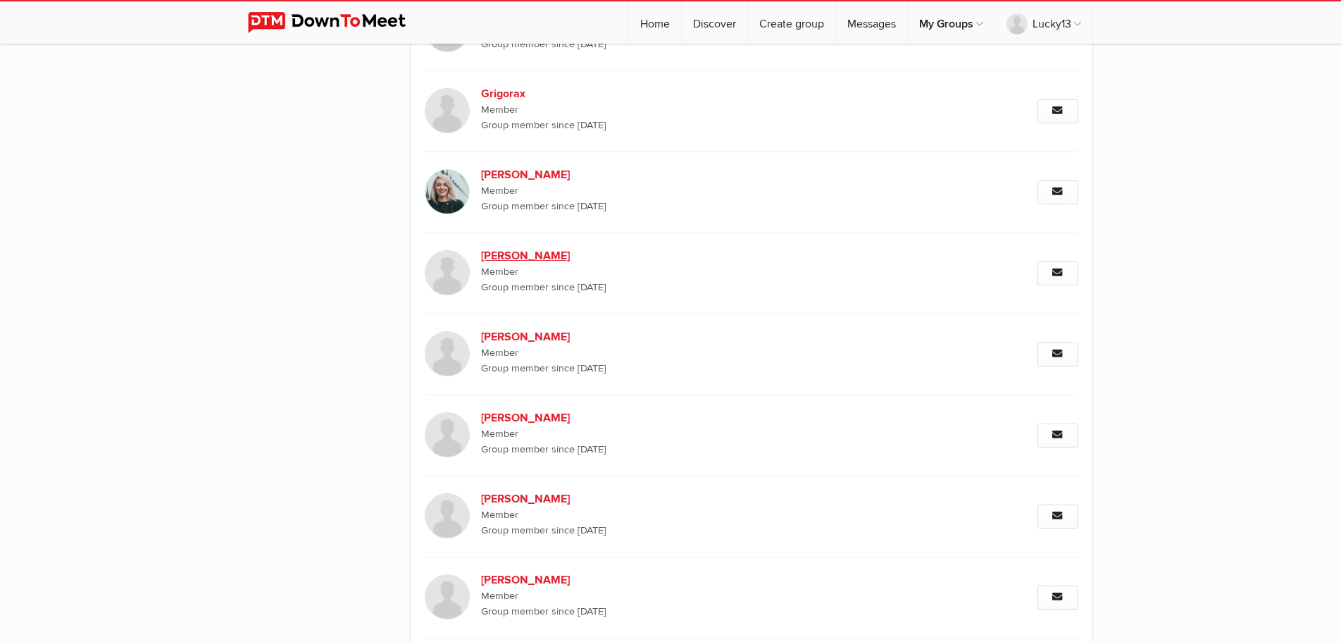
click at [716, 263] on b "Maggie Morgan" at bounding box center [601, 255] width 241 height 17
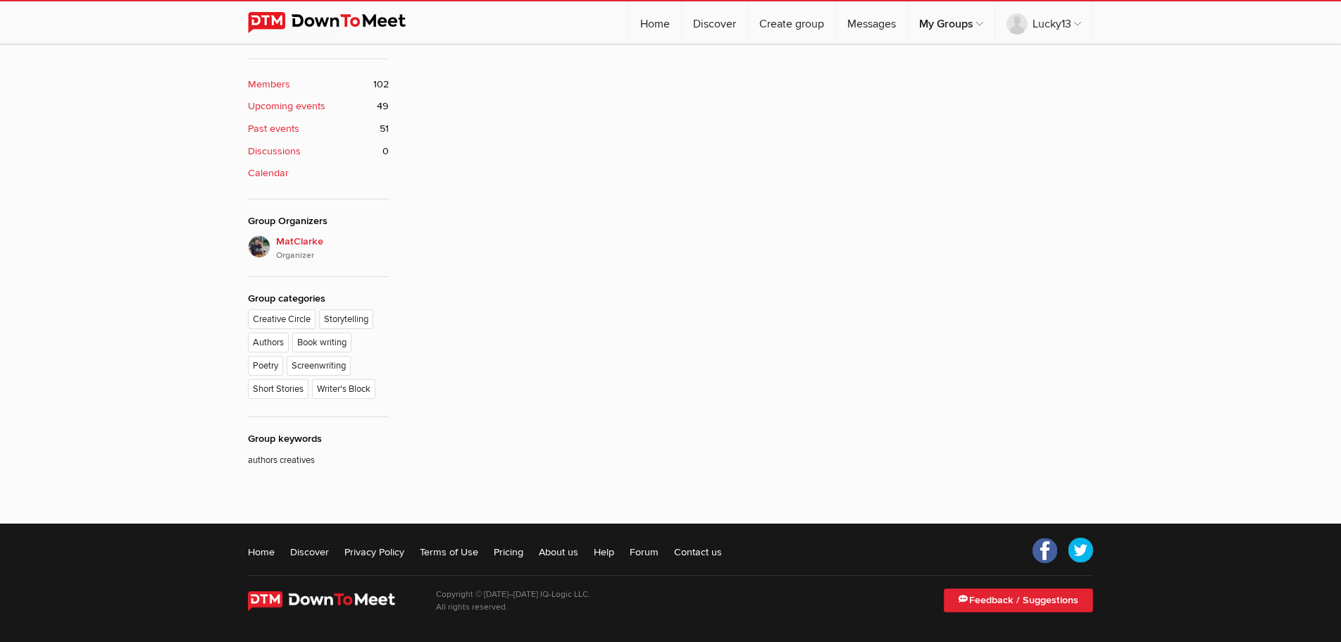
scroll to position [379, 0]
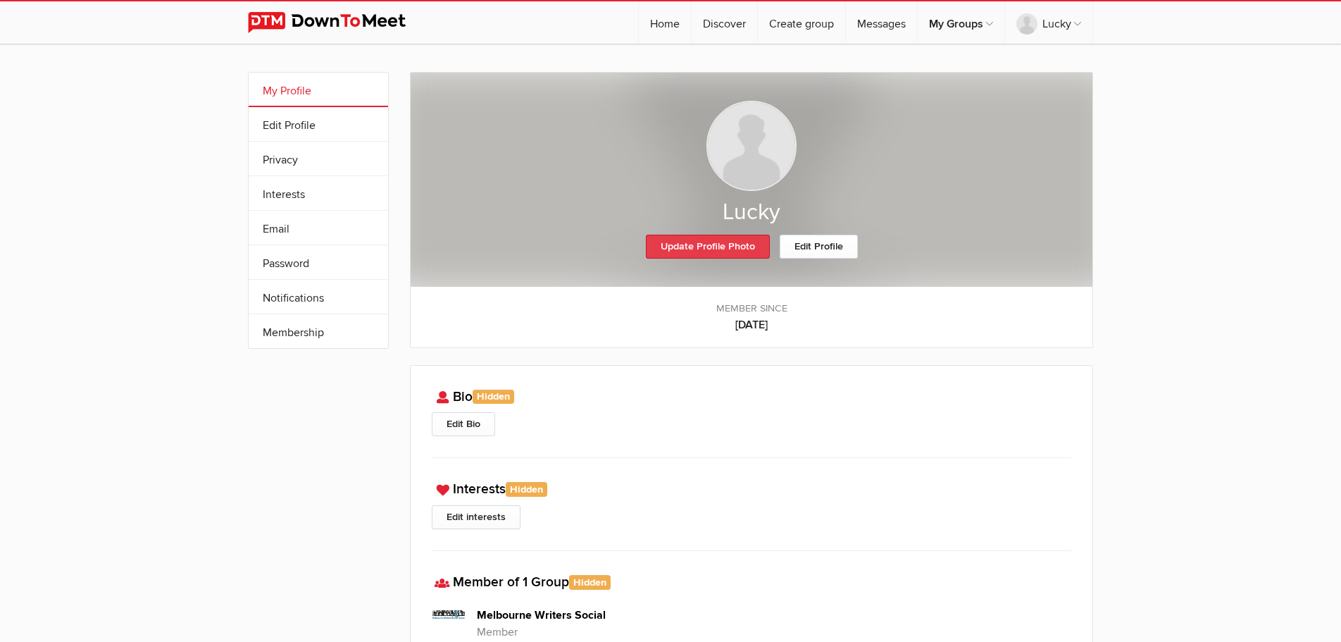
click at [702, 247] on link "Update Profile Photo" at bounding box center [708, 247] width 124 height 24
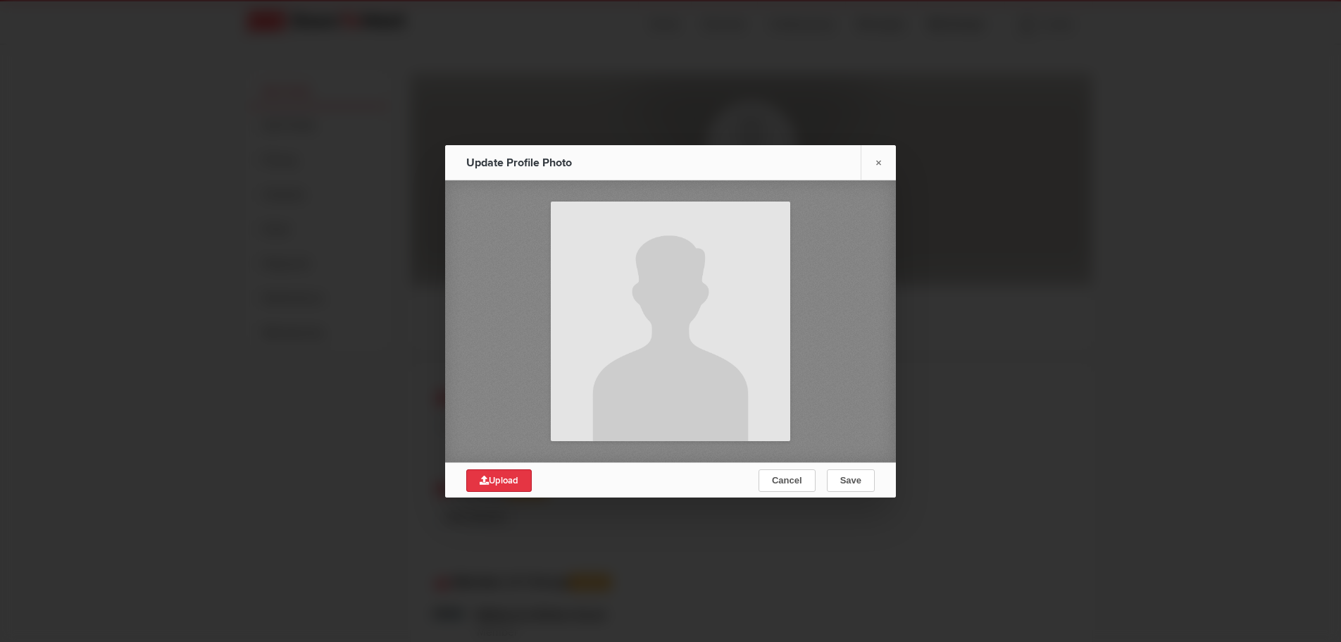
click at [497, 487] on link "Upload" at bounding box center [499, 480] width 66 height 23
click at [483, 480] on icon at bounding box center [484, 479] width 9 height 9
click at [494, 482] on span "Upload" at bounding box center [499, 480] width 39 height 11
type input "C:\fakepath\512820449_10164164478821554_8281888796165209311_n.jpg"
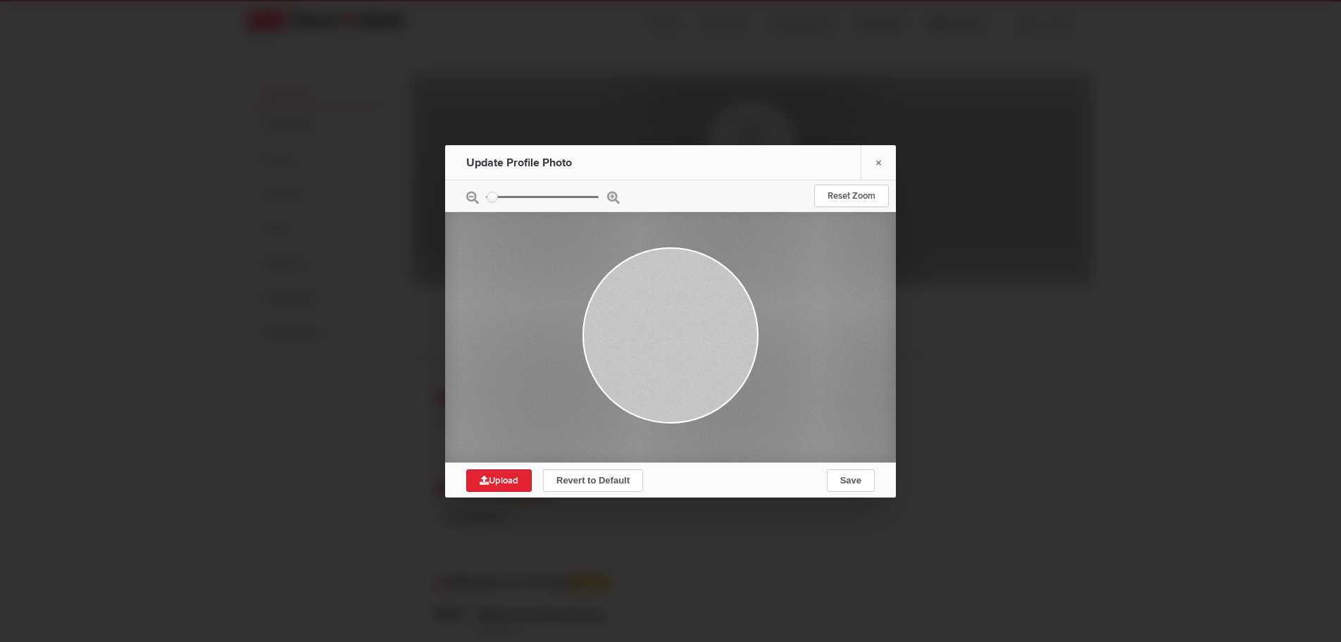
type input "0.222"
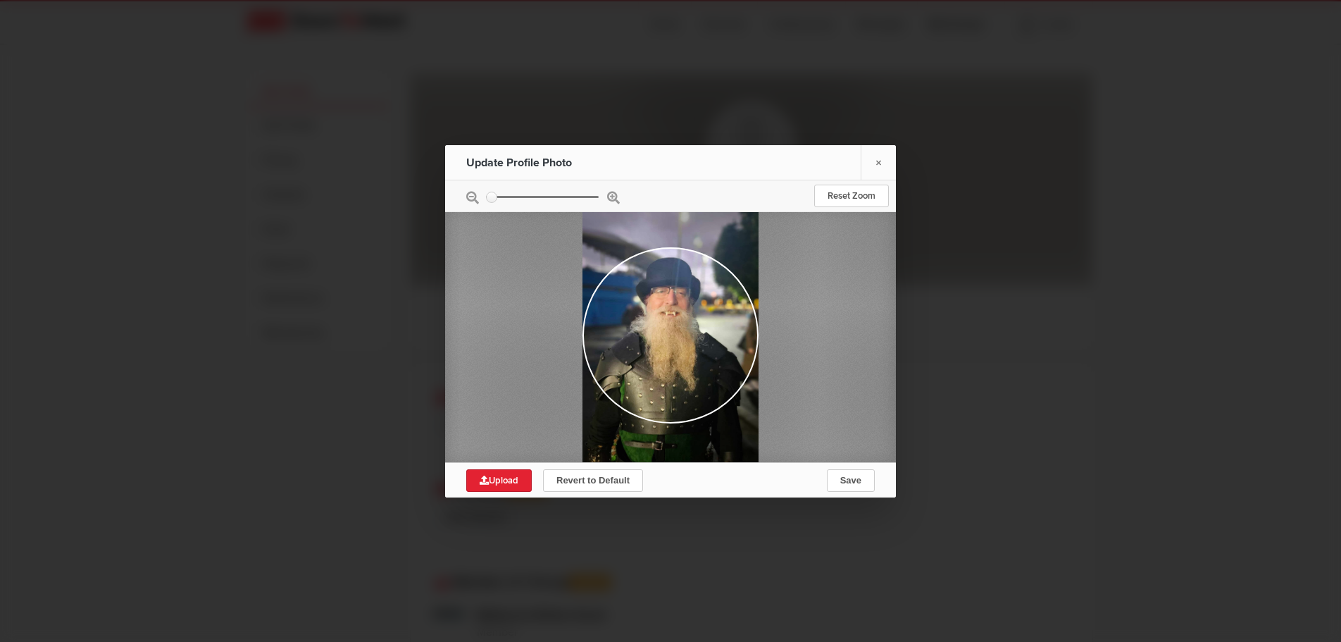
drag, startPoint x: 667, startPoint y: 356, endPoint x: 674, endPoint y: 382, distance: 26.3
click at [674, 382] on div at bounding box center [671, 360] width 176 height 313
click at [853, 480] on span "Save" at bounding box center [850, 480] width 21 height 11
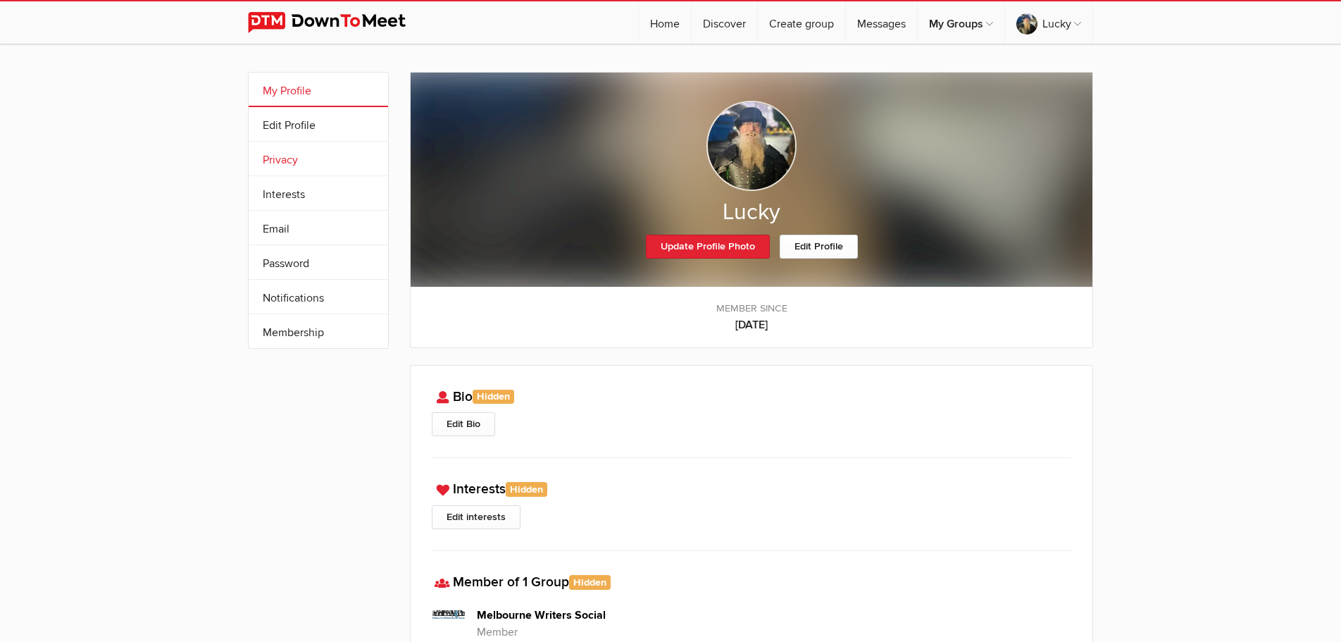
click at [306, 156] on link "Privacy" at bounding box center [318, 159] width 139 height 34
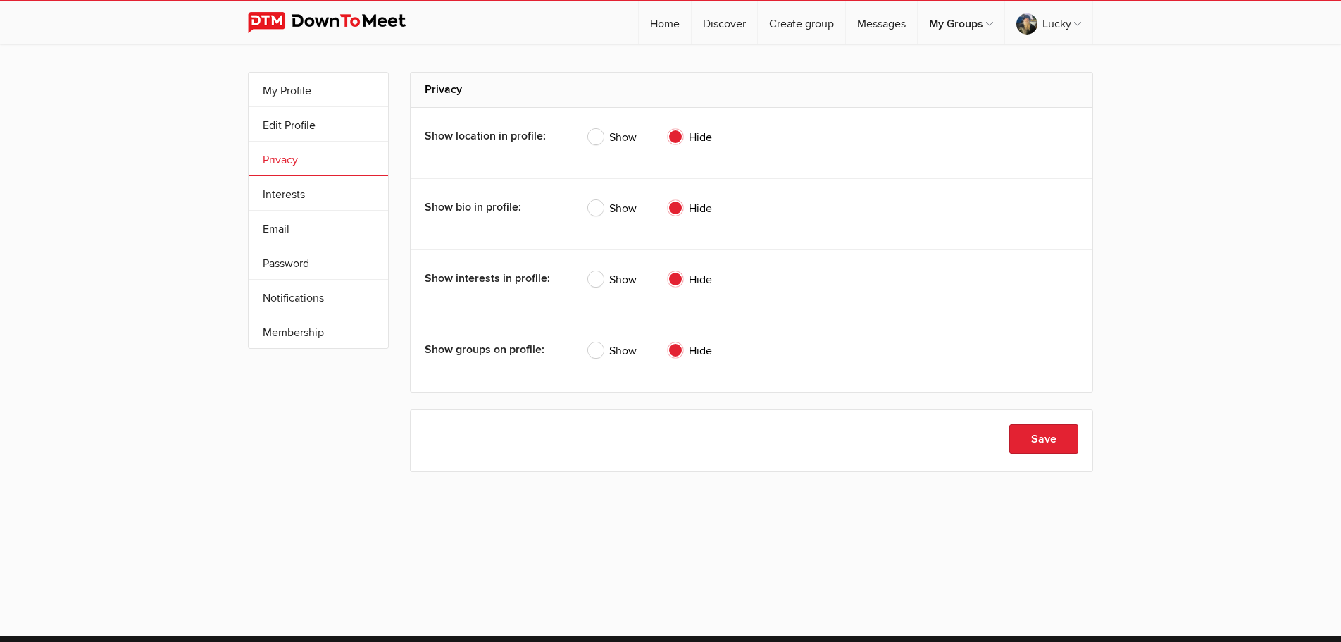
click at [598, 213] on span "Show" at bounding box center [612, 208] width 49 height 17
click at [588, 200] on input "Show" at bounding box center [587, 199] width 1 height 1
radio input "true"
click at [599, 354] on span "Show" at bounding box center [612, 350] width 49 height 17
click at [588, 342] on input "Show" at bounding box center [587, 342] width 1 height 1
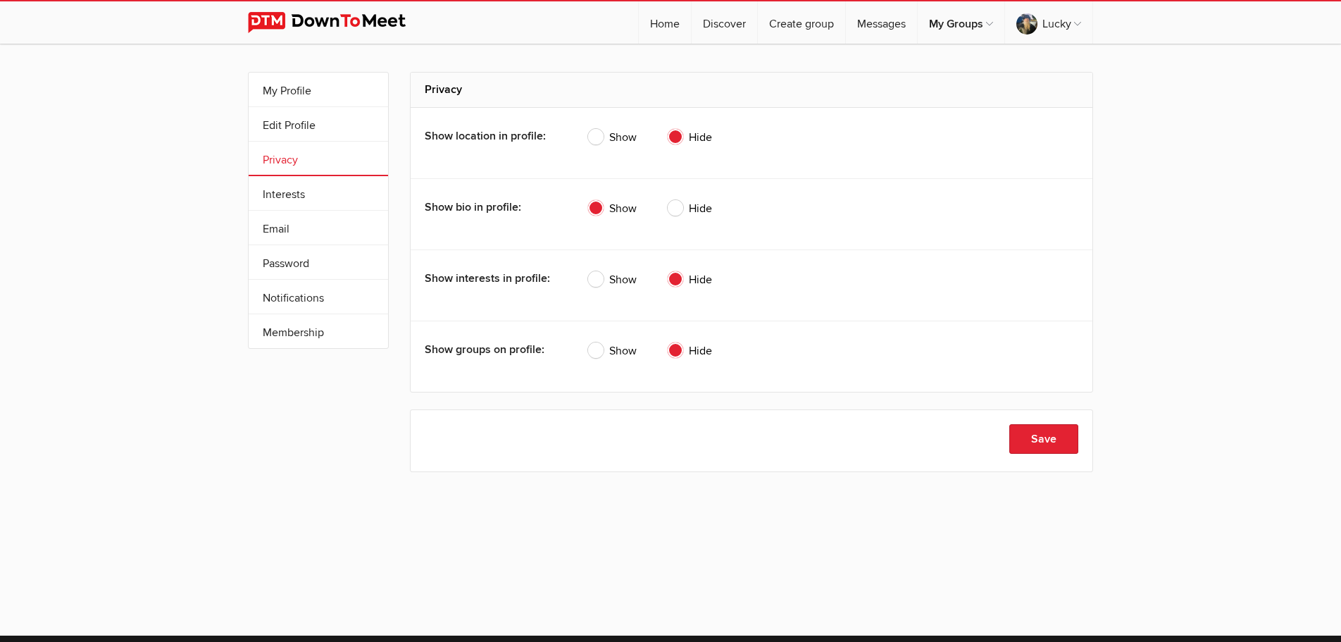
radio input "true"
click at [1042, 442] on button "Save" at bounding box center [1043, 439] width 69 height 30
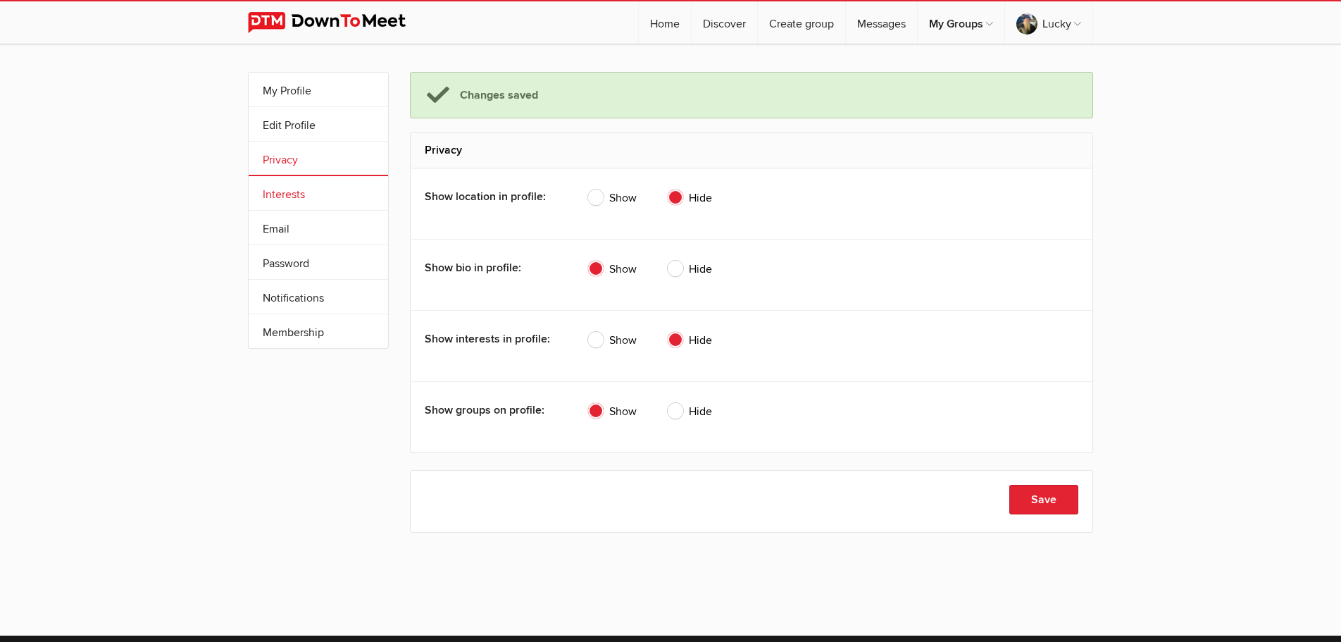
click at [278, 193] on link "Interests" at bounding box center [318, 193] width 139 height 34
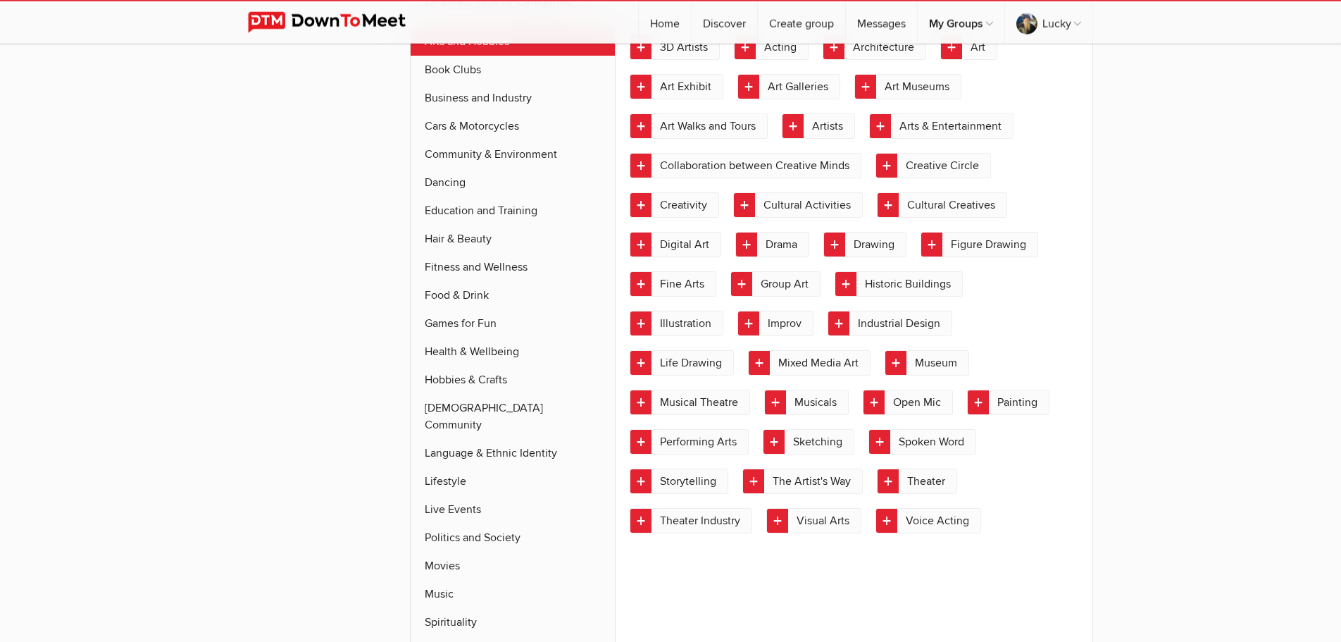
scroll to position [287, 0]
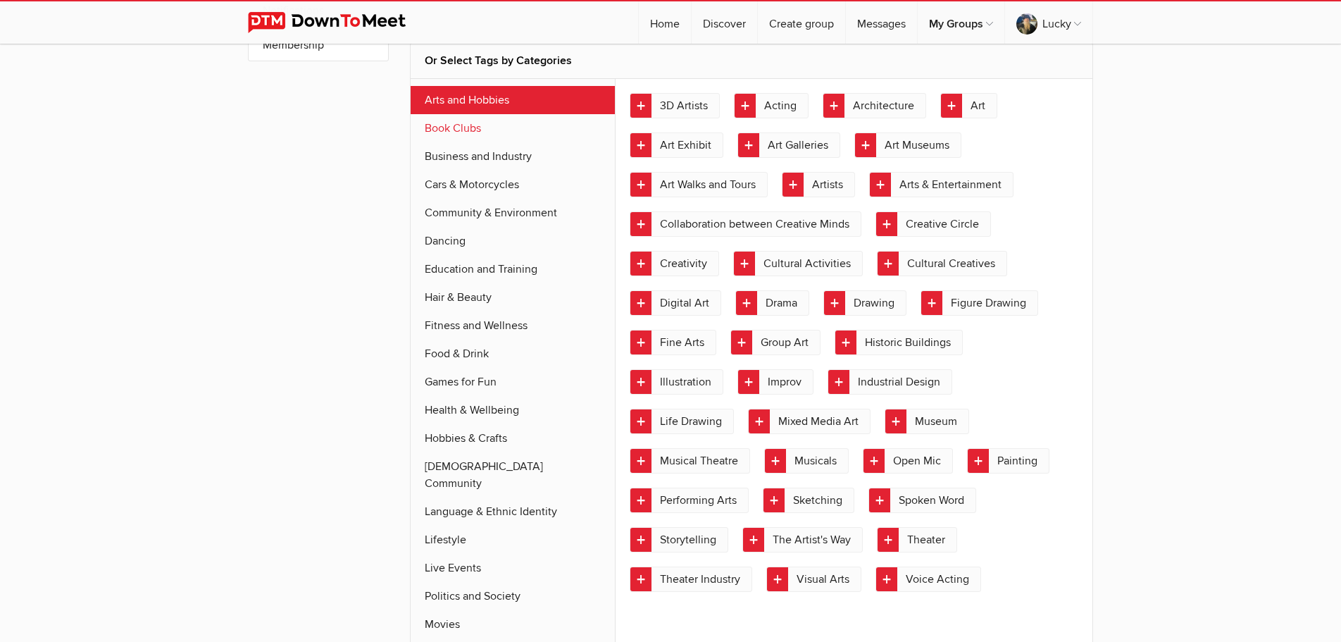
click at [428, 136] on link "Book Clubs" at bounding box center [513, 128] width 204 height 28
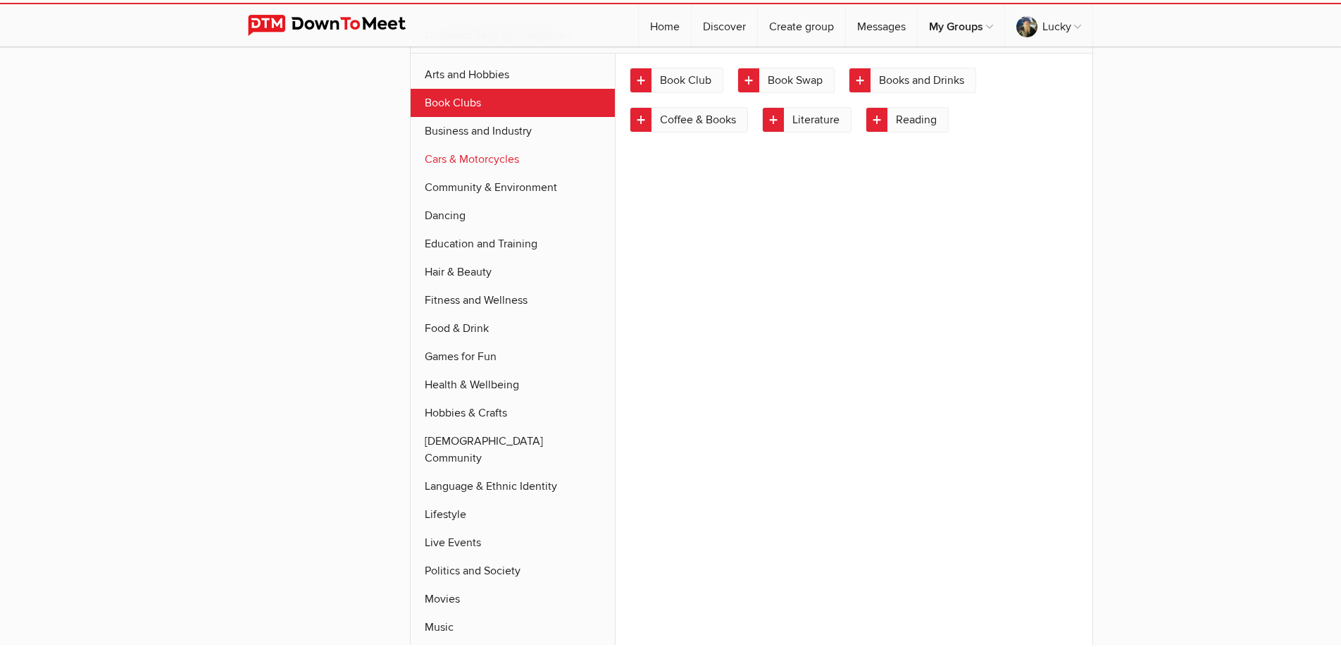
scroll to position [321, 0]
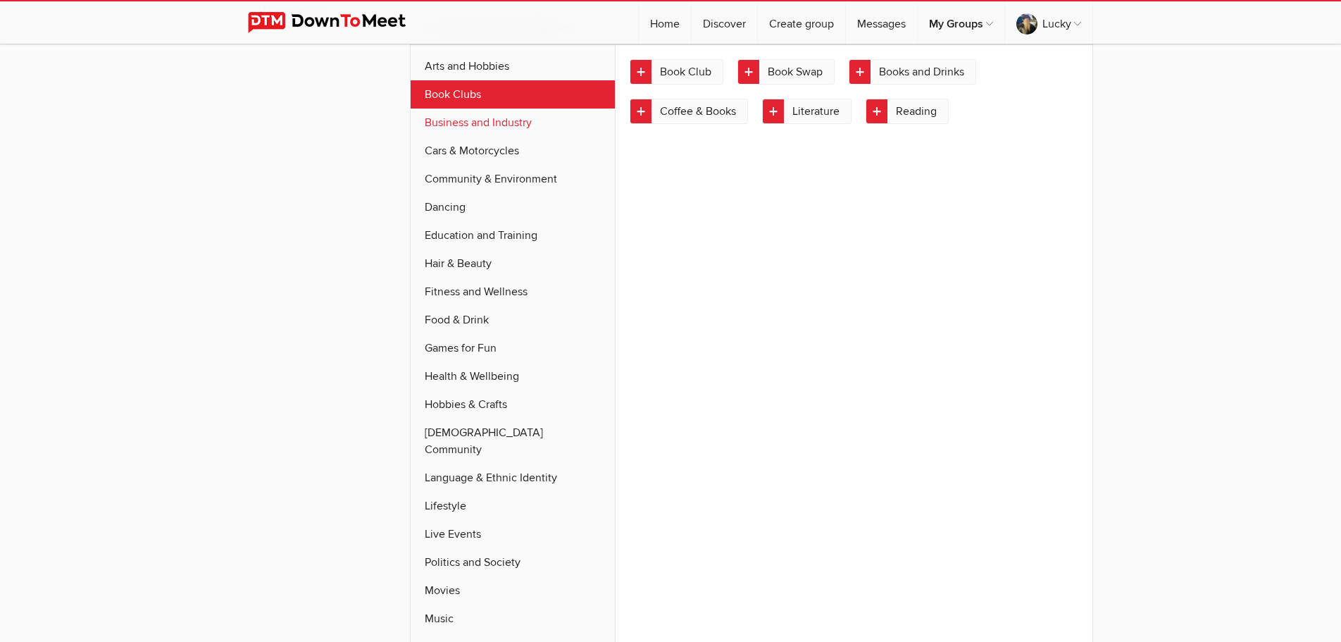
click at [439, 130] on link "Business and Industry" at bounding box center [513, 122] width 204 height 28
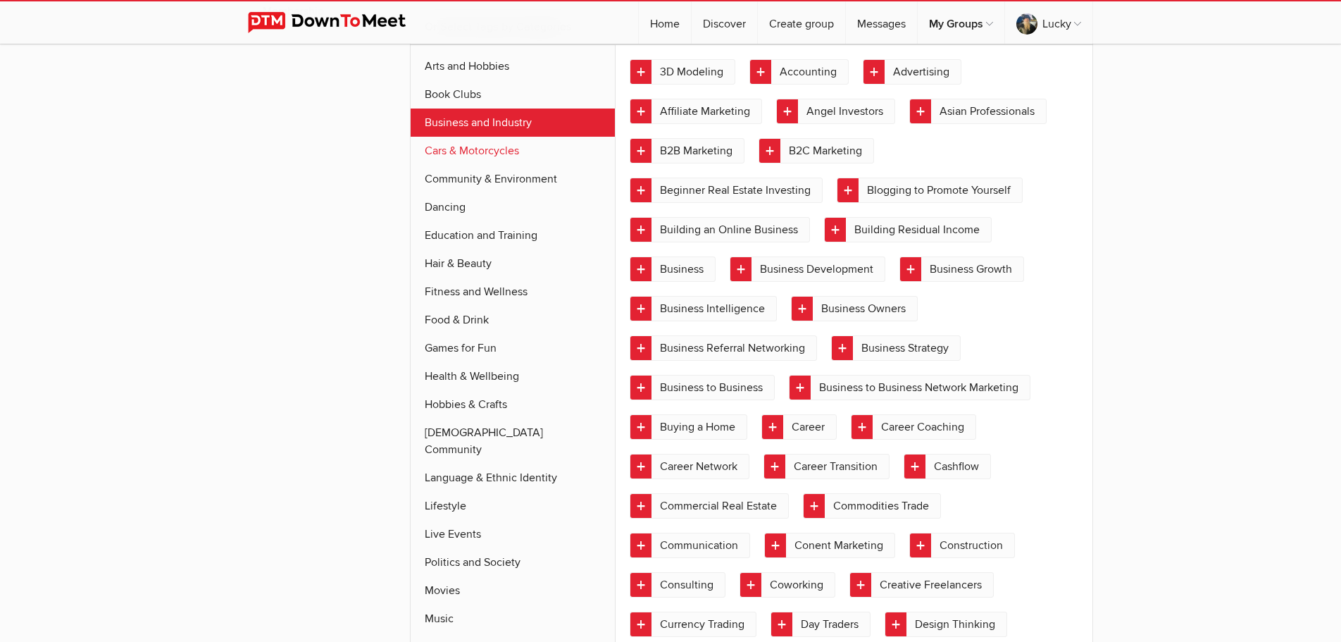
click at [451, 147] on link "Cars & Motorcycles" at bounding box center [513, 151] width 204 height 28
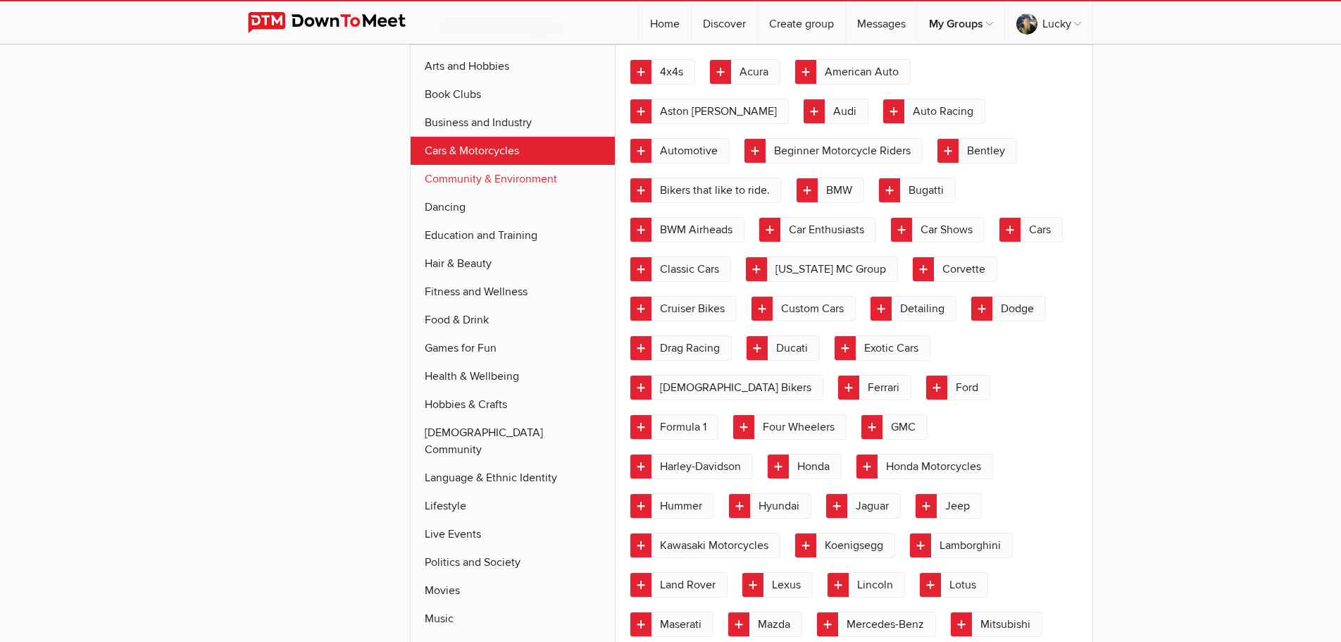
click at [457, 173] on link "Community & Environment" at bounding box center [513, 179] width 204 height 28
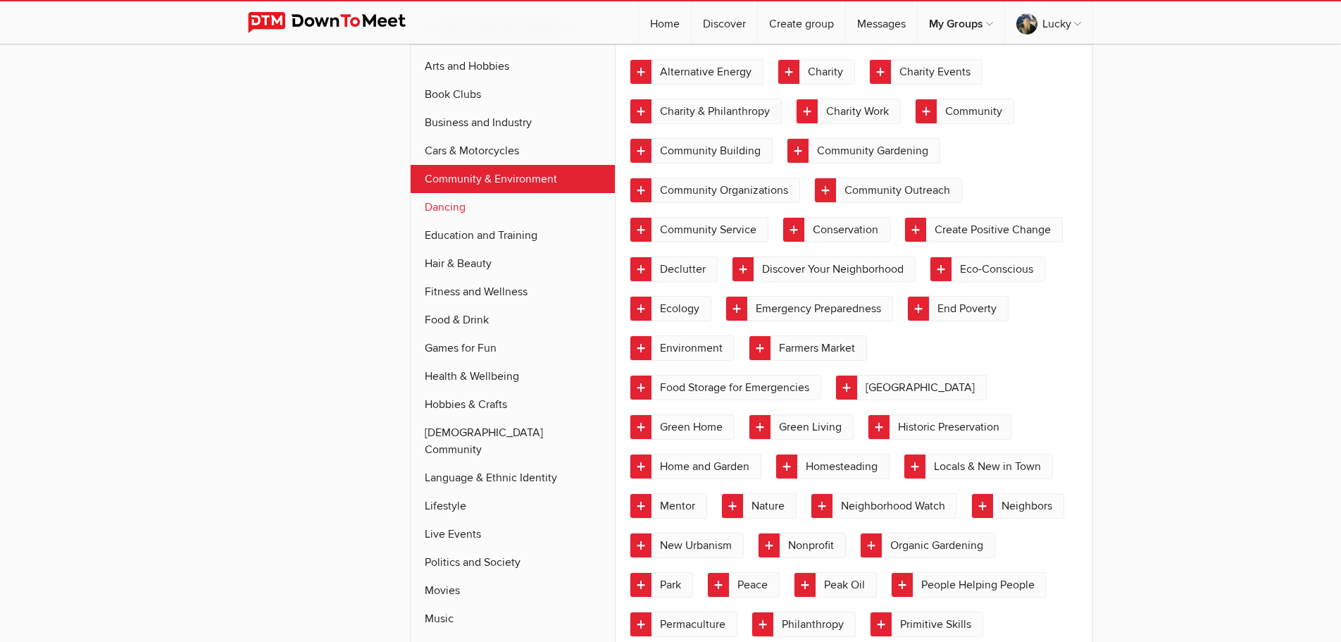
click at [451, 210] on link "Dancing" at bounding box center [513, 207] width 204 height 28
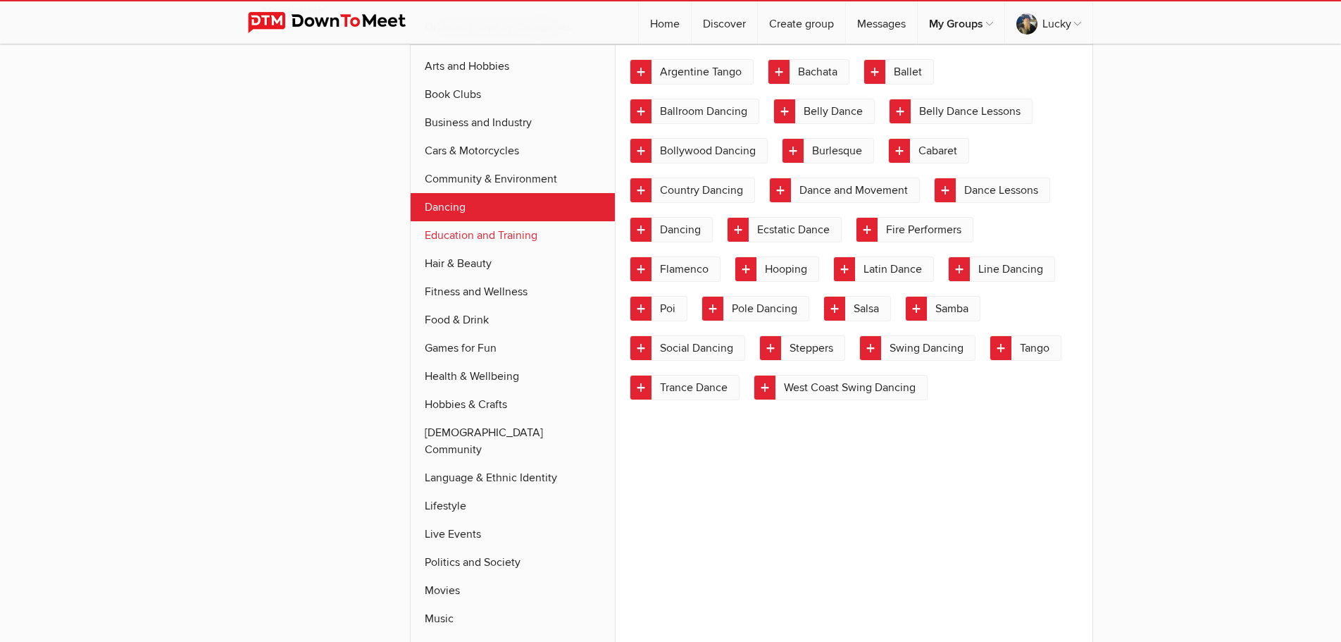
click at [463, 227] on link "Education and Training" at bounding box center [513, 235] width 204 height 28
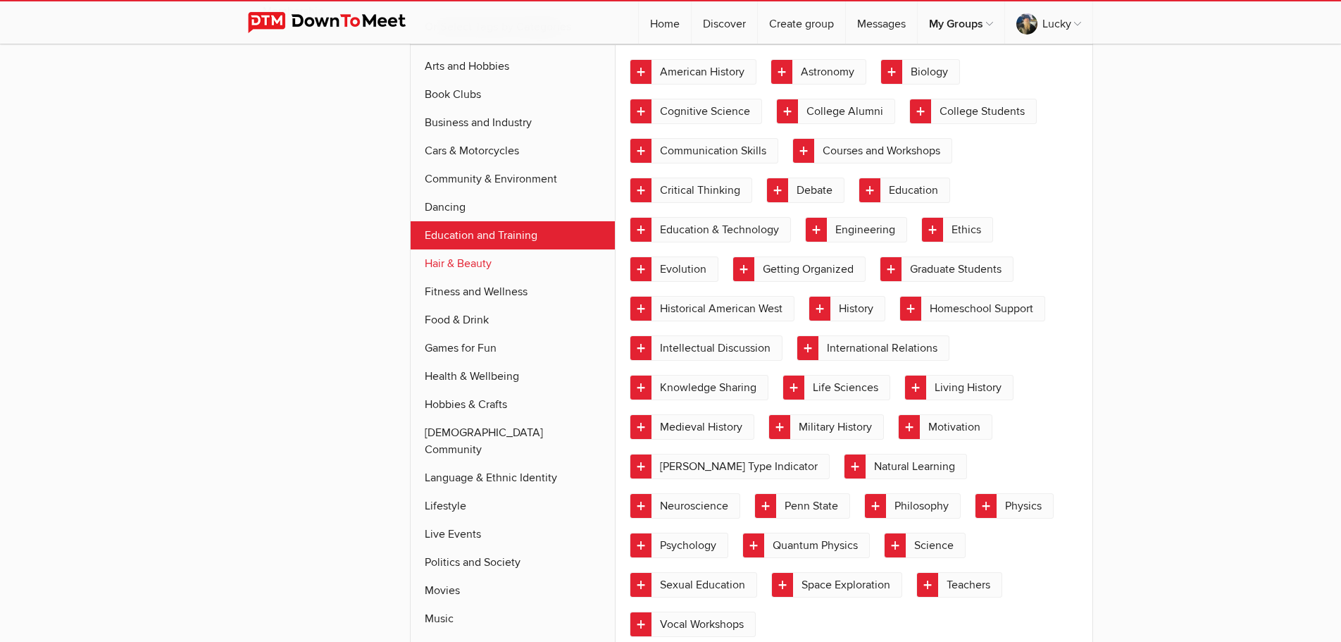
click at [463, 259] on link "Hair & Beauty" at bounding box center [513, 263] width 204 height 28
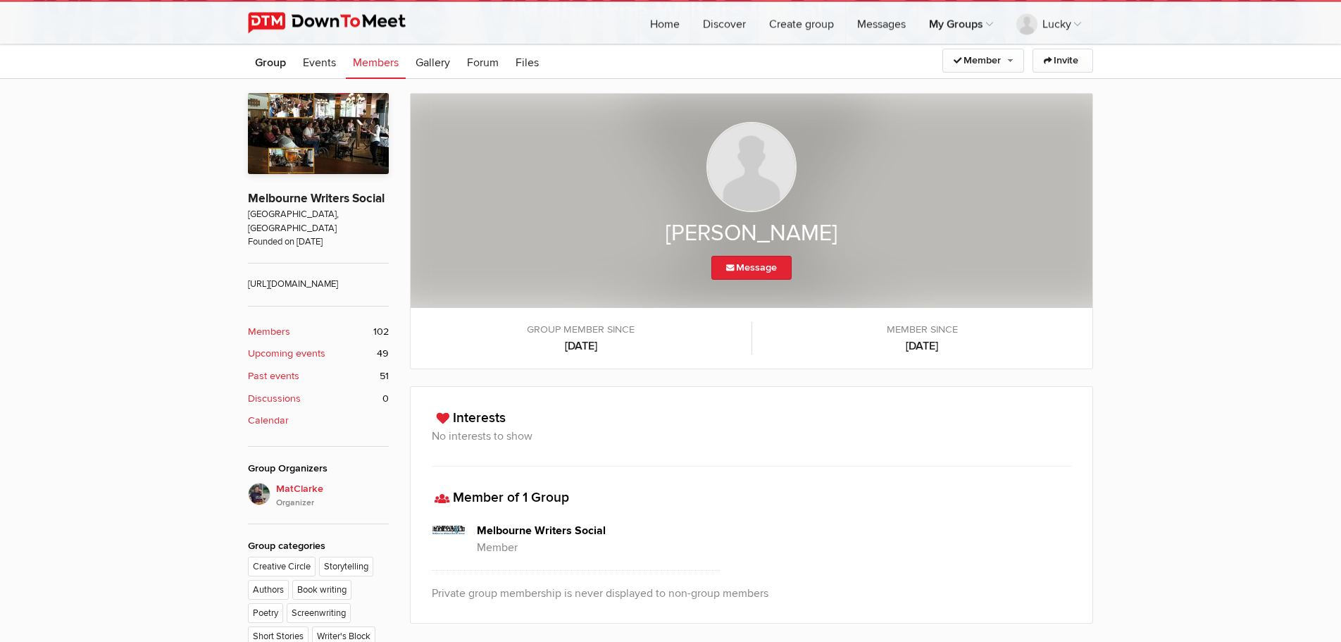
scroll to position [328, 0]
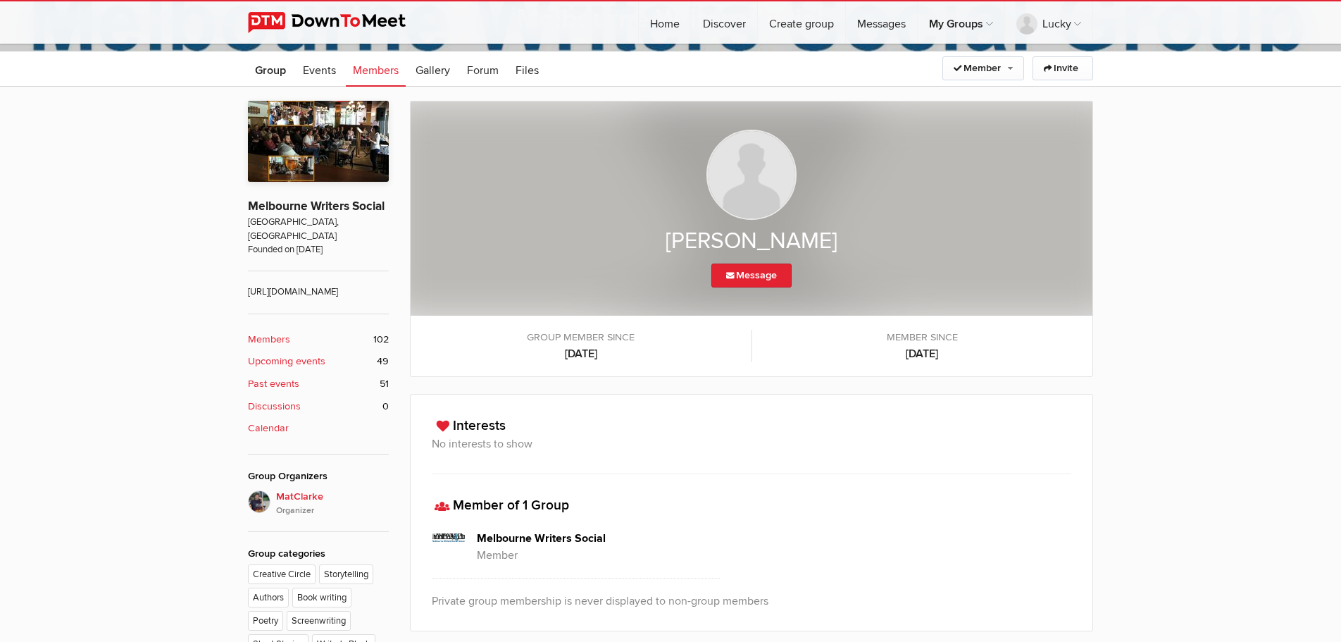
click at [287, 362] on b "Upcoming events" at bounding box center [286, 361] width 77 height 15
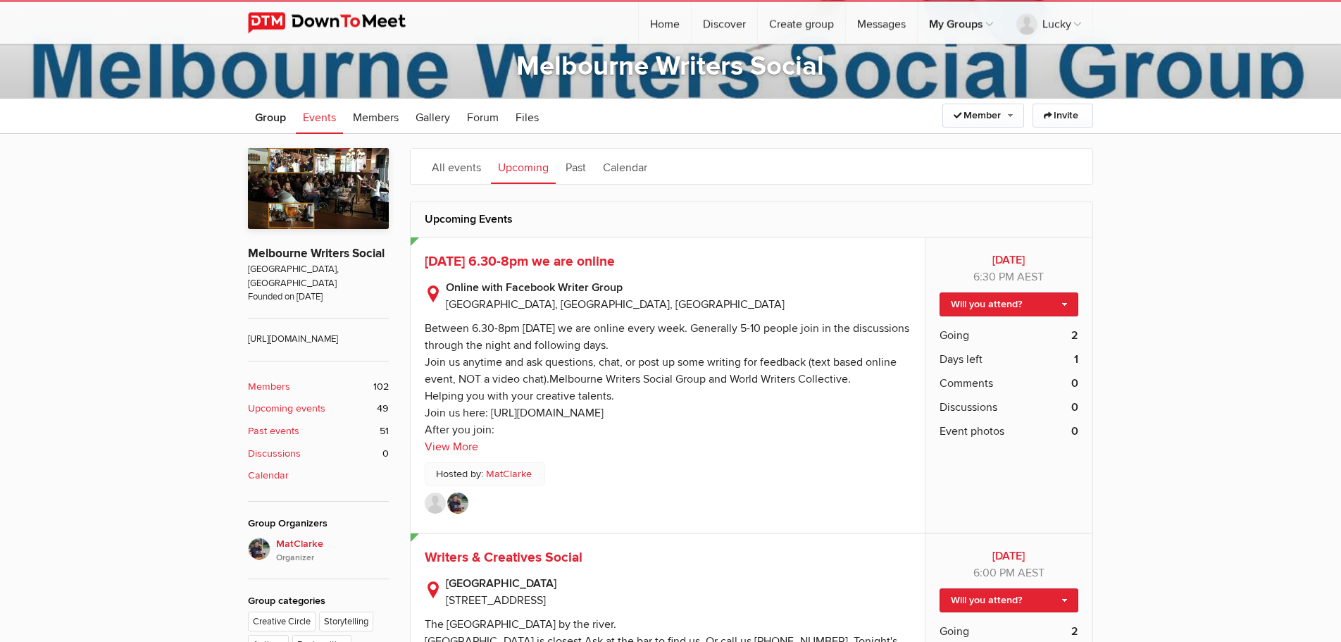
scroll to position [287, 0]
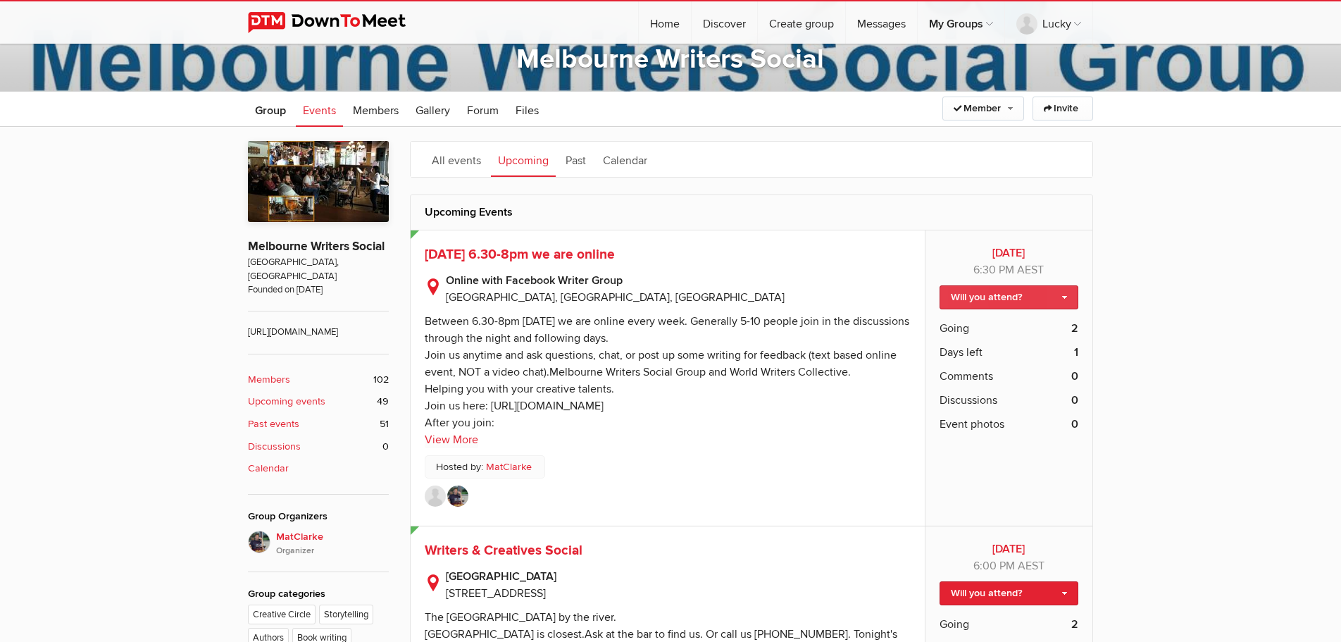
click at [1005, 299] on link "Will you attend?" at bounding box center [1009, 297] width 139 height 24
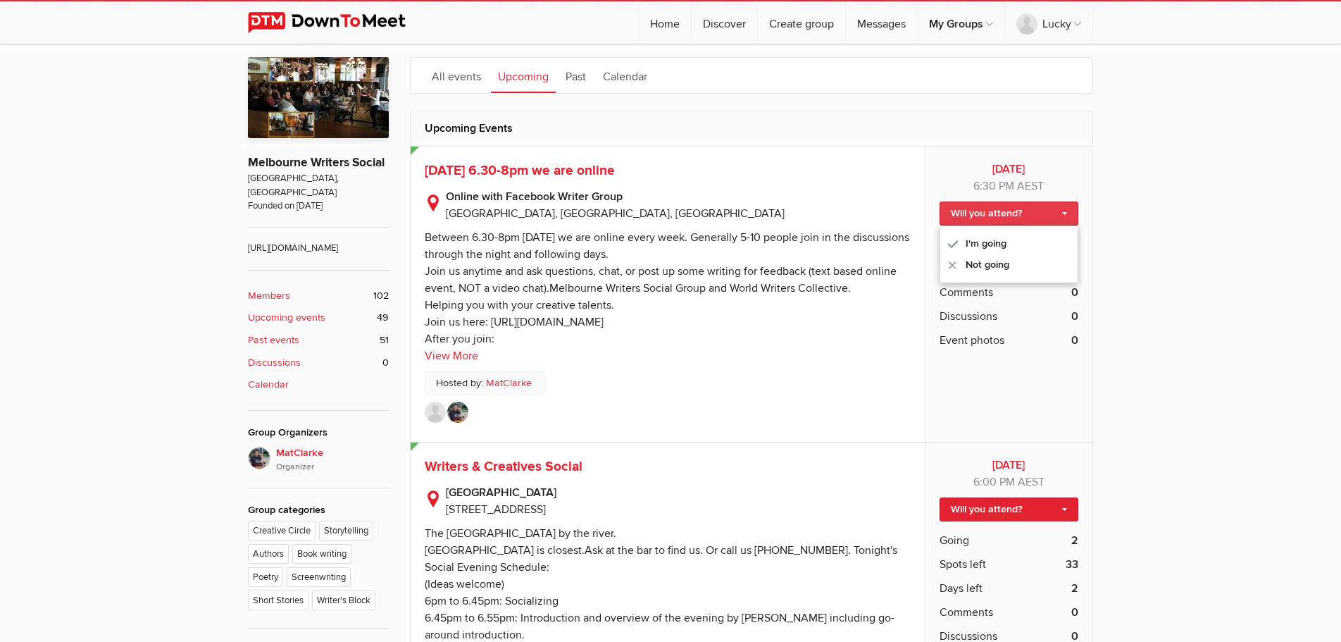
scroll to position [431, 0]
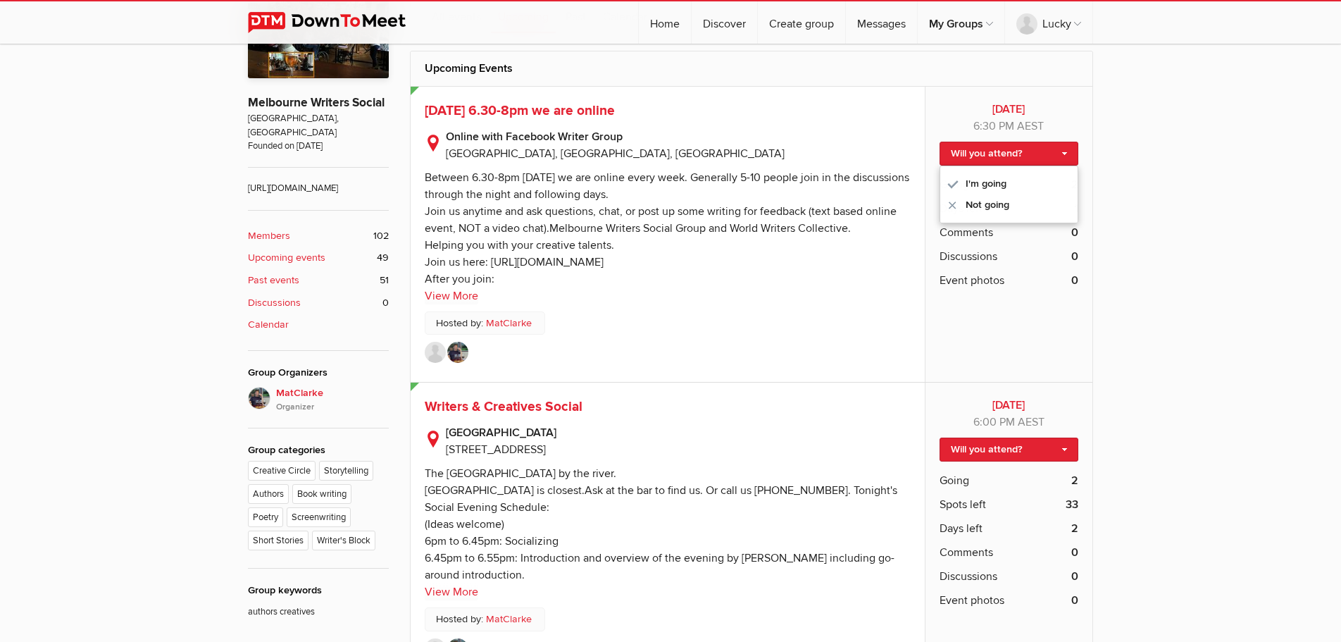
click at [290, 235] on link "Members 102" at bounding box center [318, 235] width 141 height 15
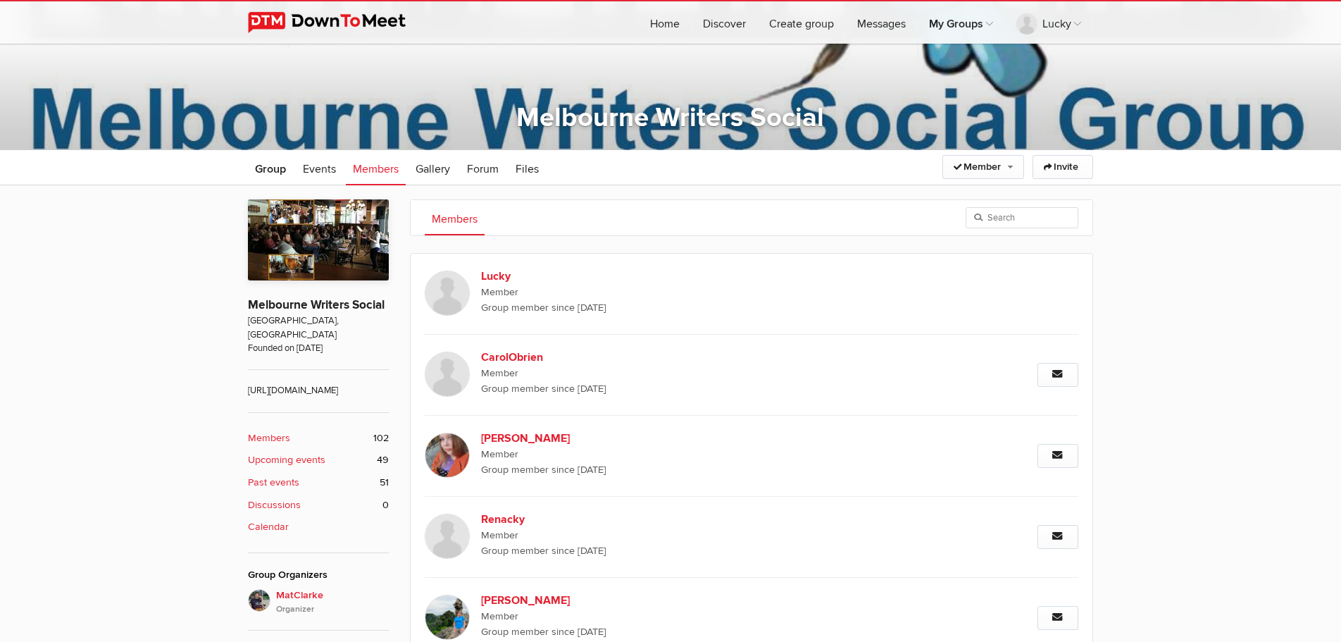
scroll to position [92, 0]
